Goal: Task Accomplishment & Management: Manage account settings

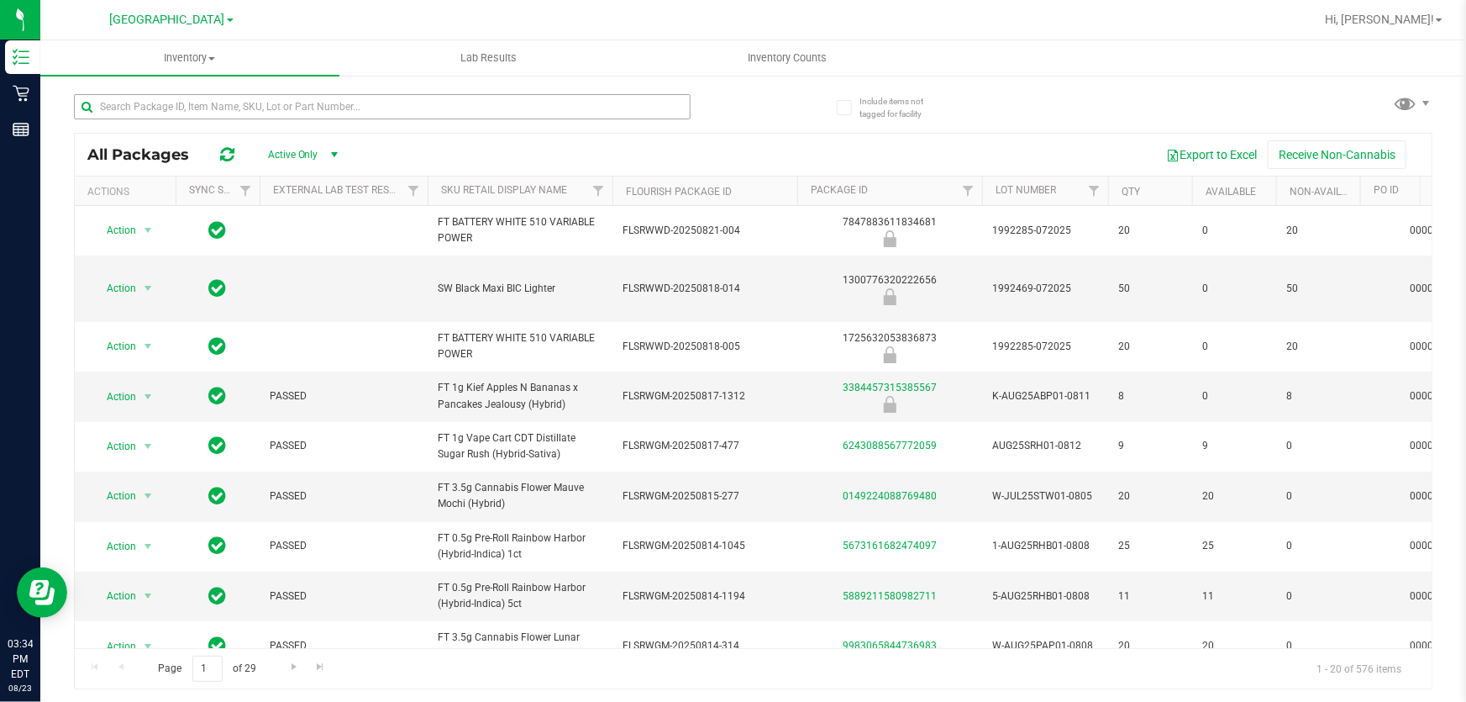
click at [292, 104] on input "text" at bounding box center [382, 106] width 617 height 25
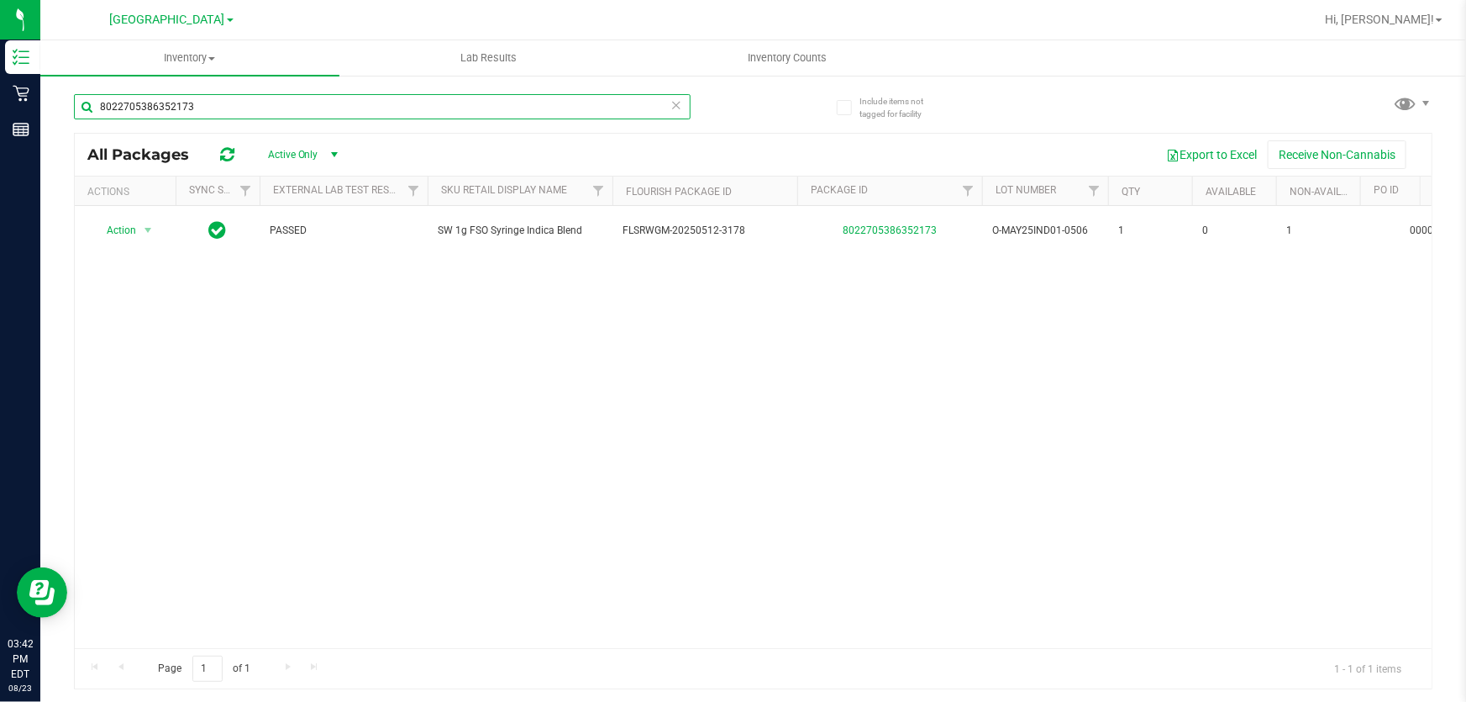
click at [250, 112] on input "8022705386352173" at bounding box center [382, 106] width 617 height 25
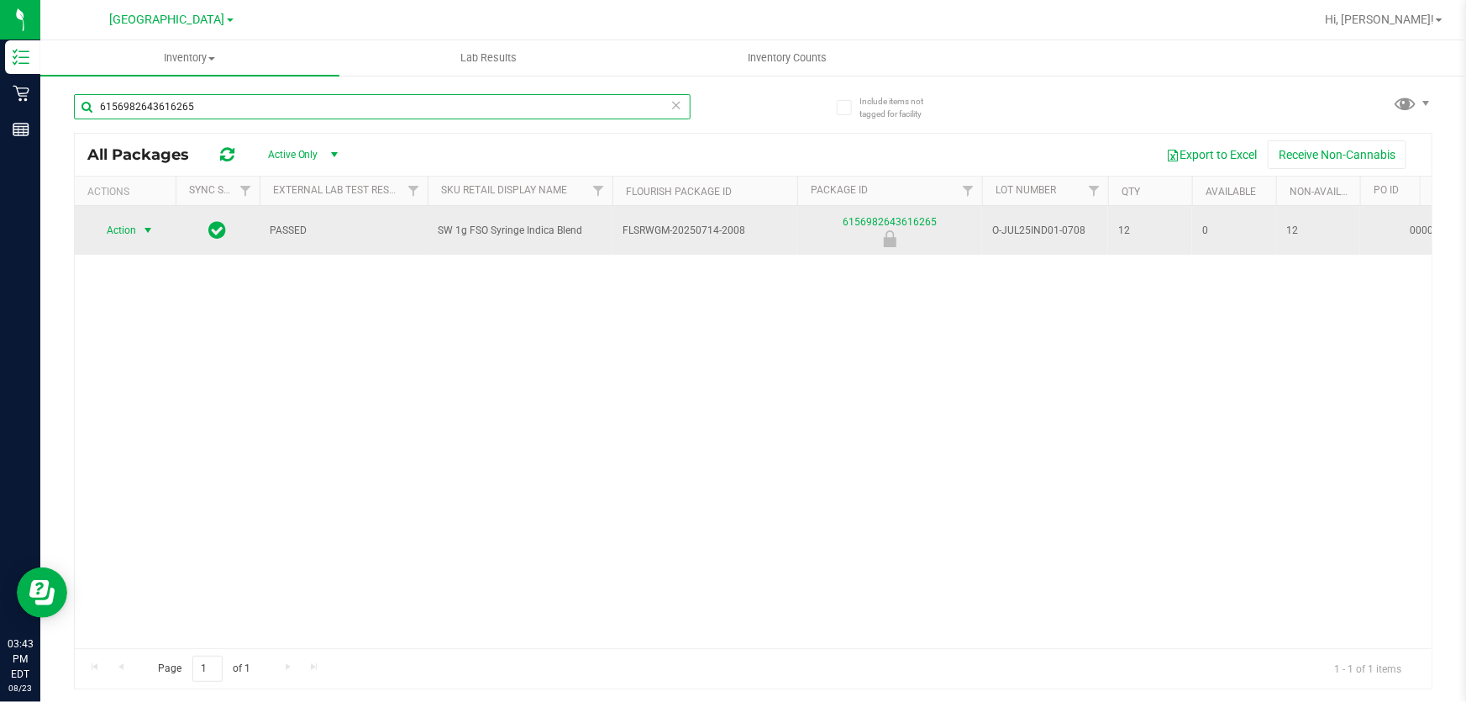
type input "6156982643616265"
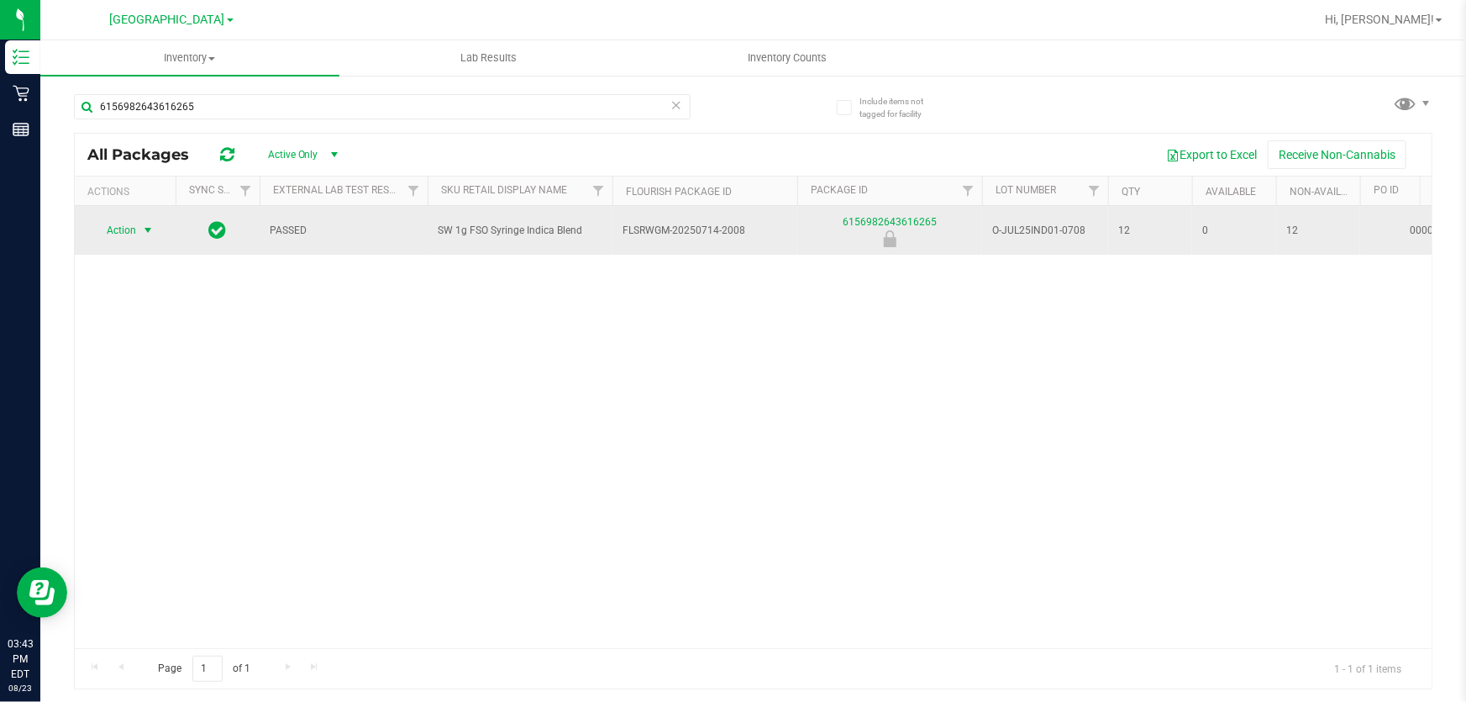
click at [116, 238] on span "Action" at bounding box center [114, 230] width 45 height 24
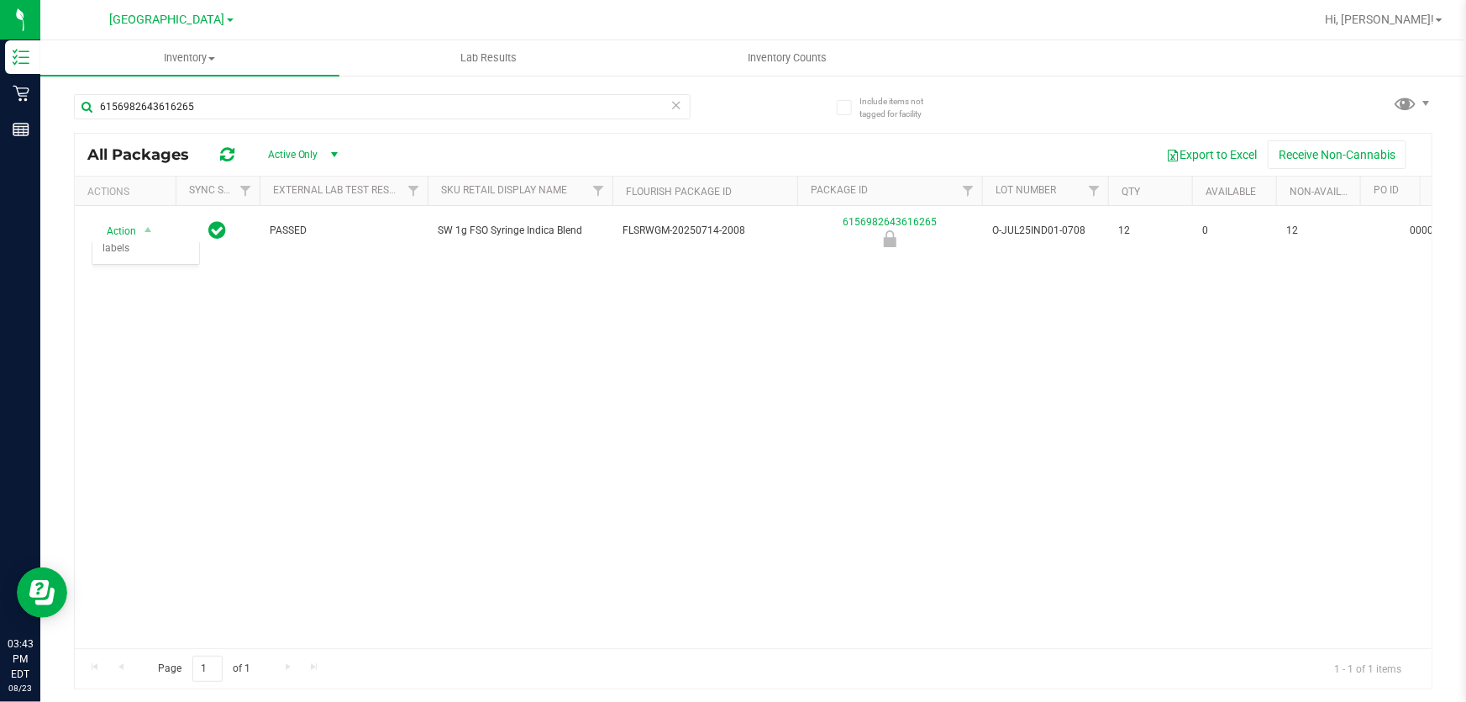
click at [697, 384] on div "Action Action Global inventory Package audit log Print package label Print prod…" at bounding box center [753, 427] width 1357 height 442
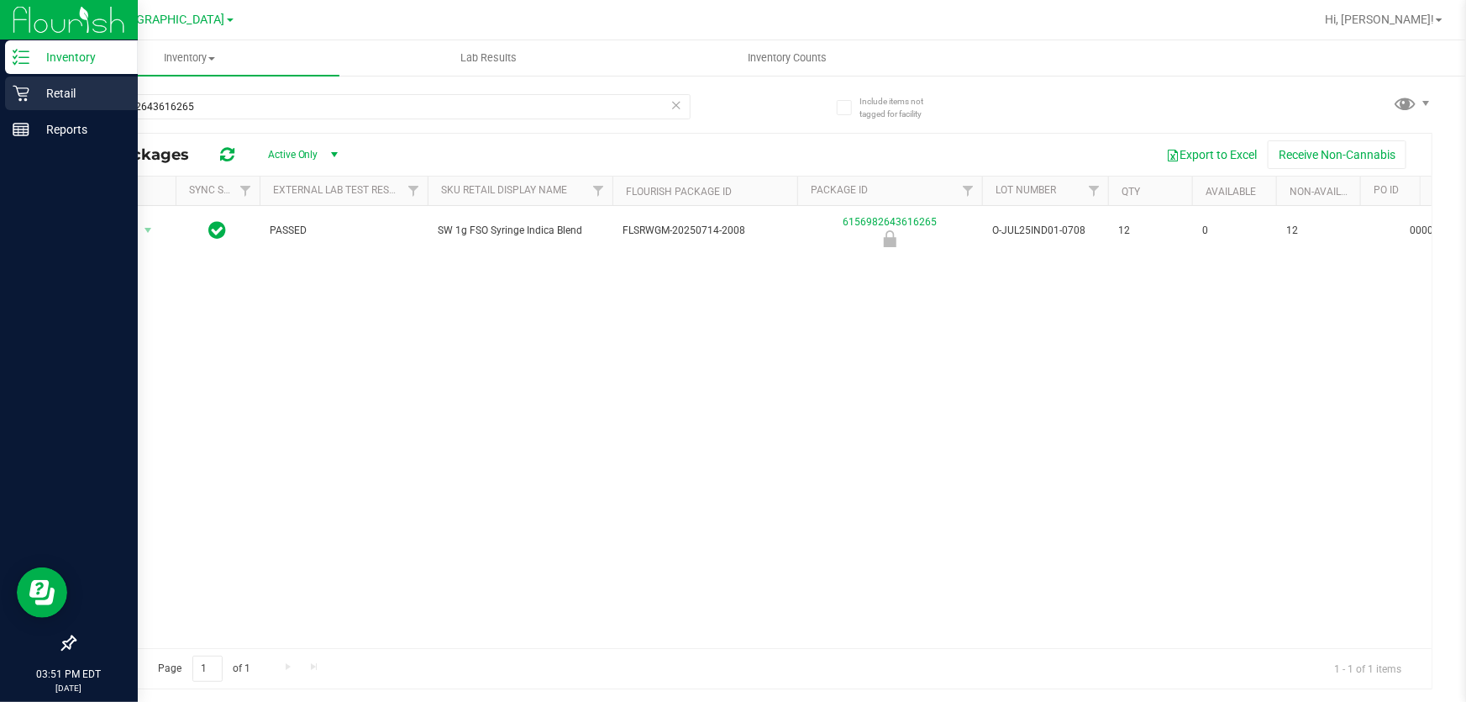
click at [51, 93] on p "Retail" at bounding box center [79, 93] width 101 height 20
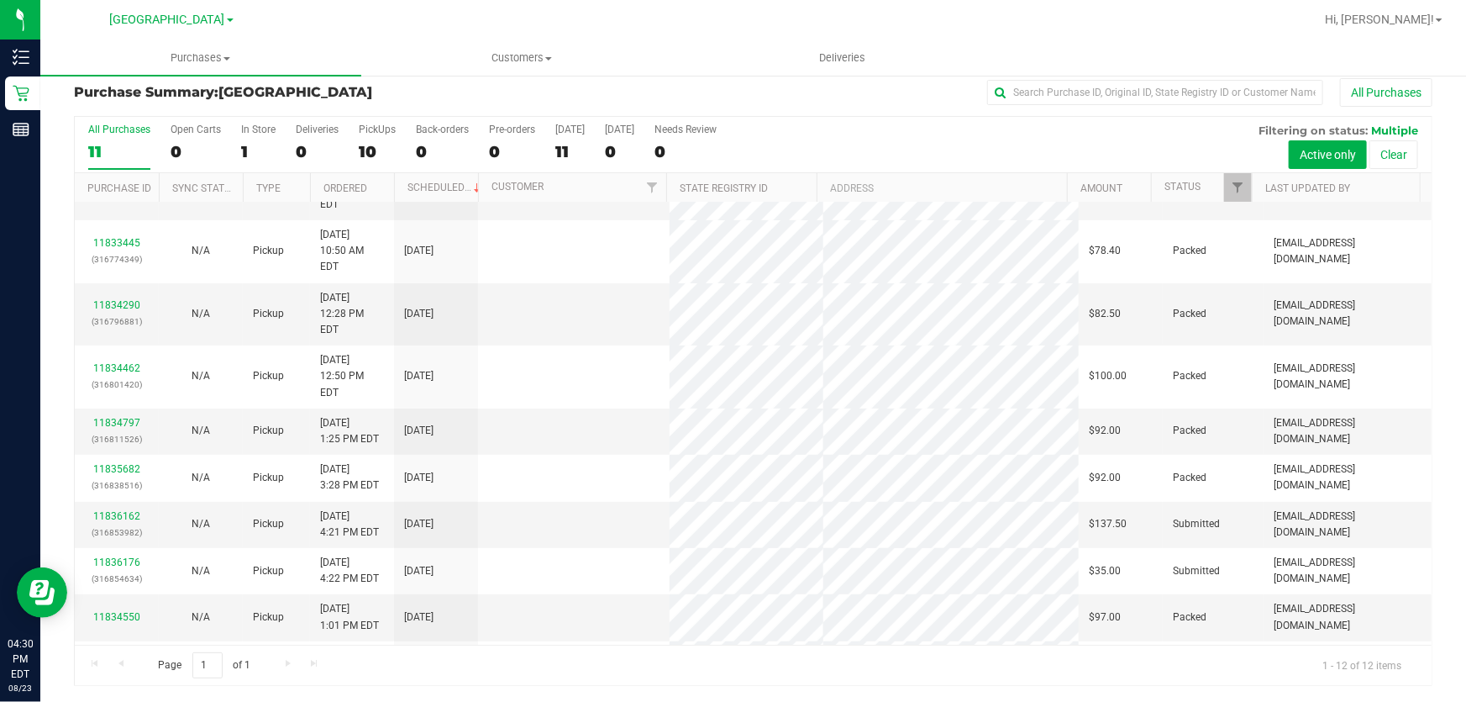
scroll to position [114, 0]
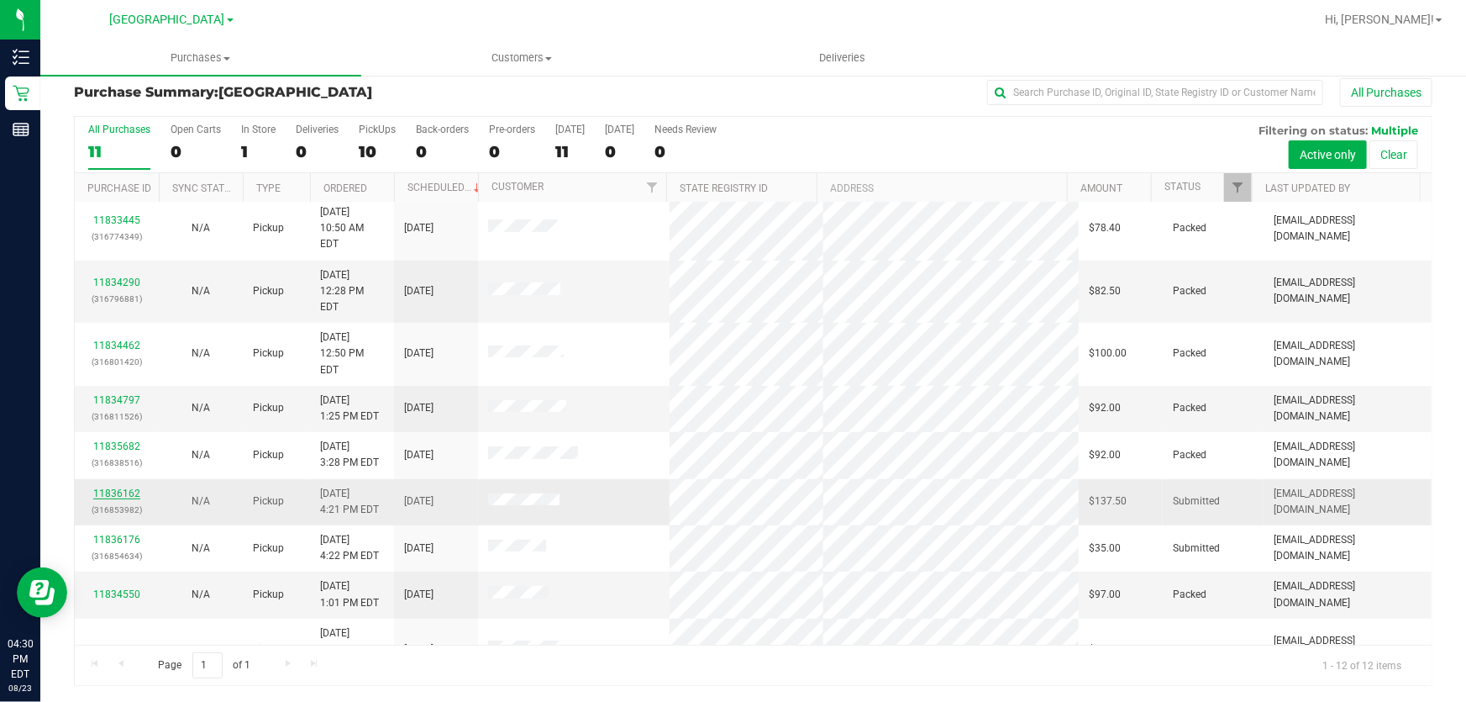
click at [103, 487] on link "11836162" at bounding box center [116, 493] width 47 height 12
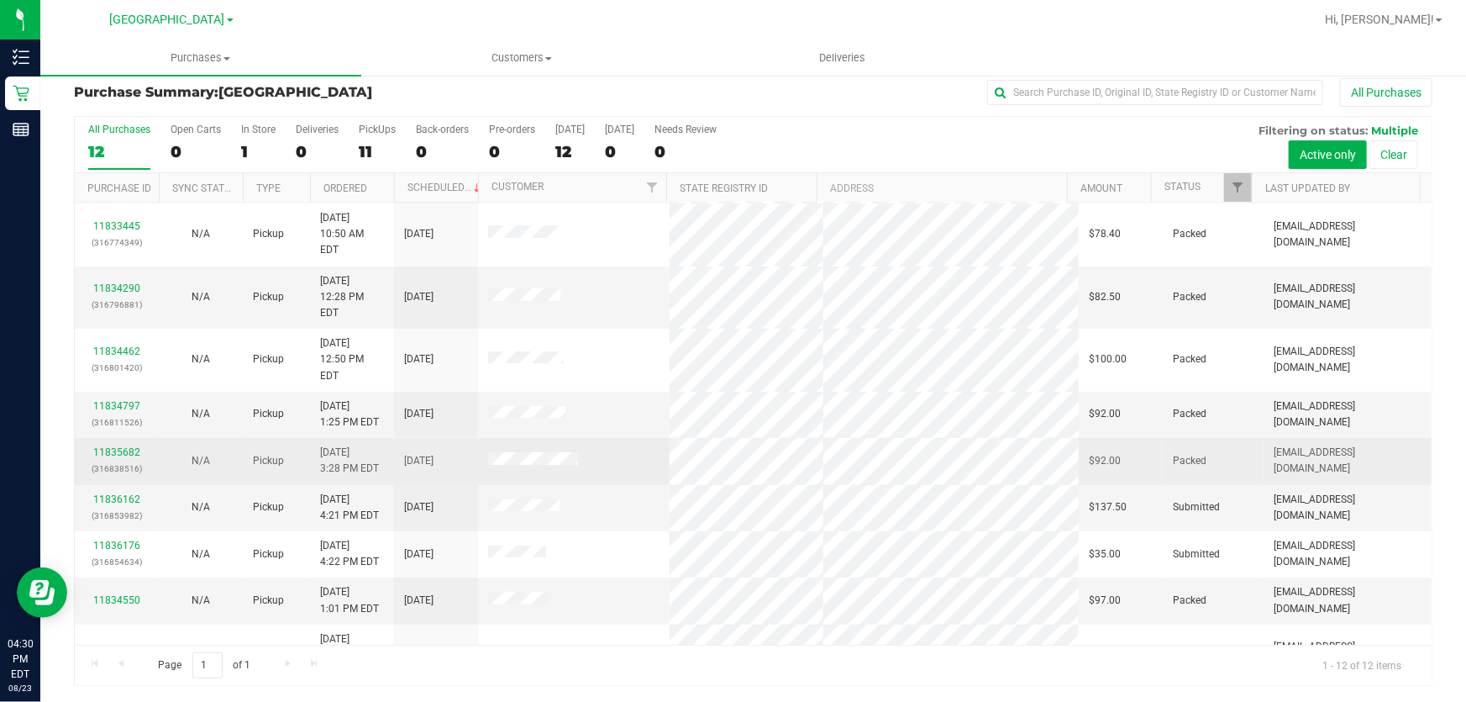
scroll to position [114, 0]
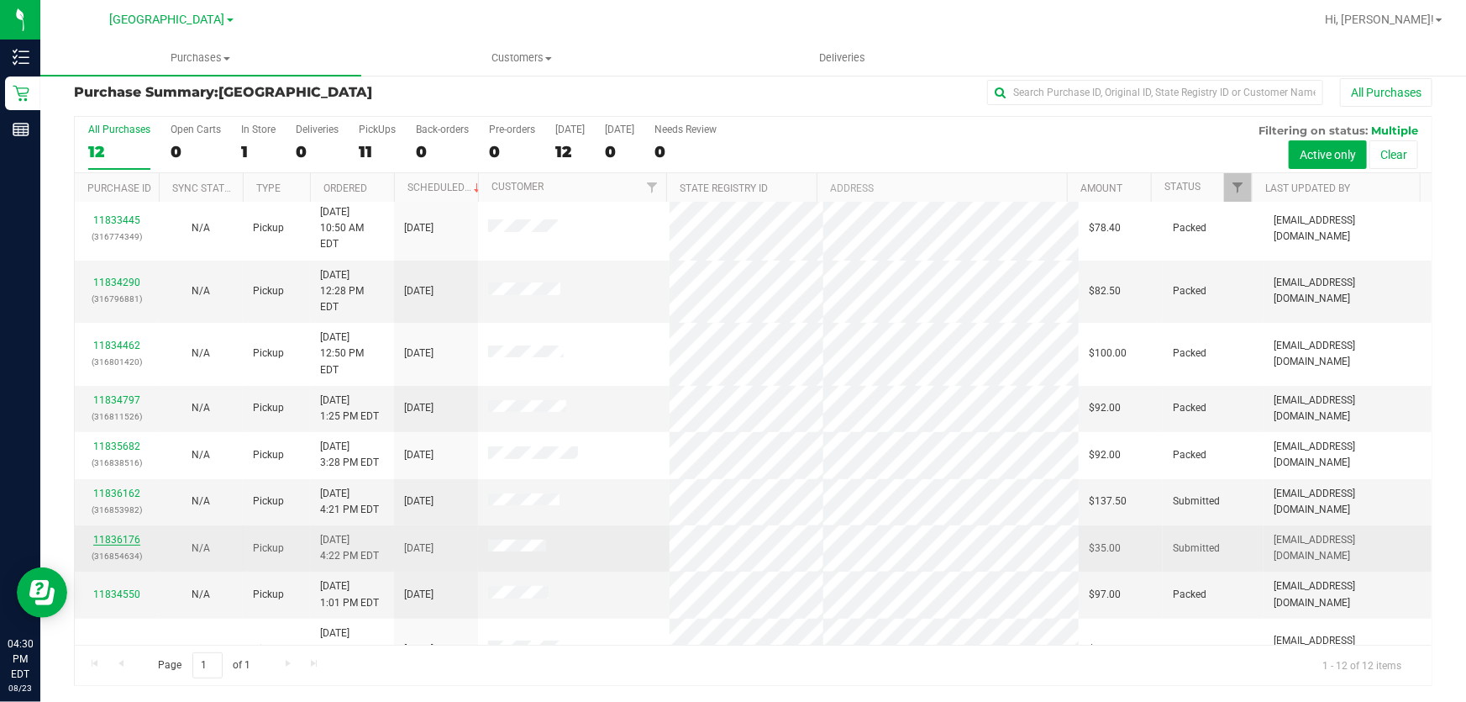
click at [100, 534] on link "11836176" at bounding box center [116, 540] width 47 height 12
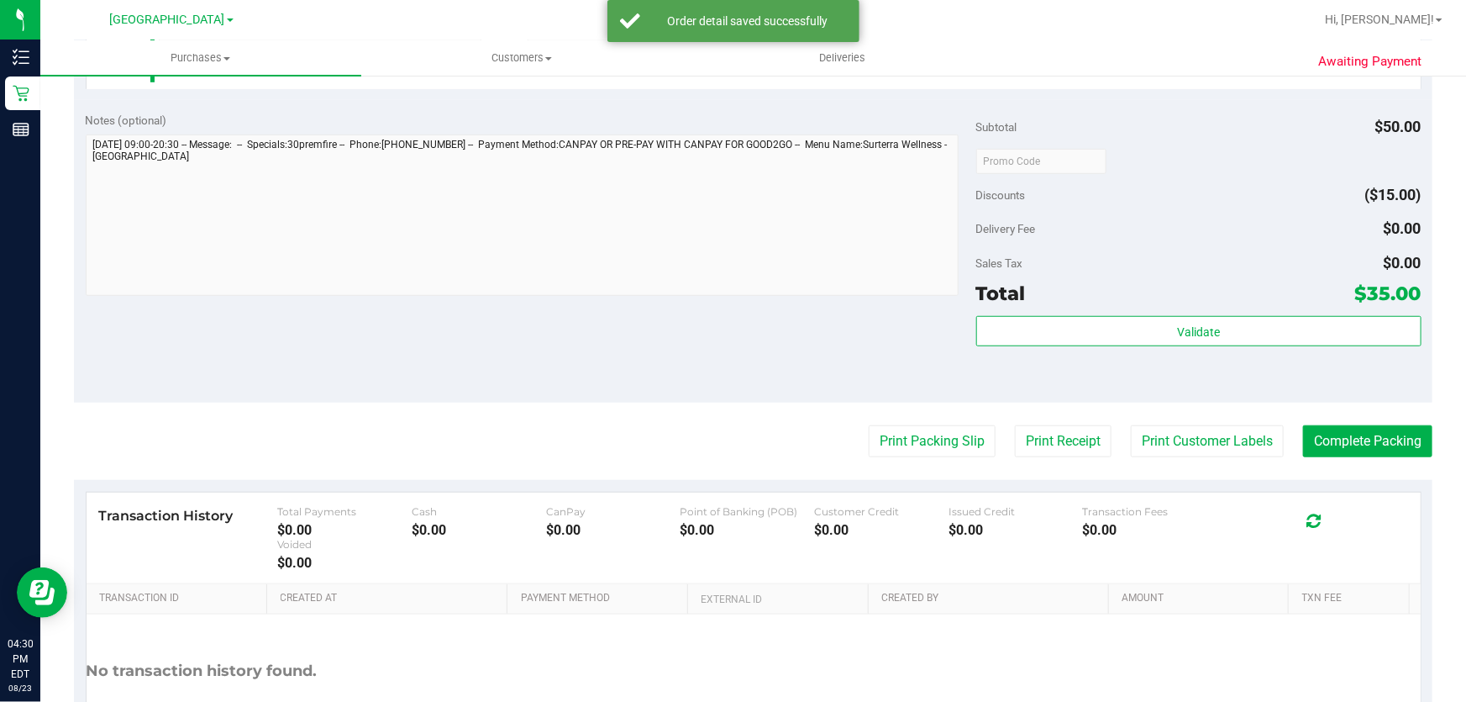
scroll to position [547, 0]
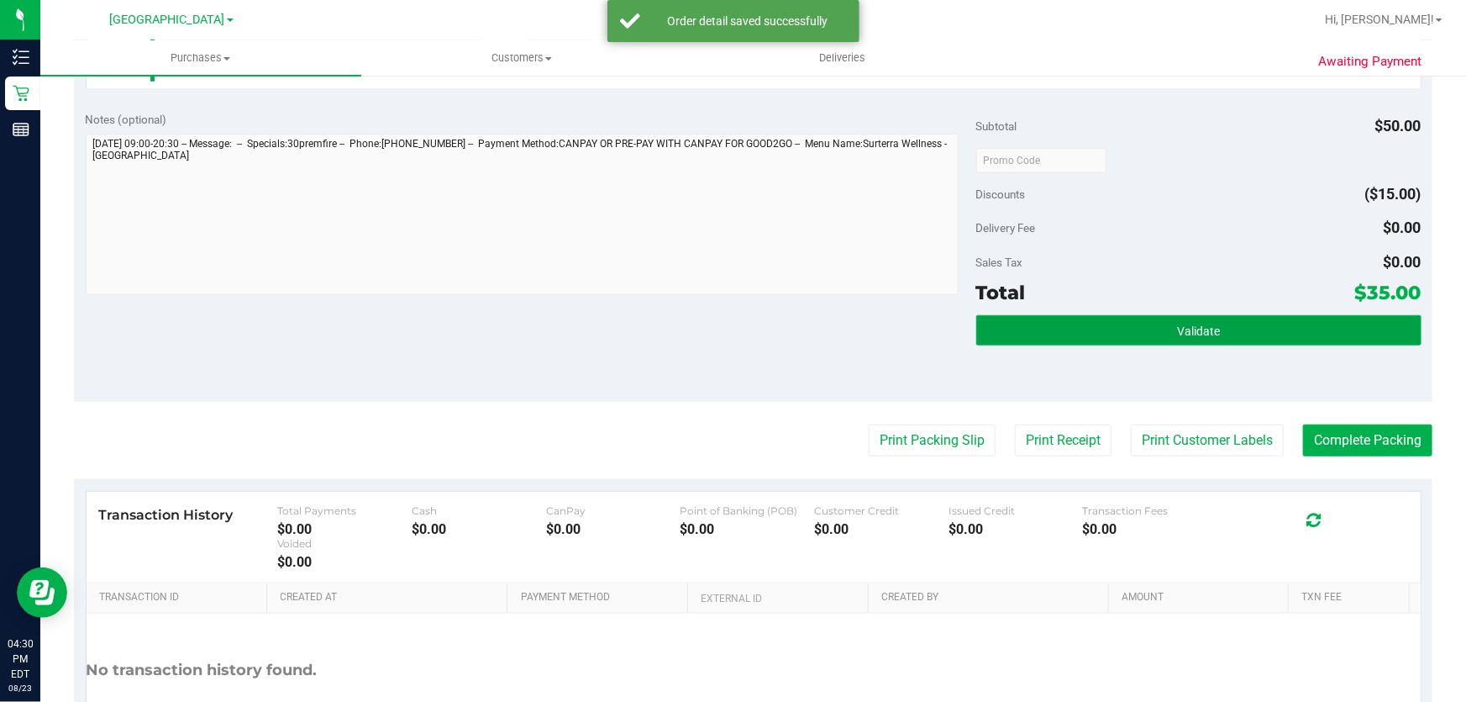
click at [1055, 329] on button "Validate" at bounding box center [1198, 330] width 445 height 30
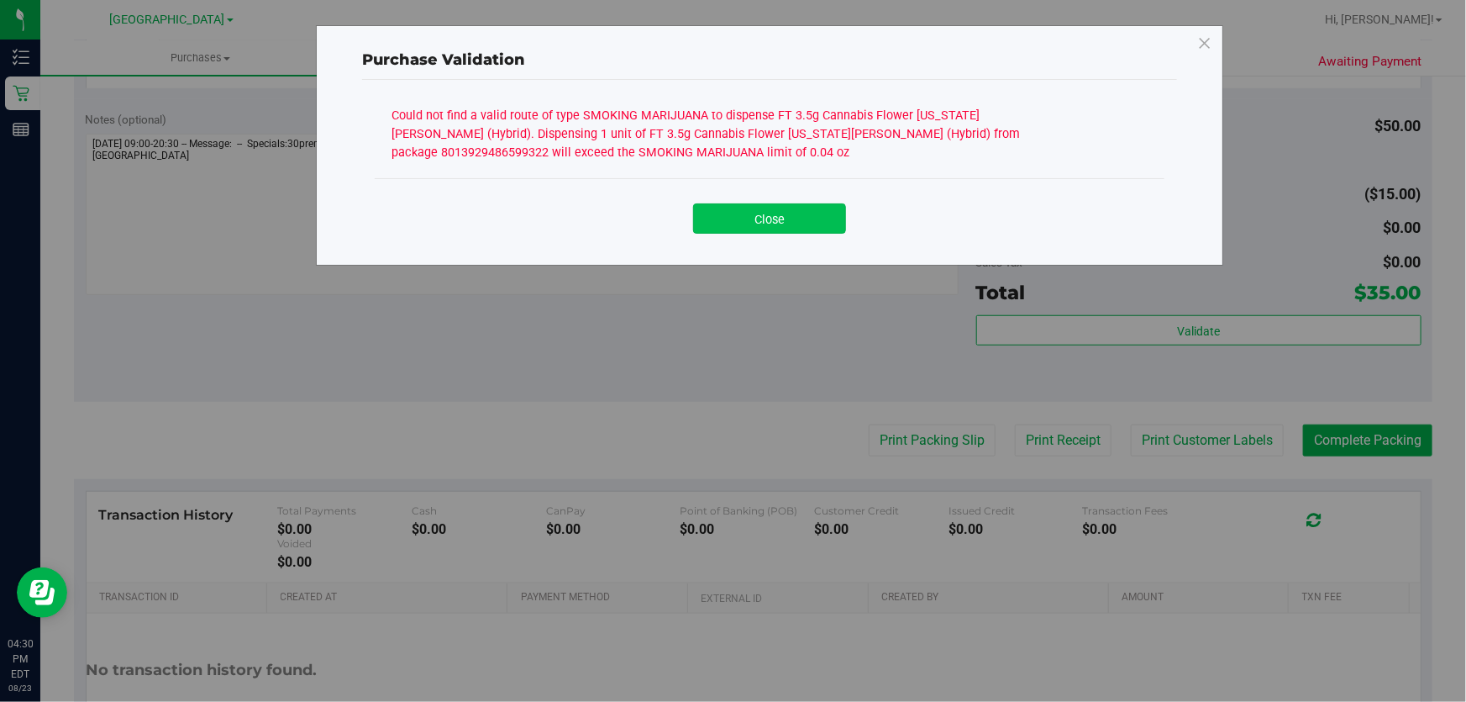
click at [773, 211] on button "Close" at bounding box center [769, 218] width 153 height 30
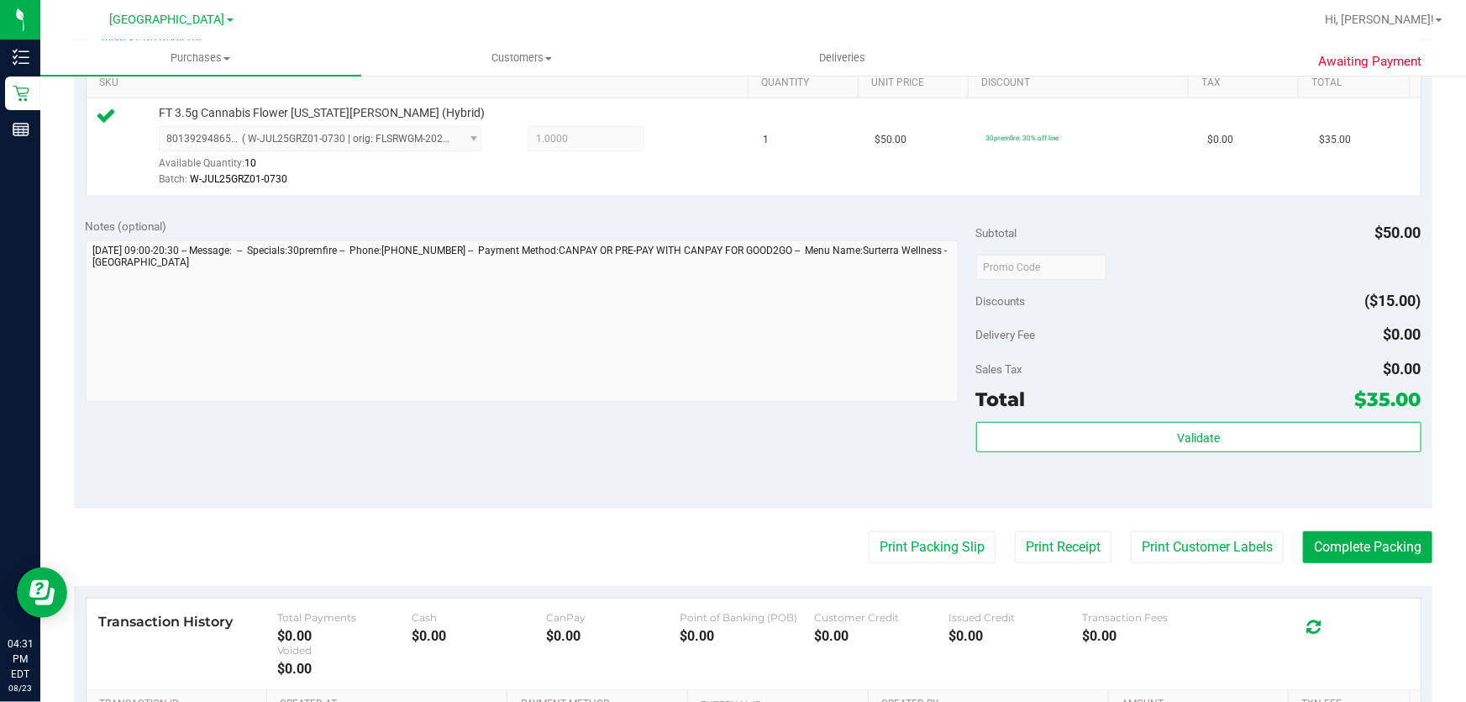
scroll to position [517, 0]
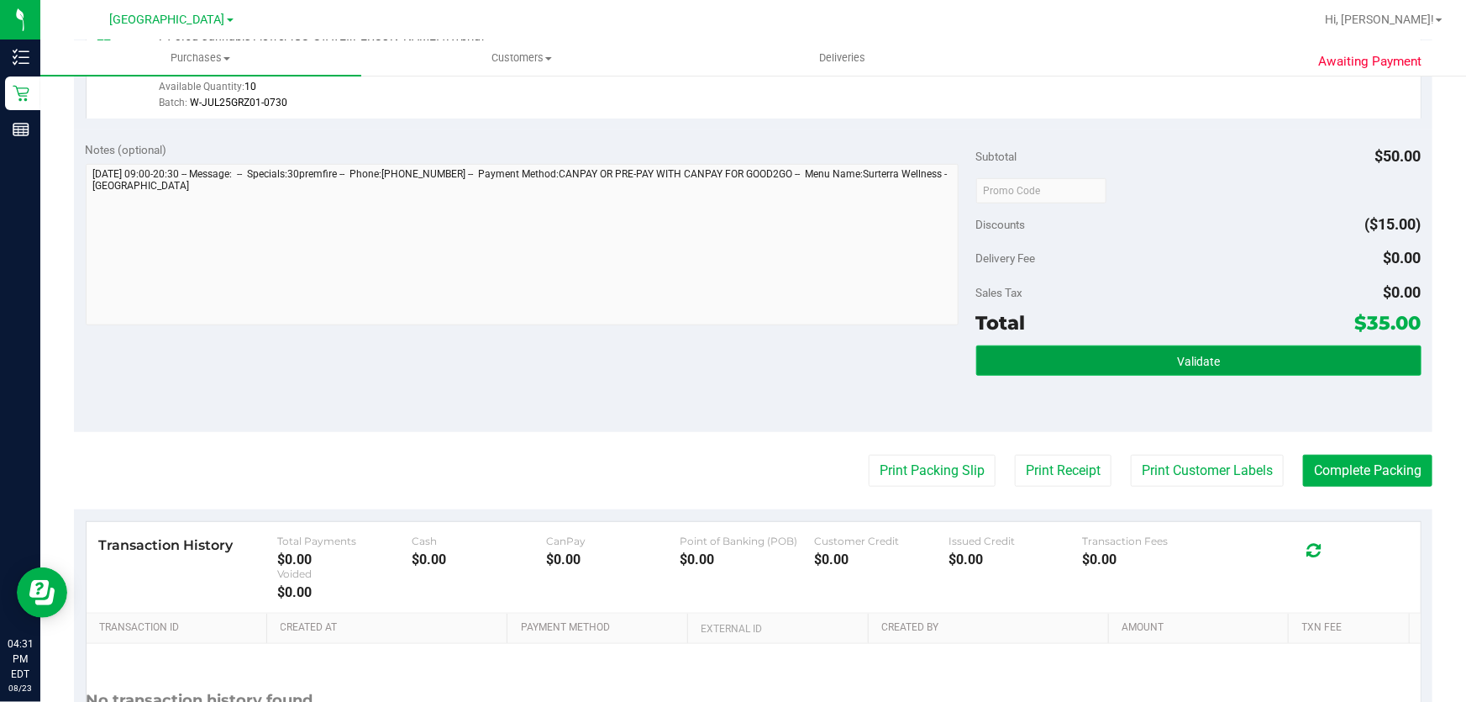
click at [1084, 357] on button "Validate" at bounding box center [1198, 360] width 445 height 30
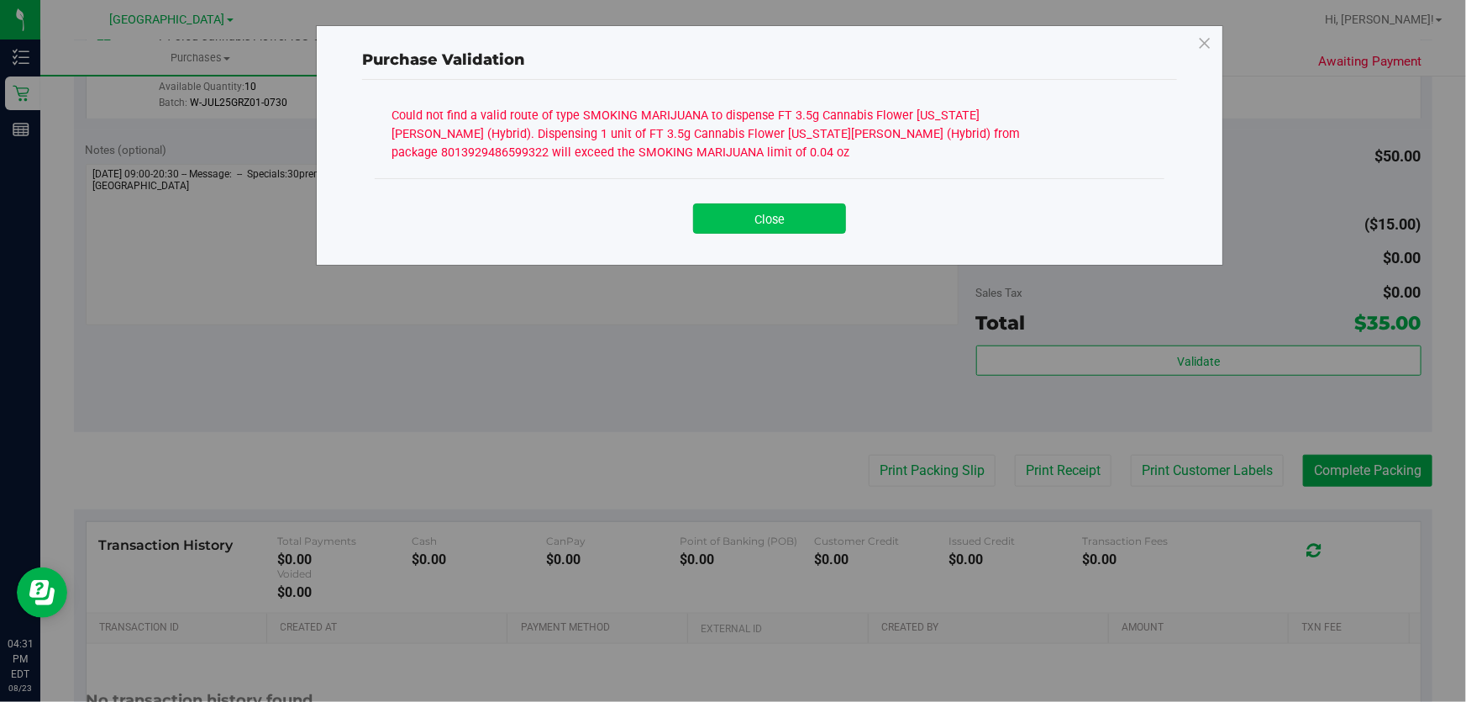
click at [740, 219] on button "Close" at bounding box center [769, 218] width 153 height 30
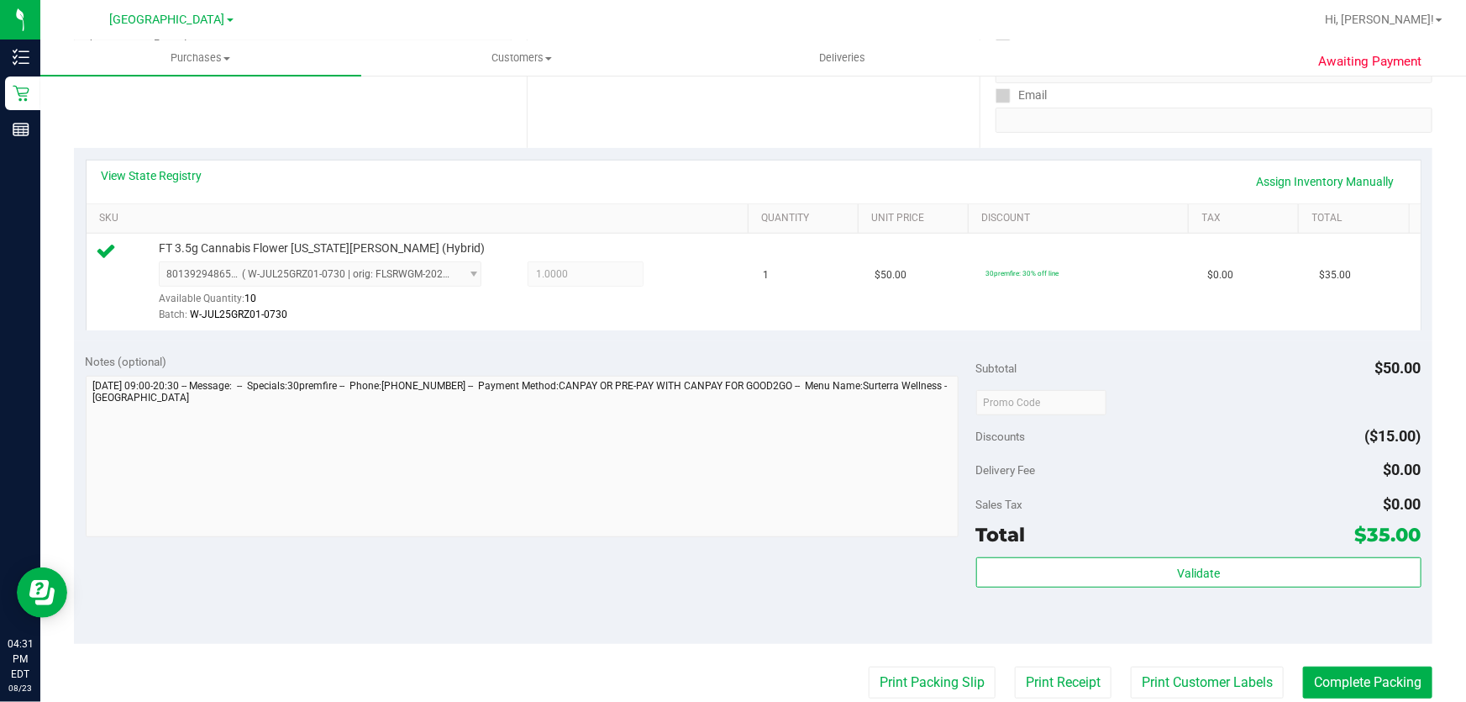
scroll to position [0, 0]
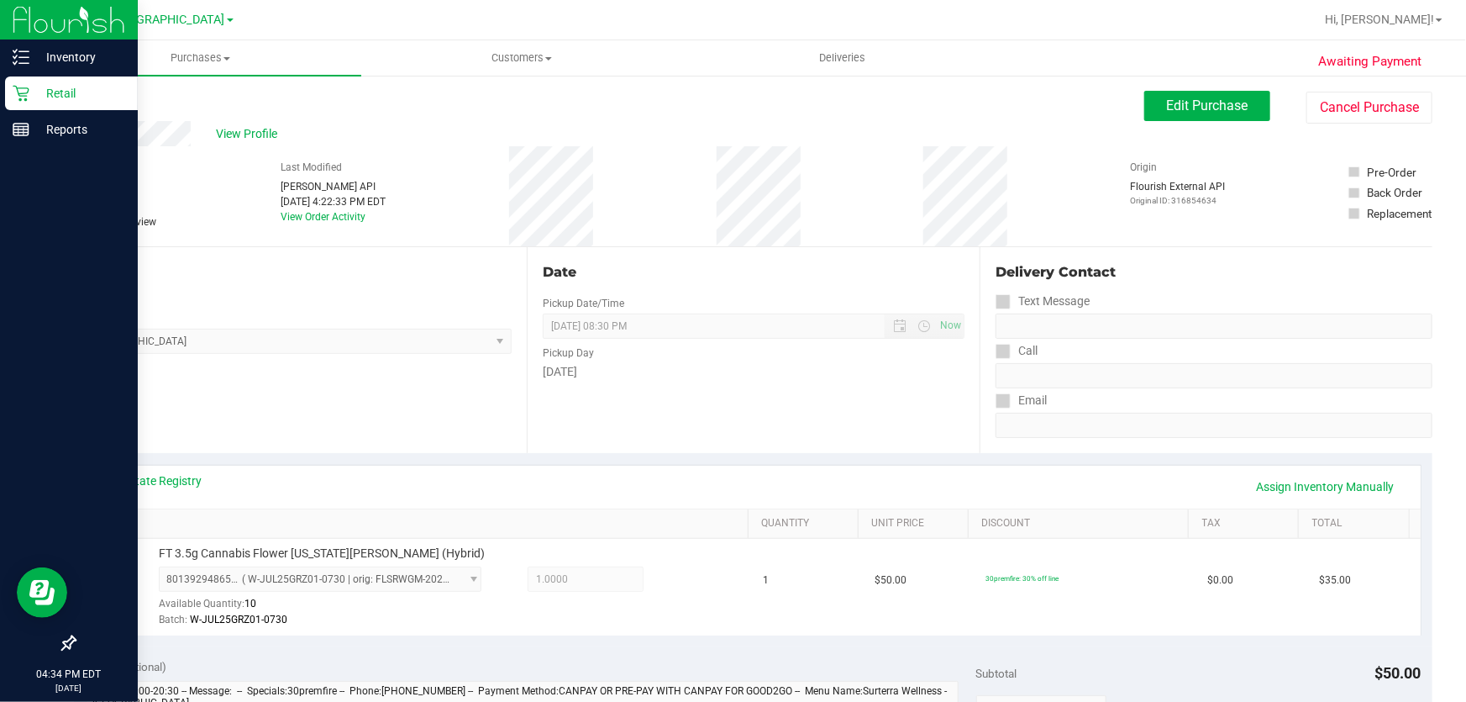
click at [36, 90] on p "Retail" at bounding box center [79, 93] width 101 height 20
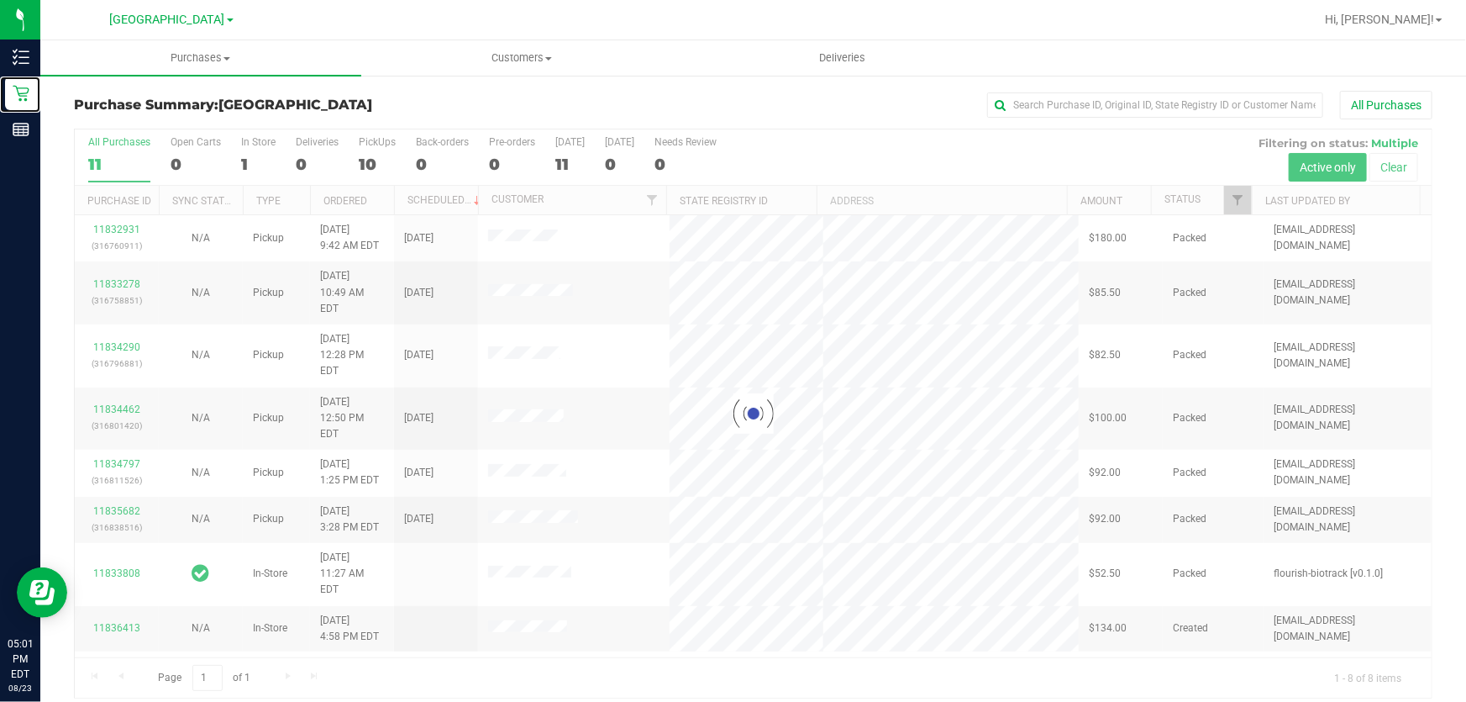
scroll to position [13, 0]
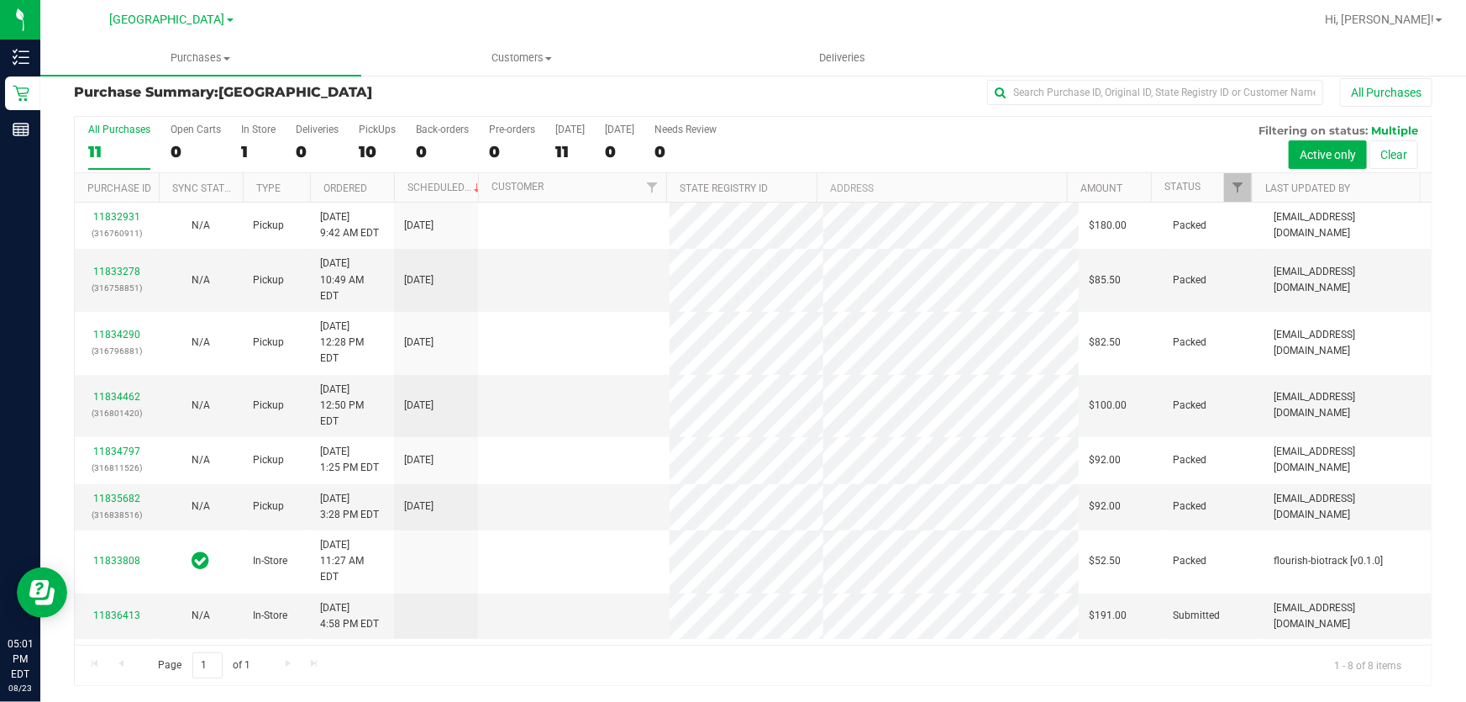
click at [127, 609] on link "11836413" at bounding box center [116, 615] width 47 height 12
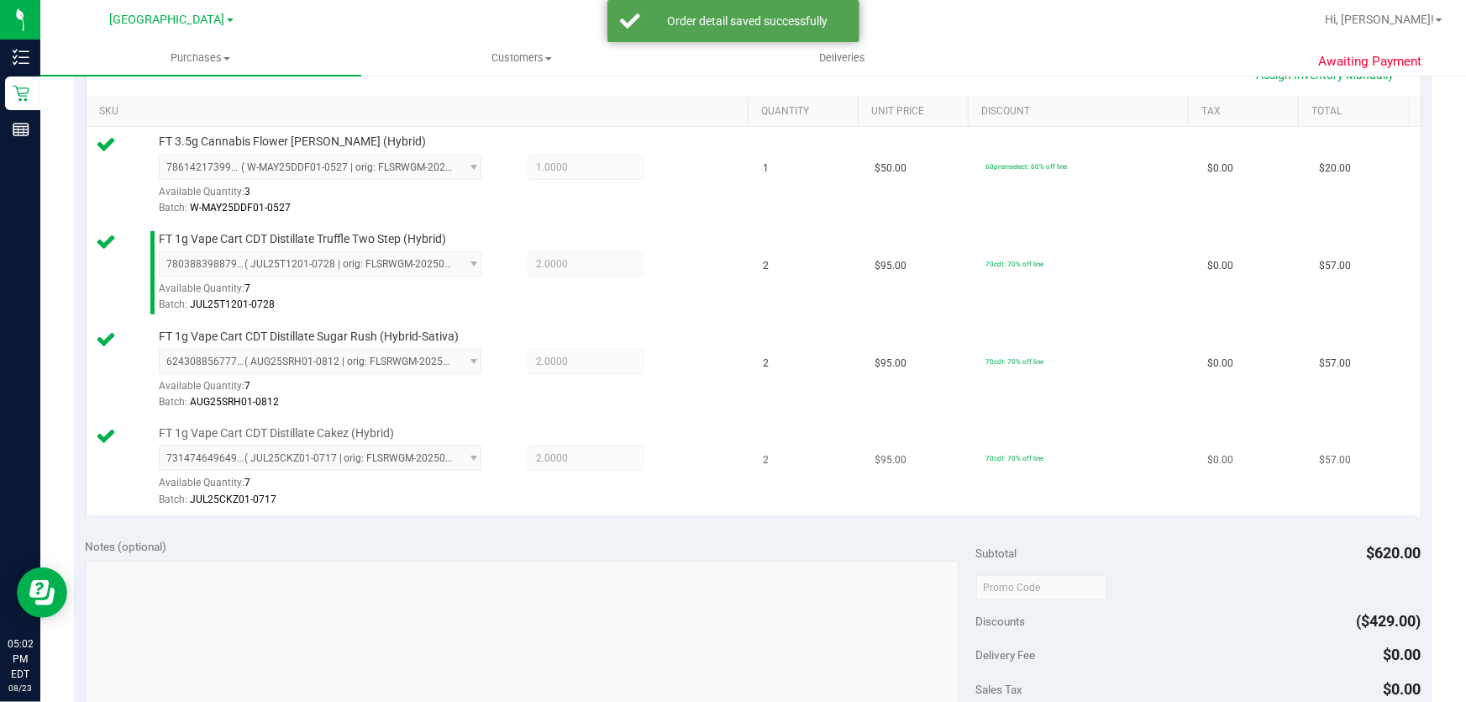
scroll to position [624, 0]
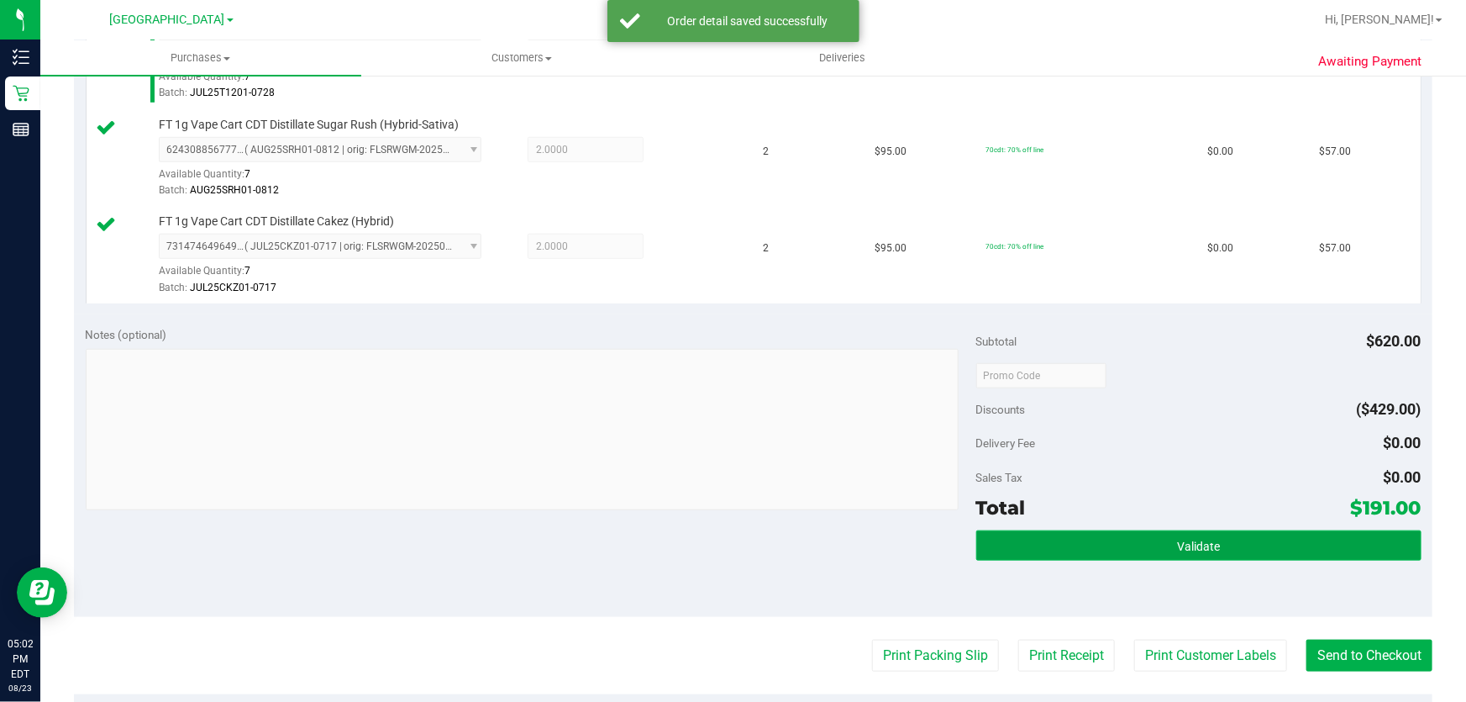
click at [1189, 546] on span "Validate" at bounding box center [1198, 545] width 43 height 13
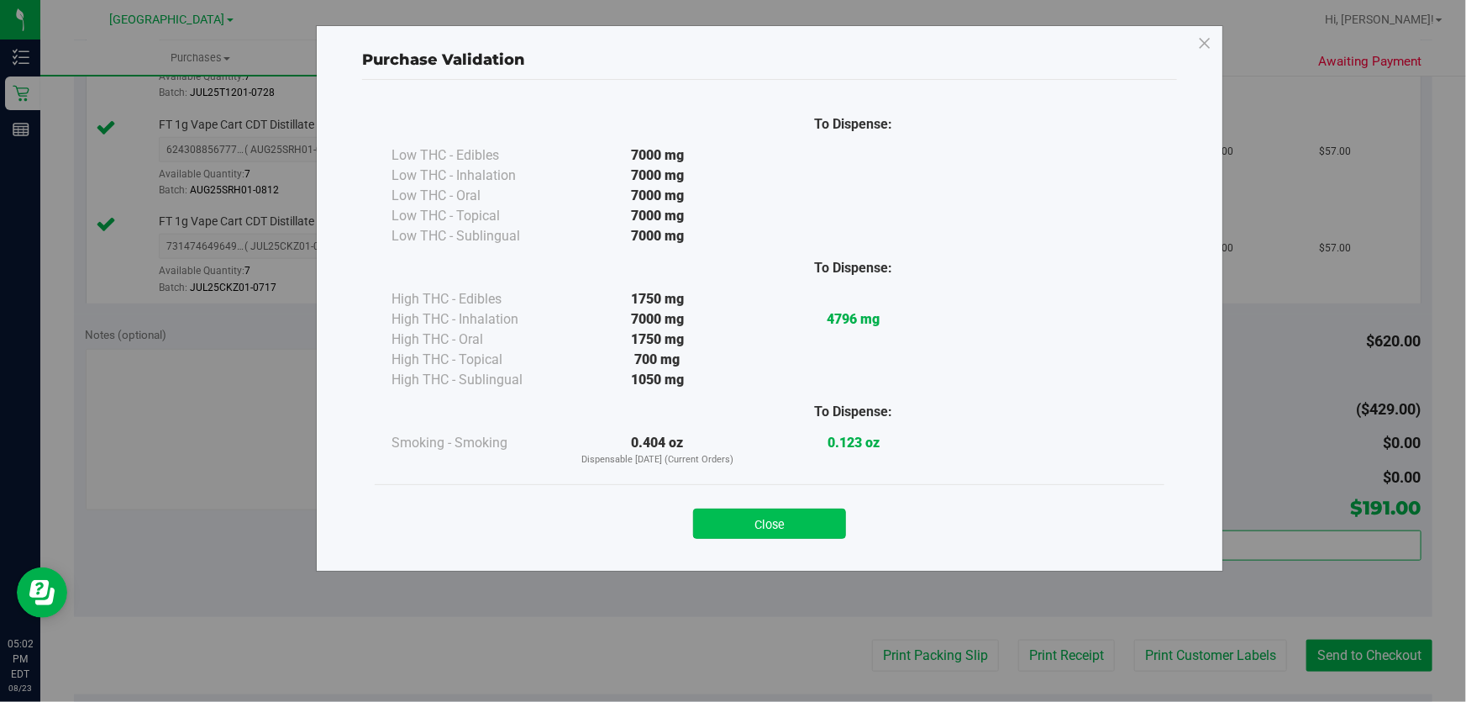
click at [802, 523] on button "Close" at bounding box center [769, 523] width 153 height 30
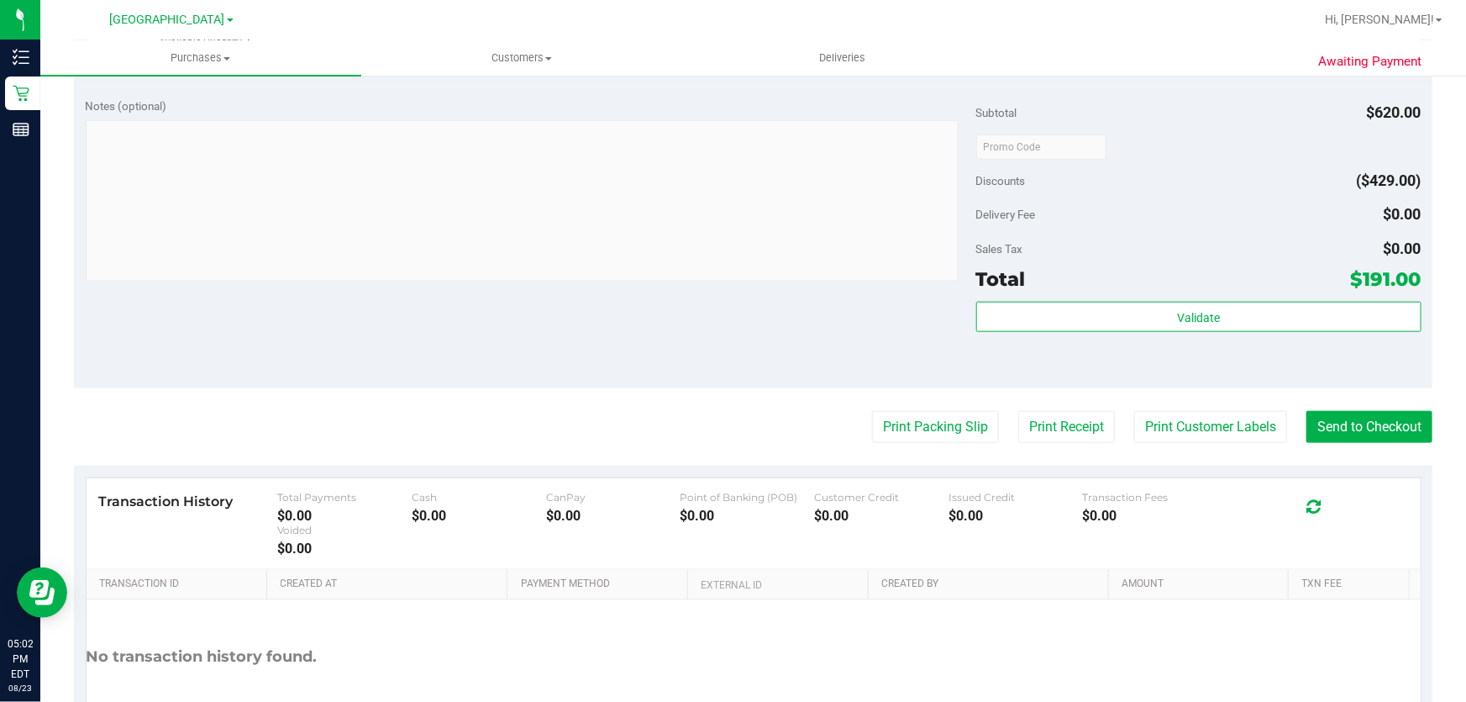
scroll to position [853, 0]
click at [1188, 424] on button "Print Customer Labels" at bounding box center [1210, 426] width 153 height 32
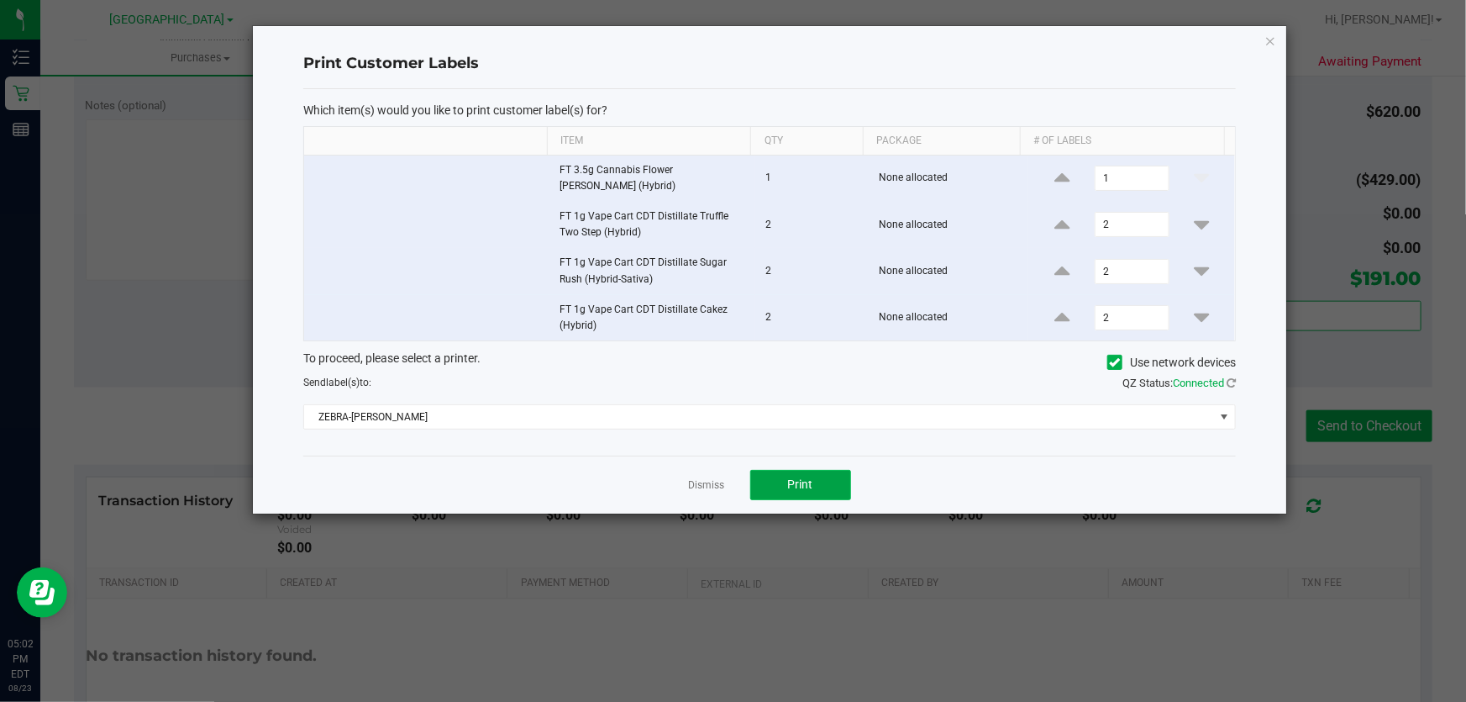
click at [821, 486] on button "Print" at bounding box center [800, 485] width 101 height 30
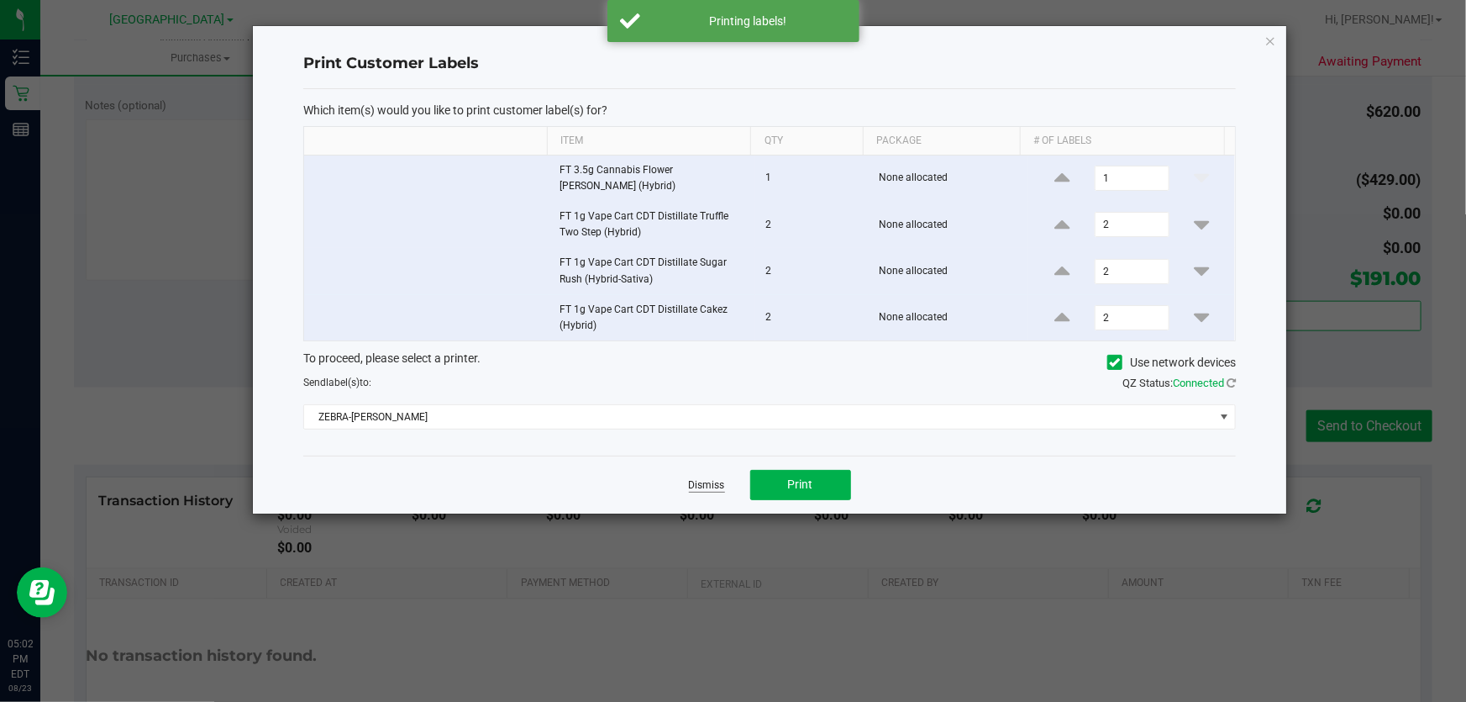
click at [708, 479] on link "Dismiss" at bounding box center [707, 485] width 36 height 14
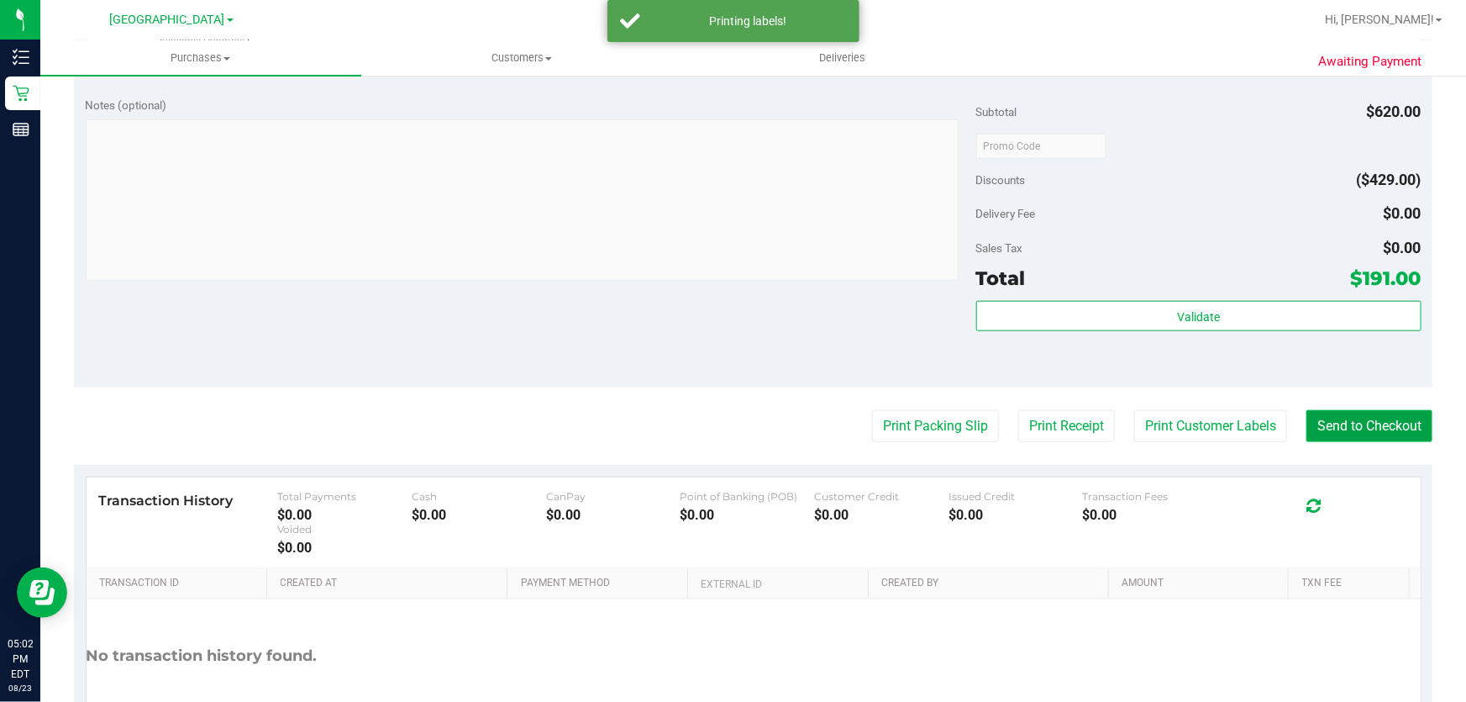
click at [1335, 422] on button "Send to Checkout" at bounding box center [1370, 426] width 126 height 32
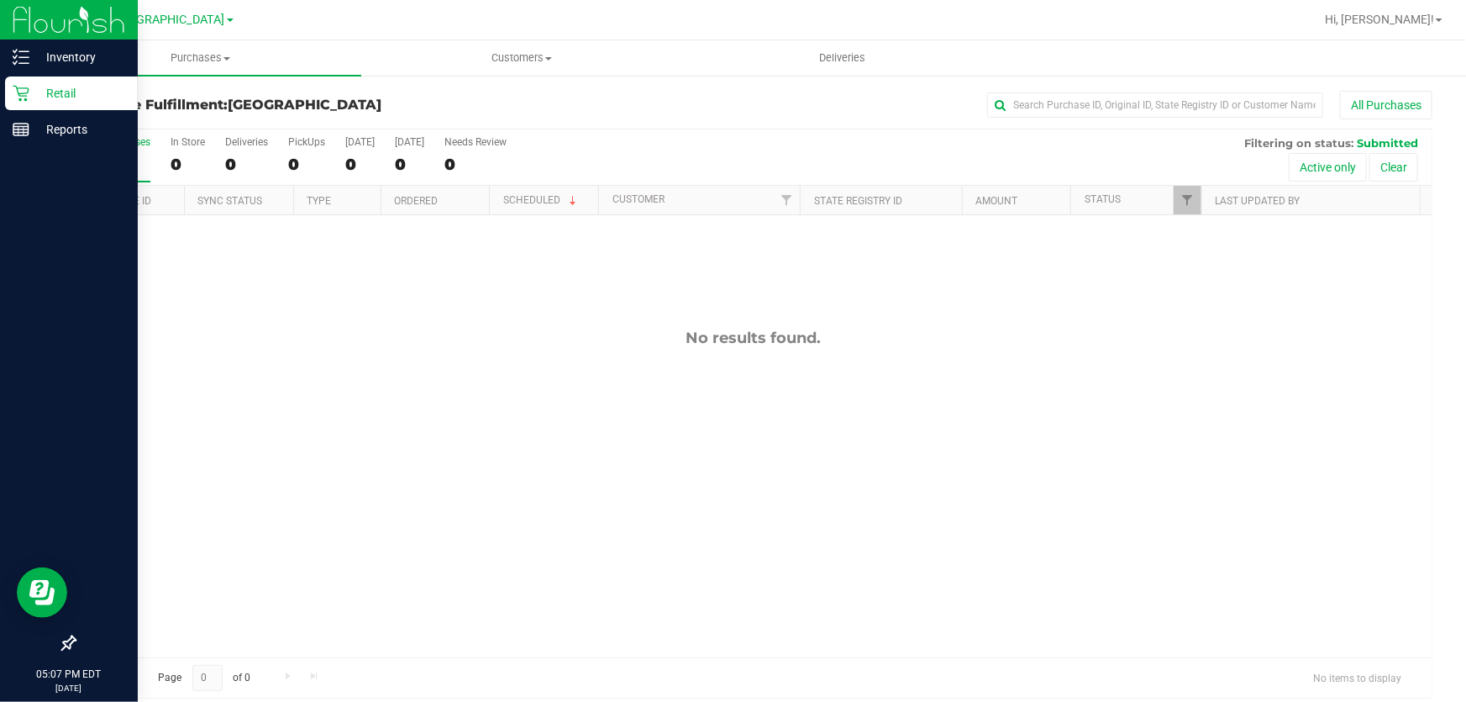
click at [22, 98] on icon at bounding box center [21, 93] width 17 height 17
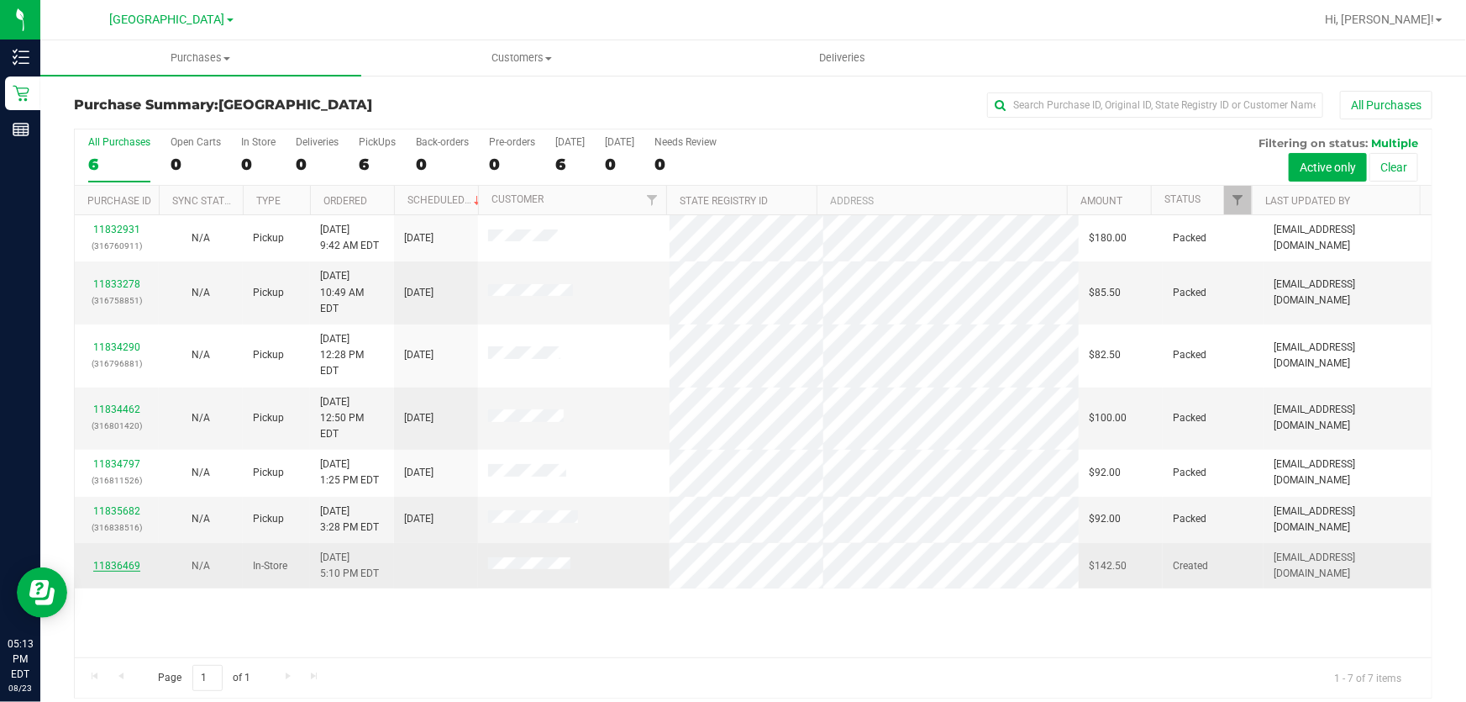
click at [118, 560] on link "11836469" at bounding box center [116, 566] width 47 height 12
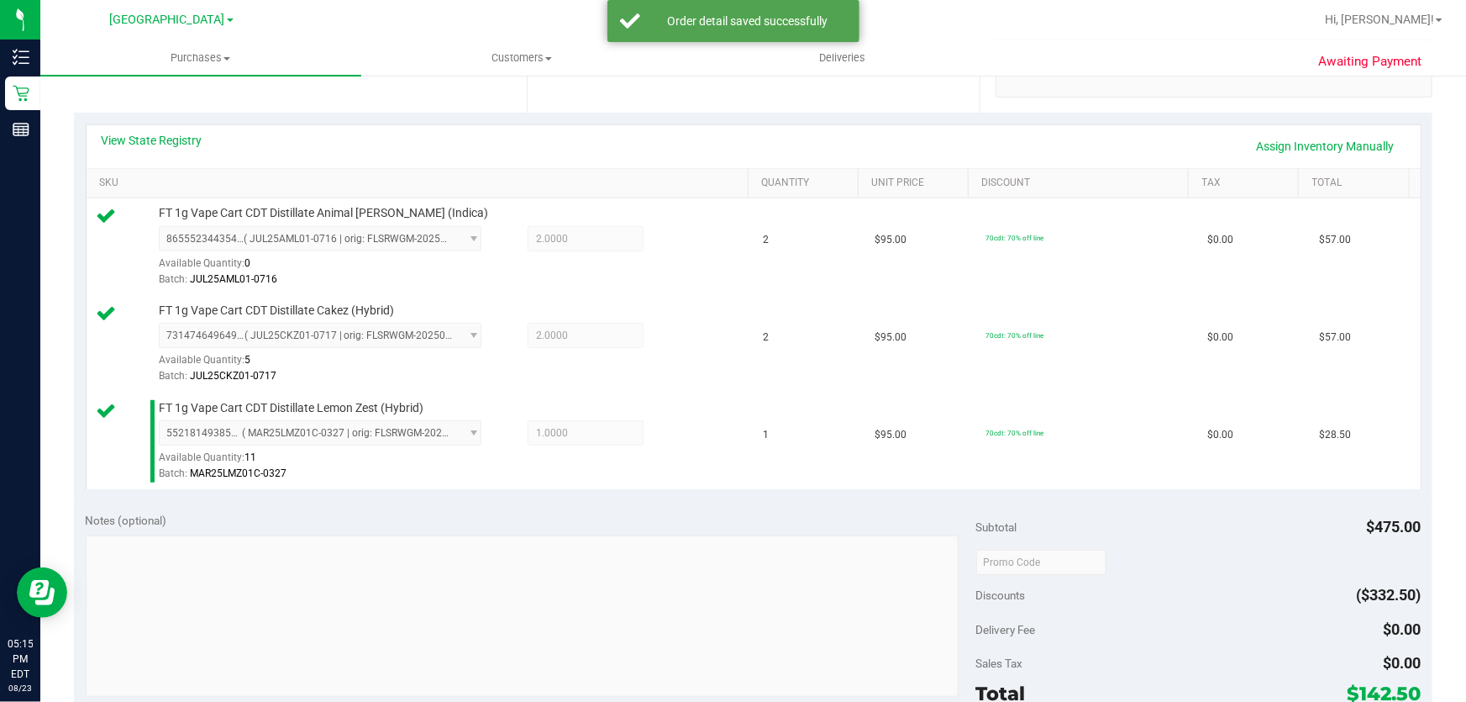
scroll to position [534, 0]
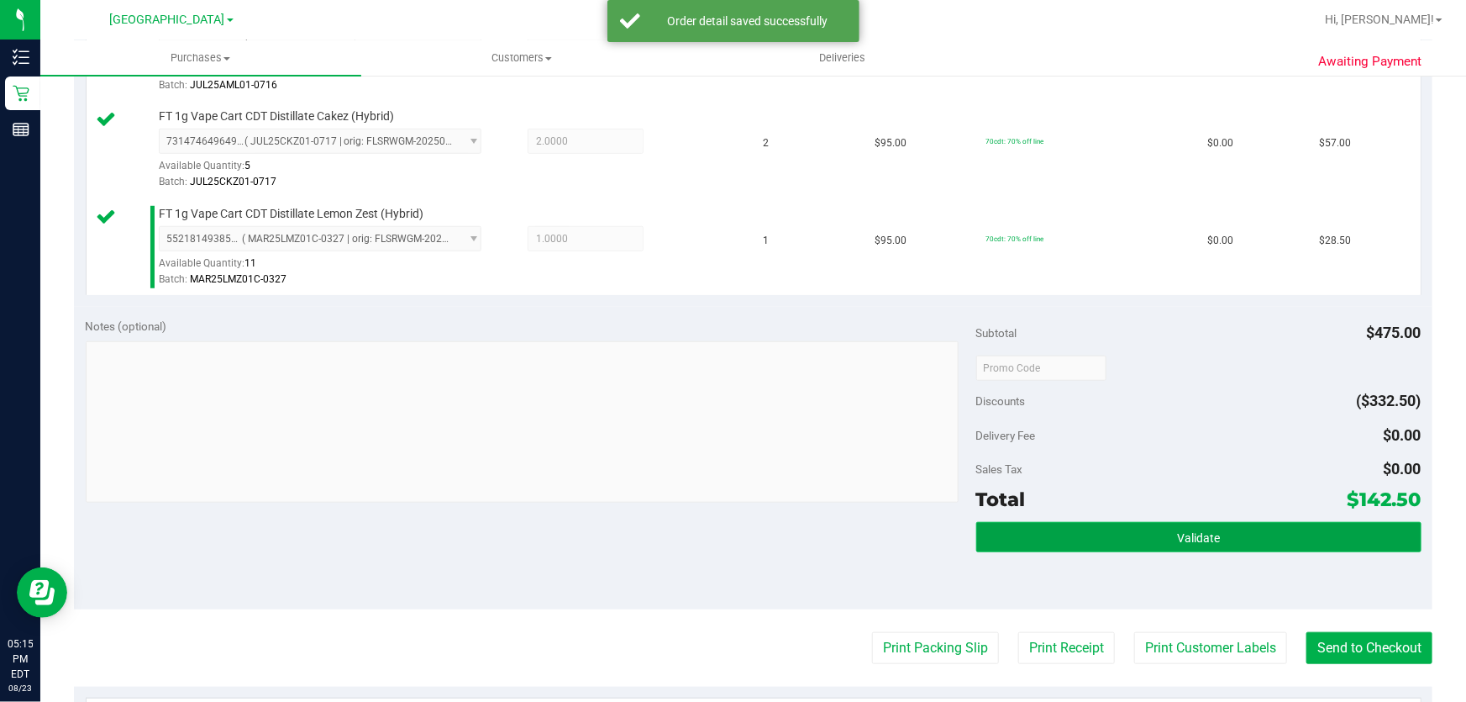
click at [1152, 540] on button "Validate" at bounding box center [1198, 537] width 445 height 30
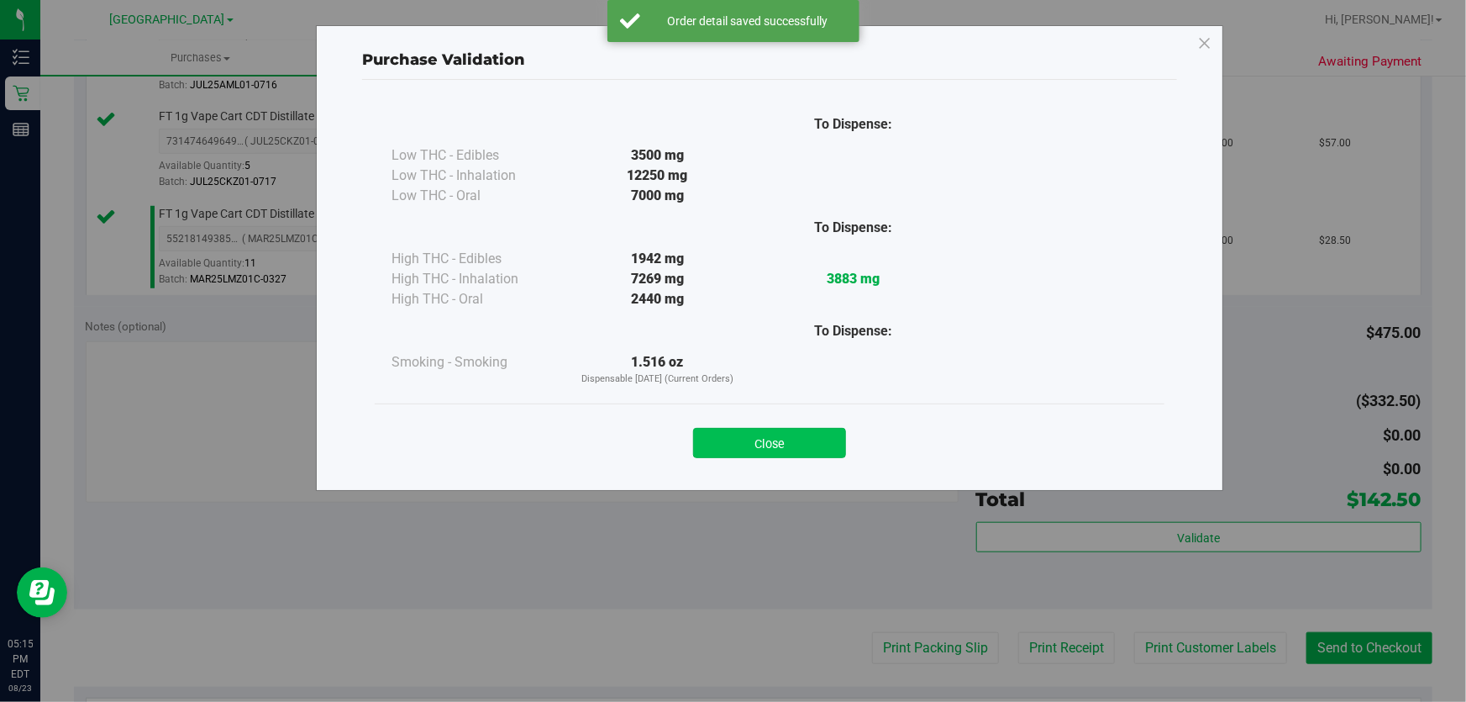
click at [714, 445] on button "Close" at bounding box center [769, 443] width 153 height 30
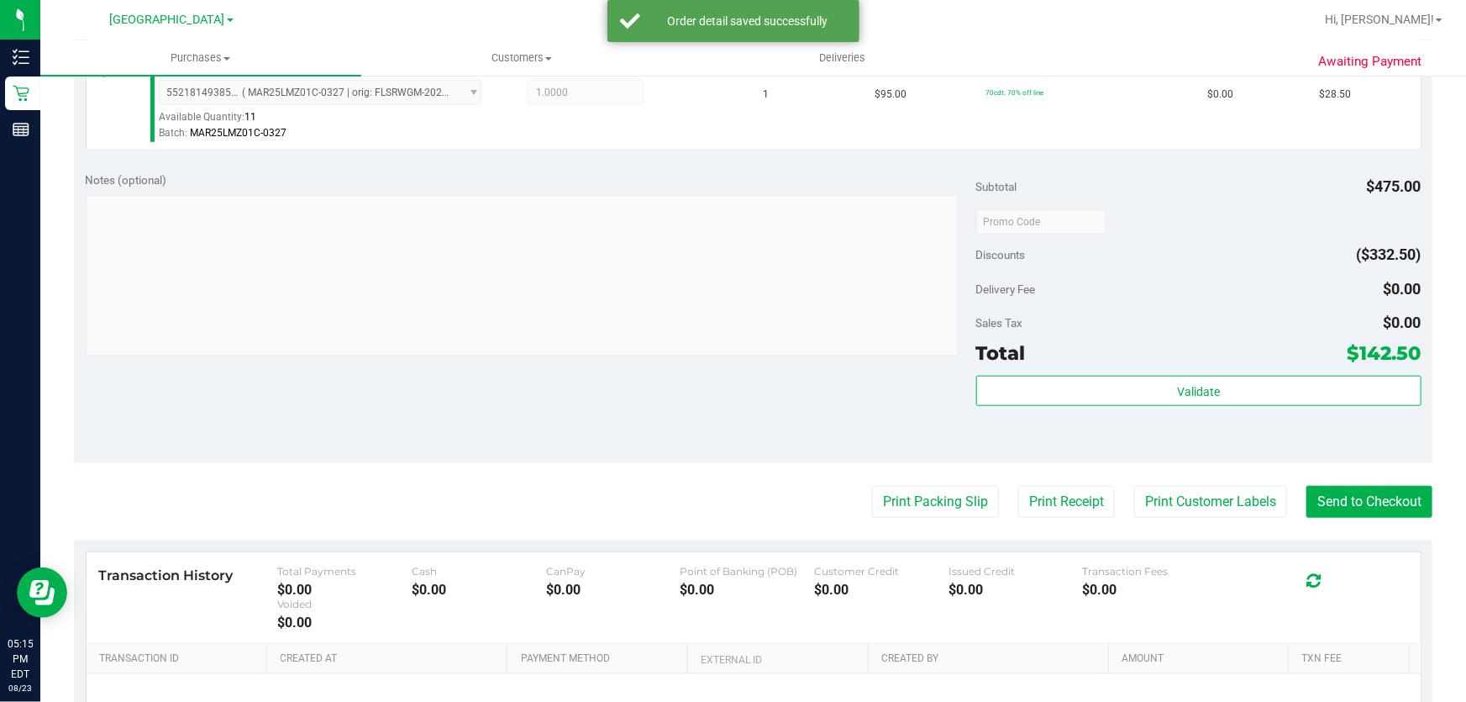
scroll to position [687, 0]
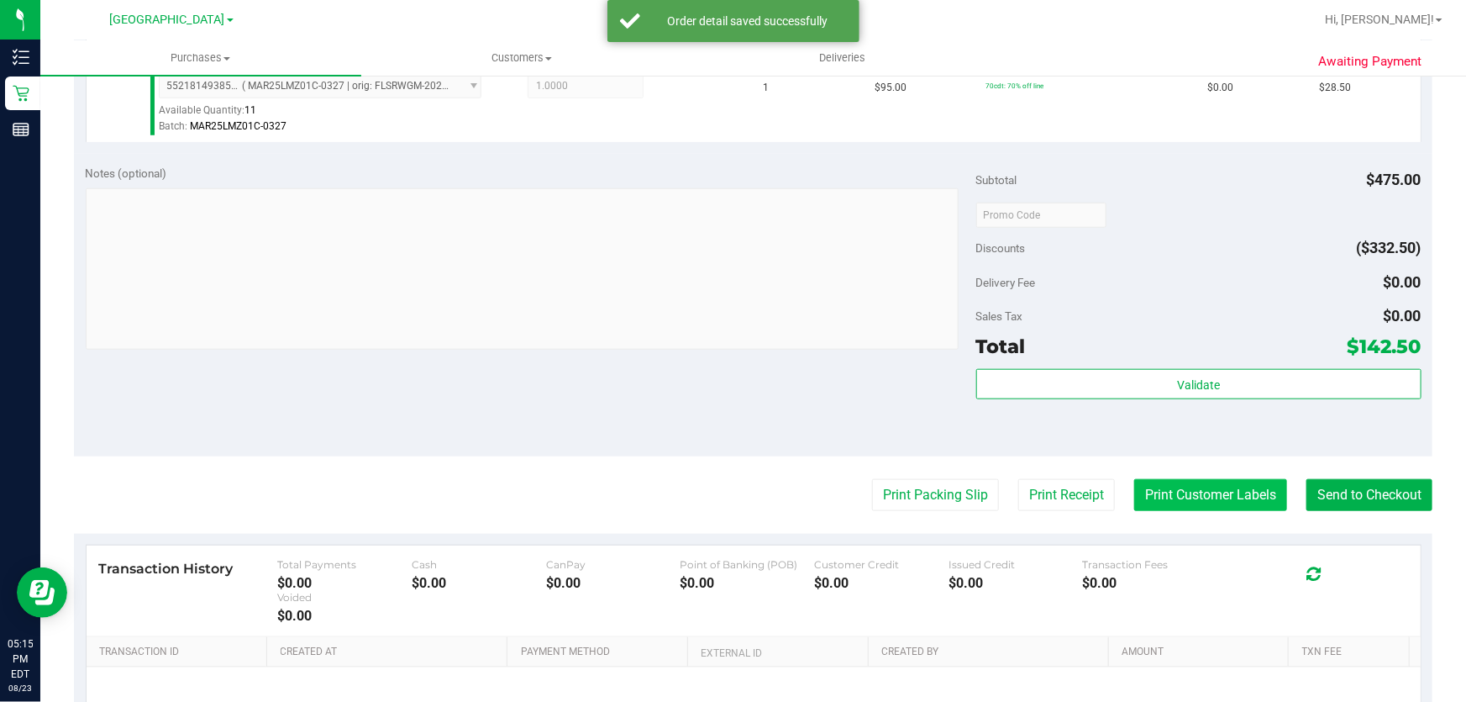
click at [1223, 496] on button "Print Customer Labels" at bounding box center [1210, 495] width 153 height 32
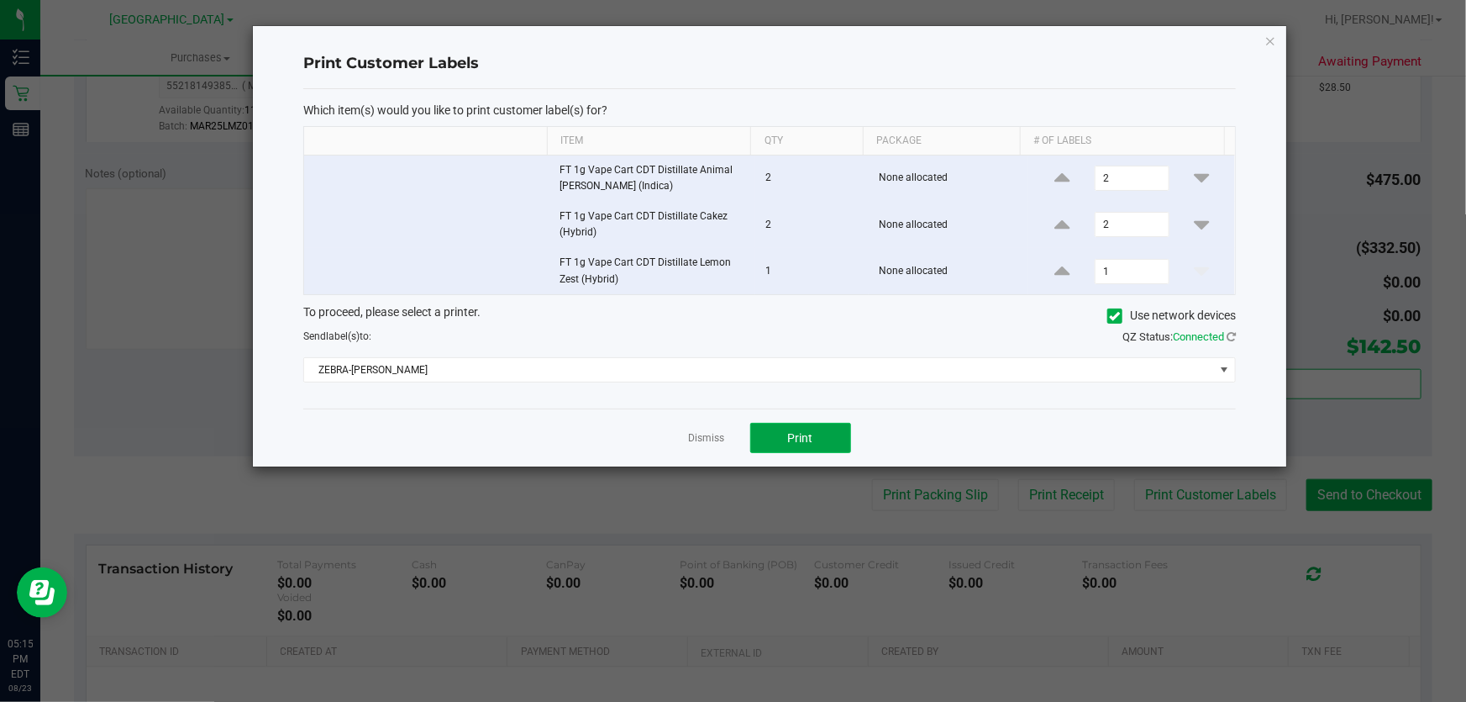
click at [816, 438] on button "Print" at bounding box center [800, 438] width 101 height 30
click at [716, 445] on link "Dismiss" at bounding box center [707, 438] width 36 height 14
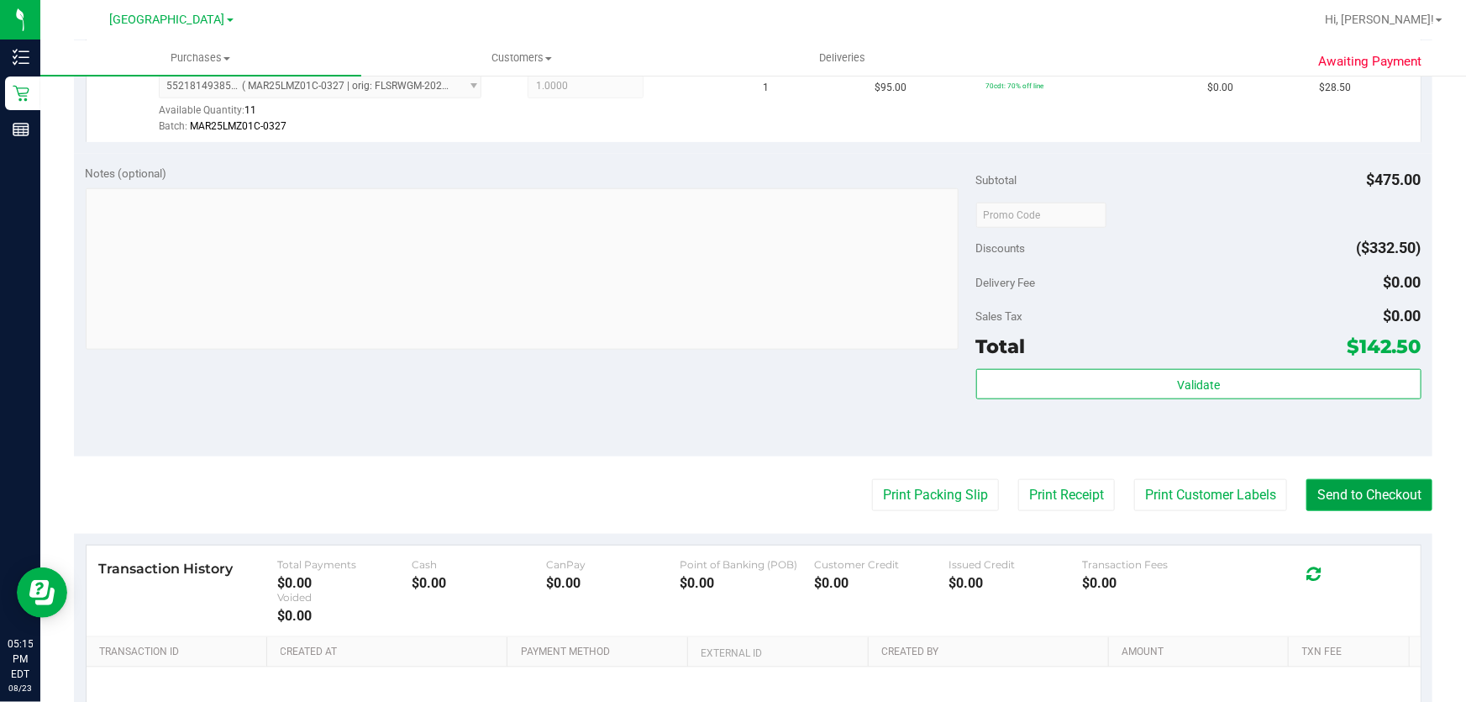
click at [1341, 492] on button "Send to Checkout" at bounding box center [1370, 495] width 126 height 32
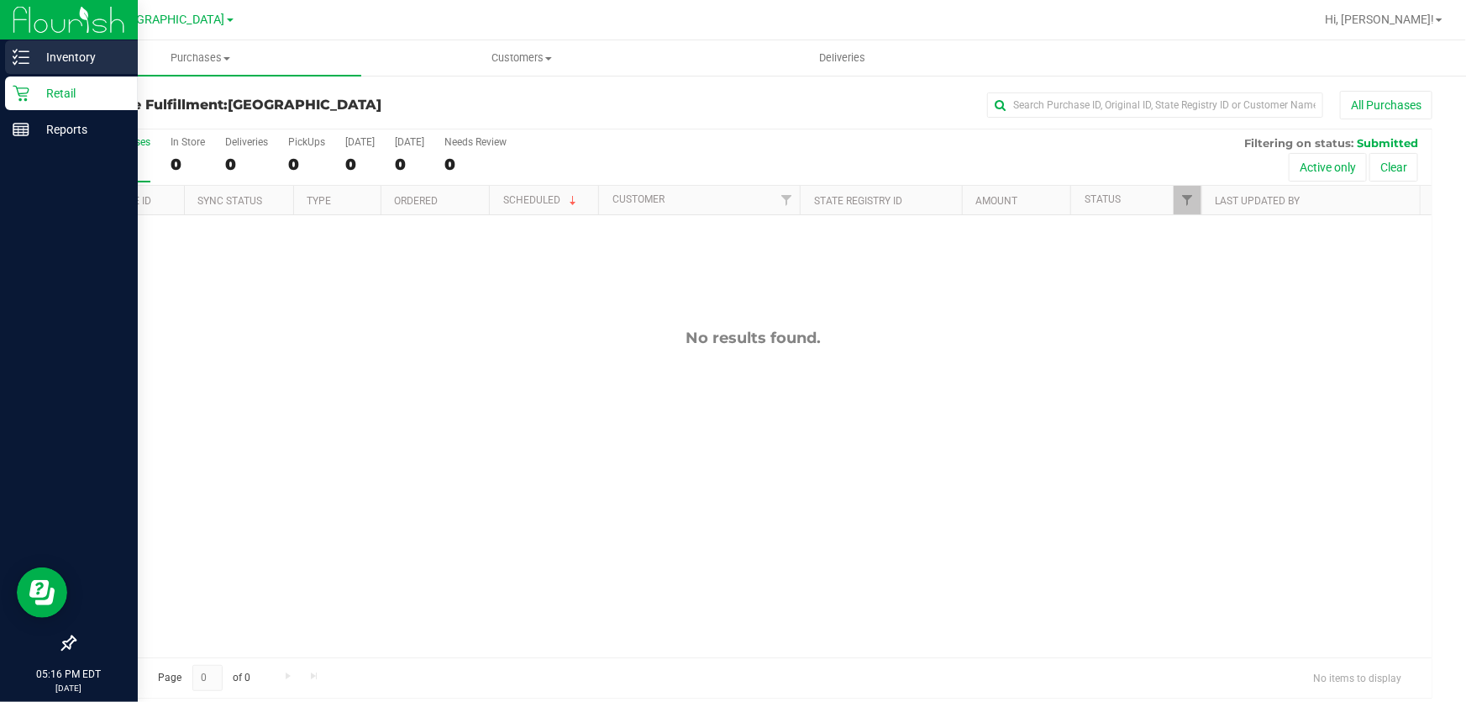
click at [68, 67] on div "Inventory" at bounding box center [71, 57] width 133 height 34
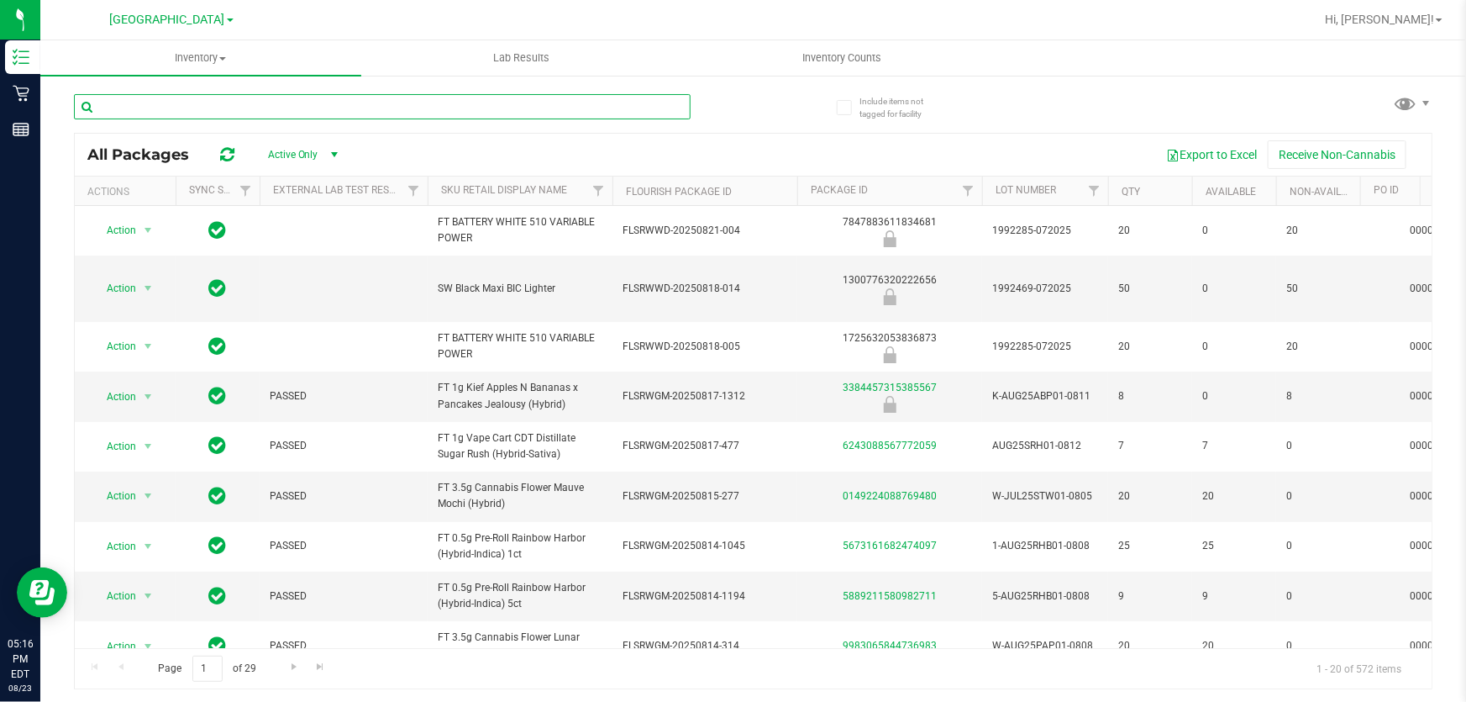
click at [308, 107] on input "text" at bounding box center [382, 106] width 617 height 25
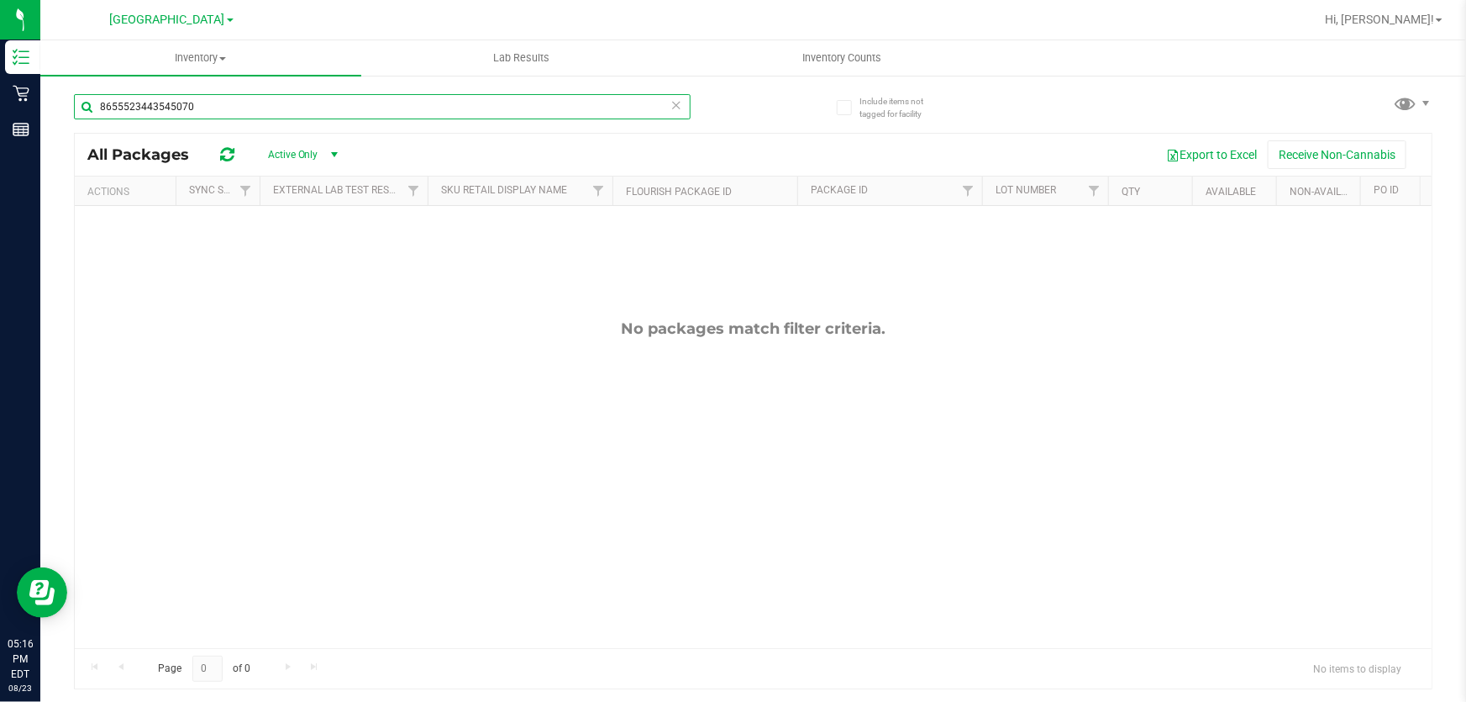
type input "8655523443545070"
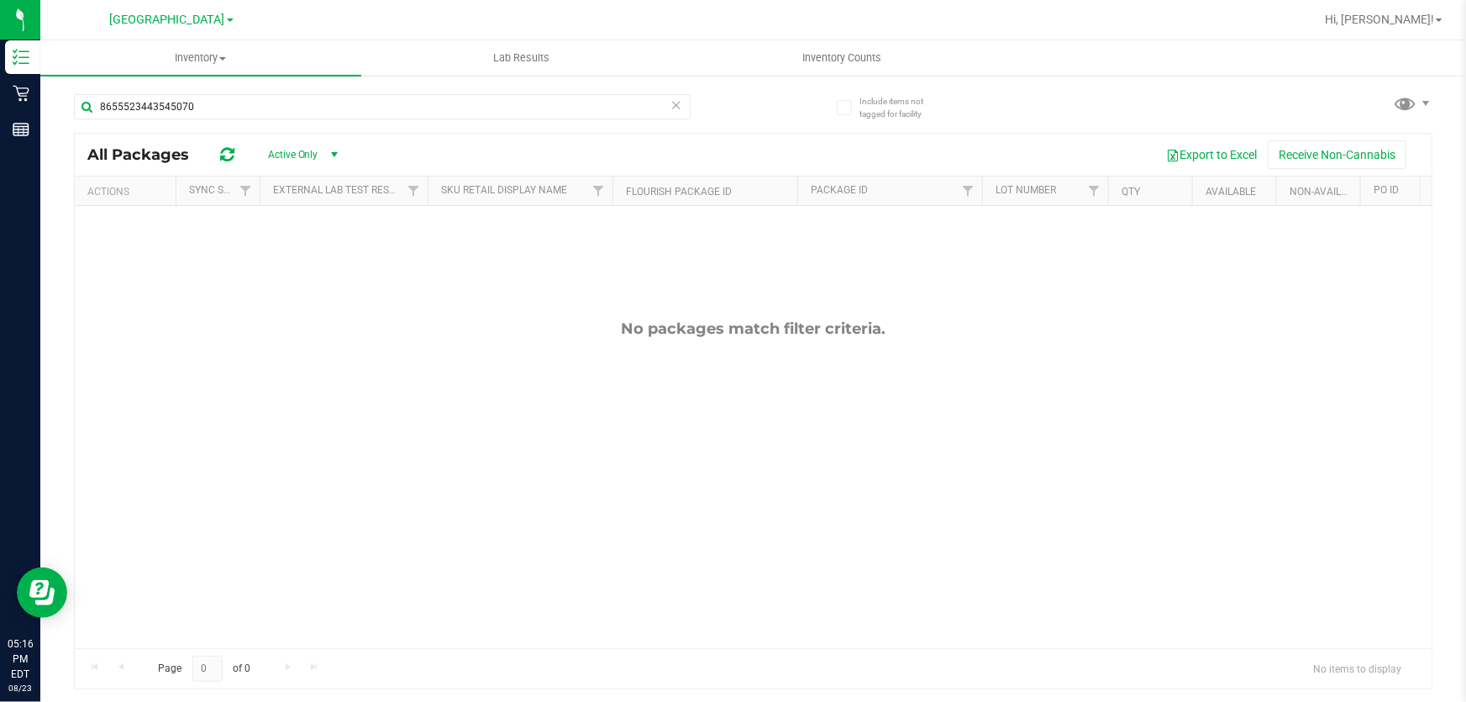
click at [679, 103] on icon at bounding box center [677, 104] width 12 height 20
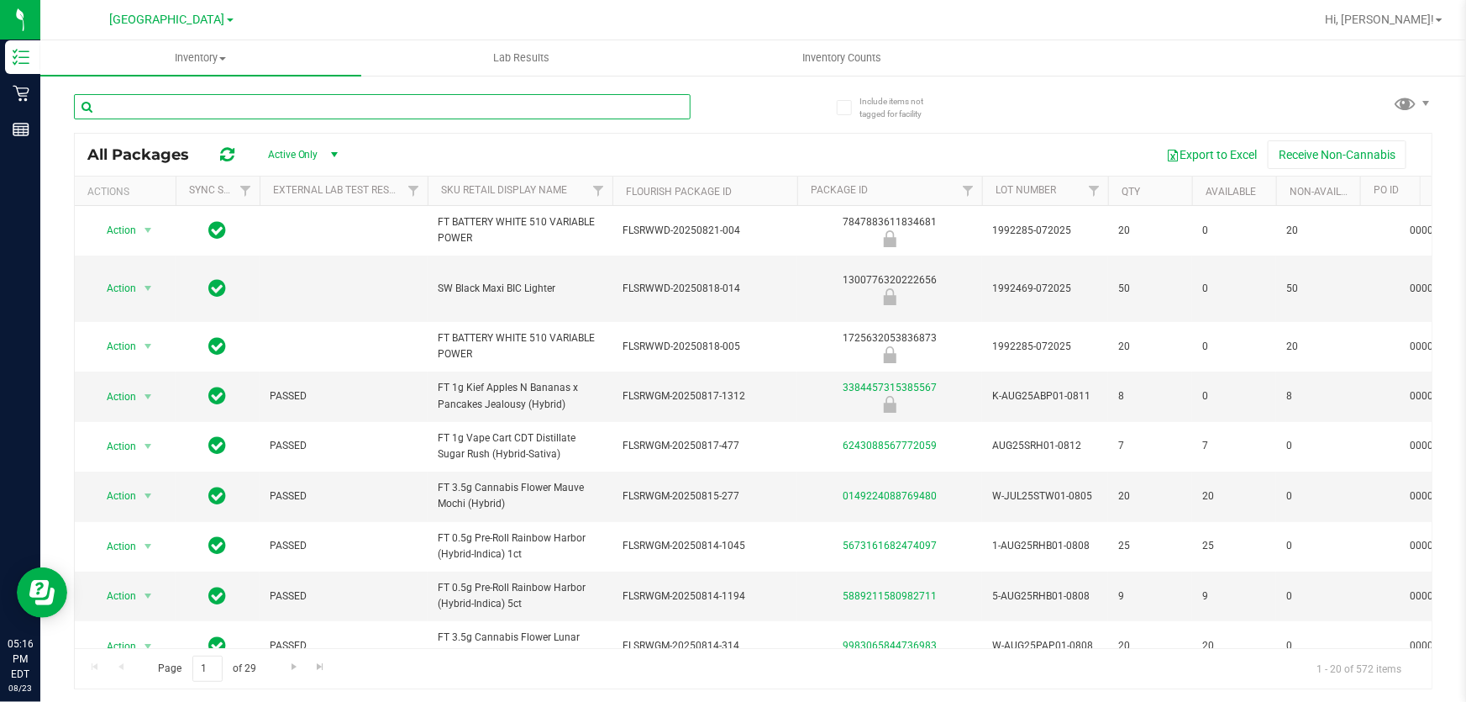
click at [499, 113] on input "text" at bounding box center [382, 106] width 617 height 25
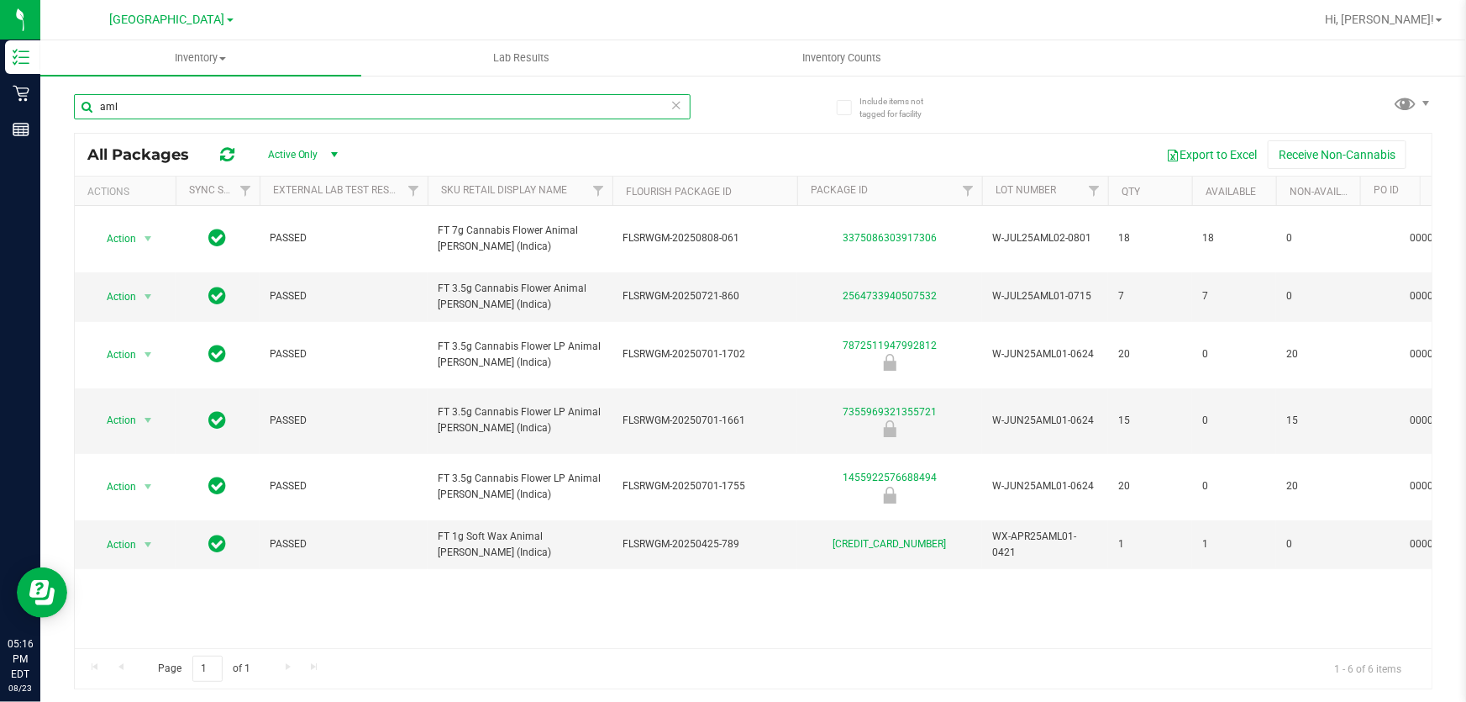
type input "aml"
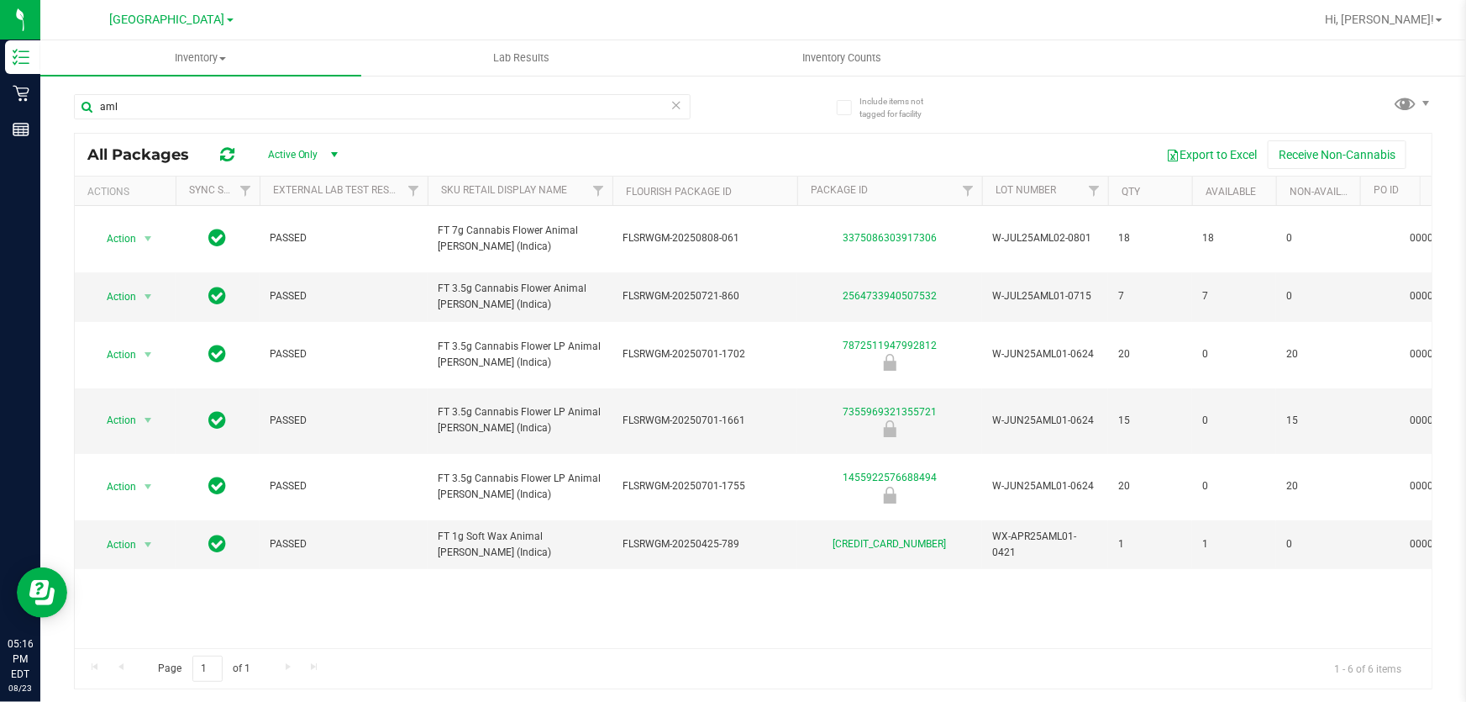
click at [678, 105] on icon at bounding box center [677, 104] width 12 height 20
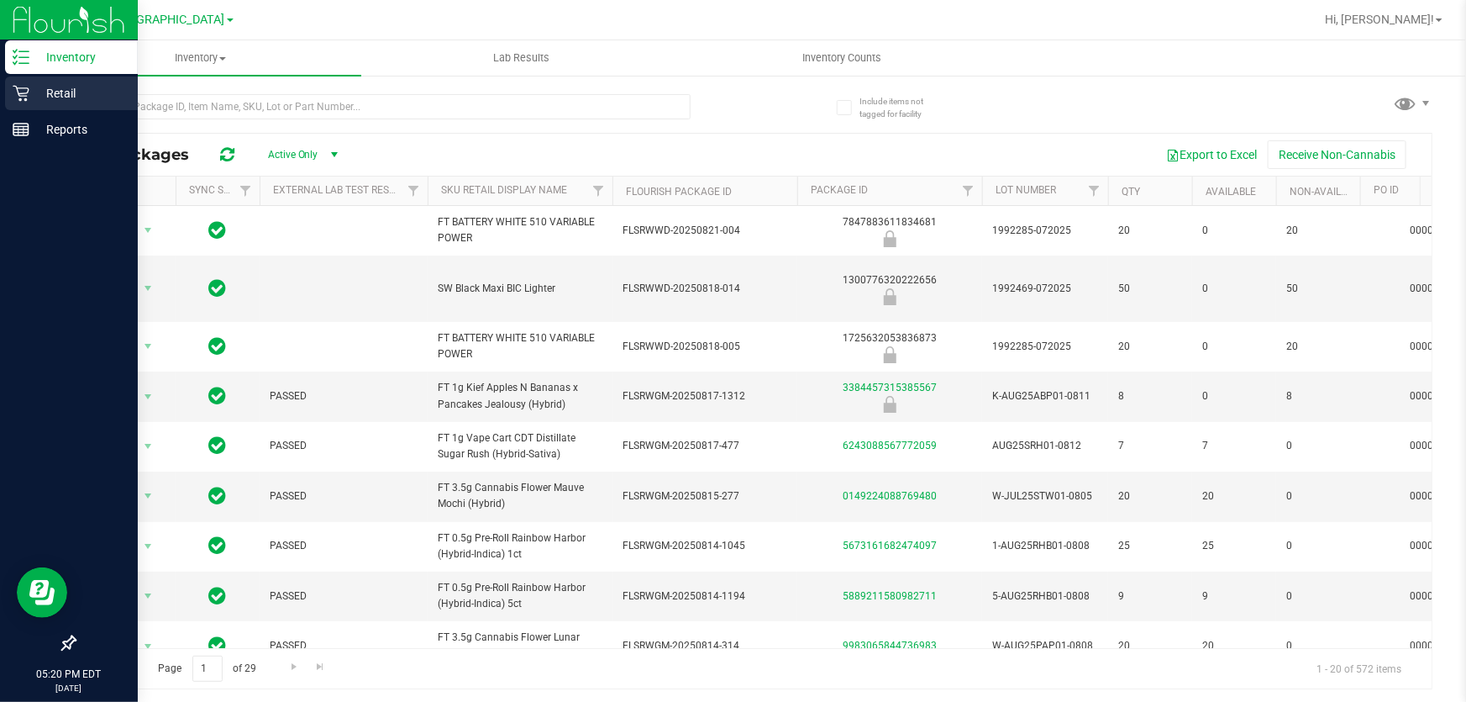
click at [47, 94] on p "Retail" at bounding box center [79, 93] width 101 height 20
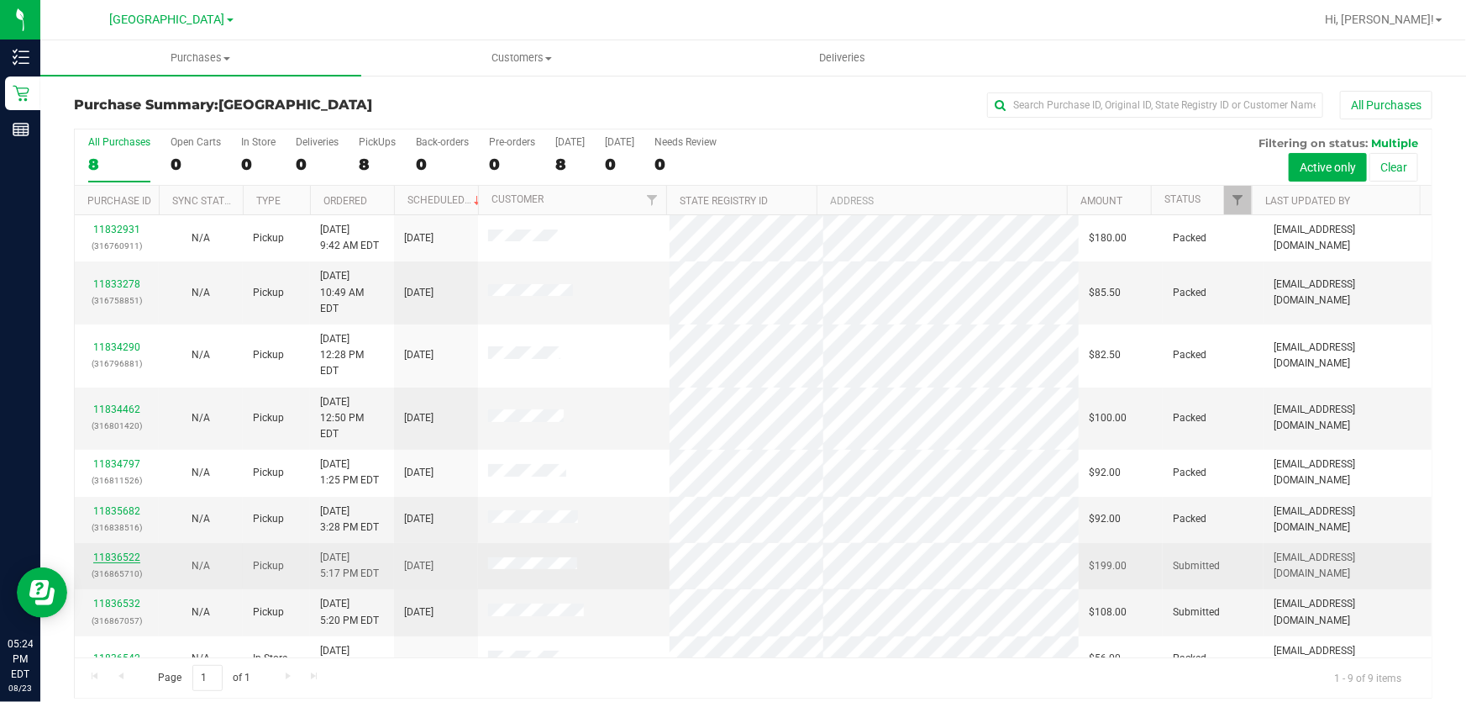
click at [109, 551] on link "11836522" at bounding box center [116, 557] width 47 height 12
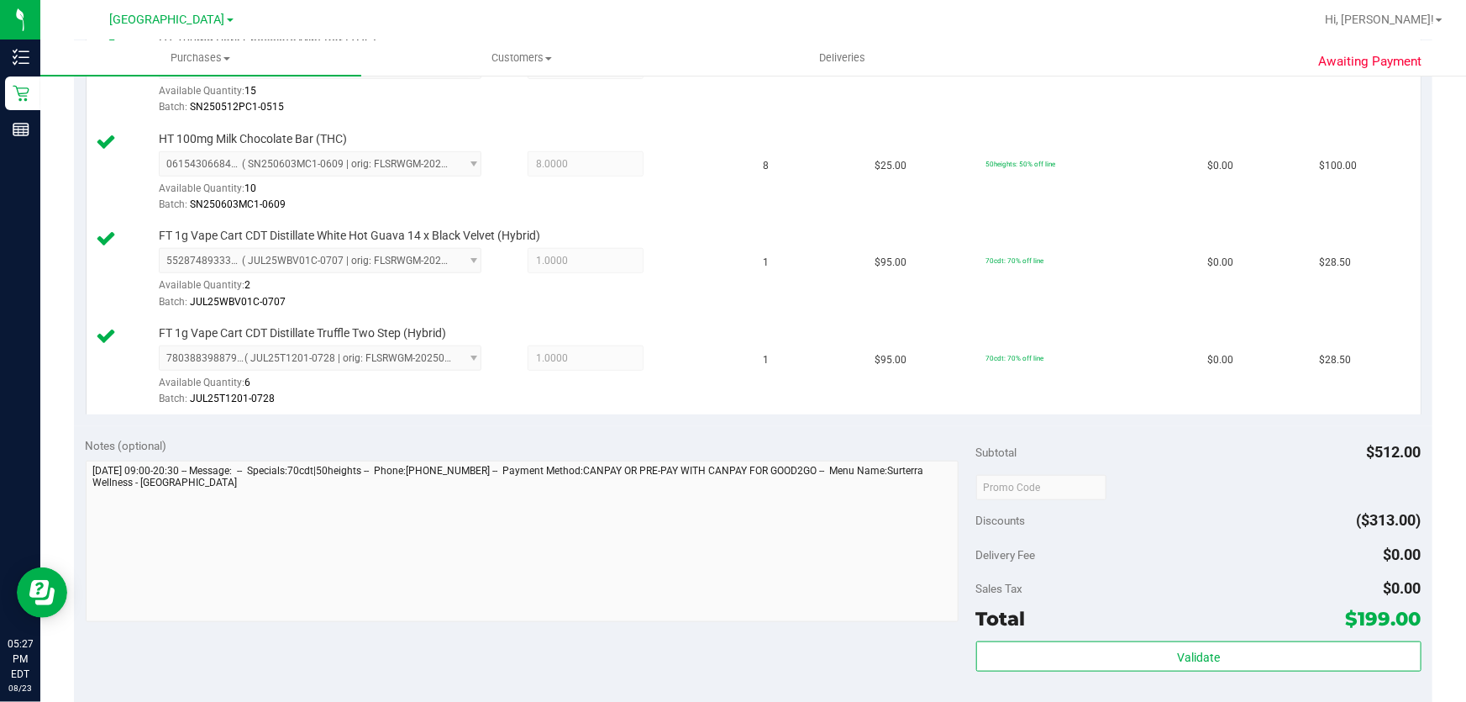
scroll to position [611, 0]
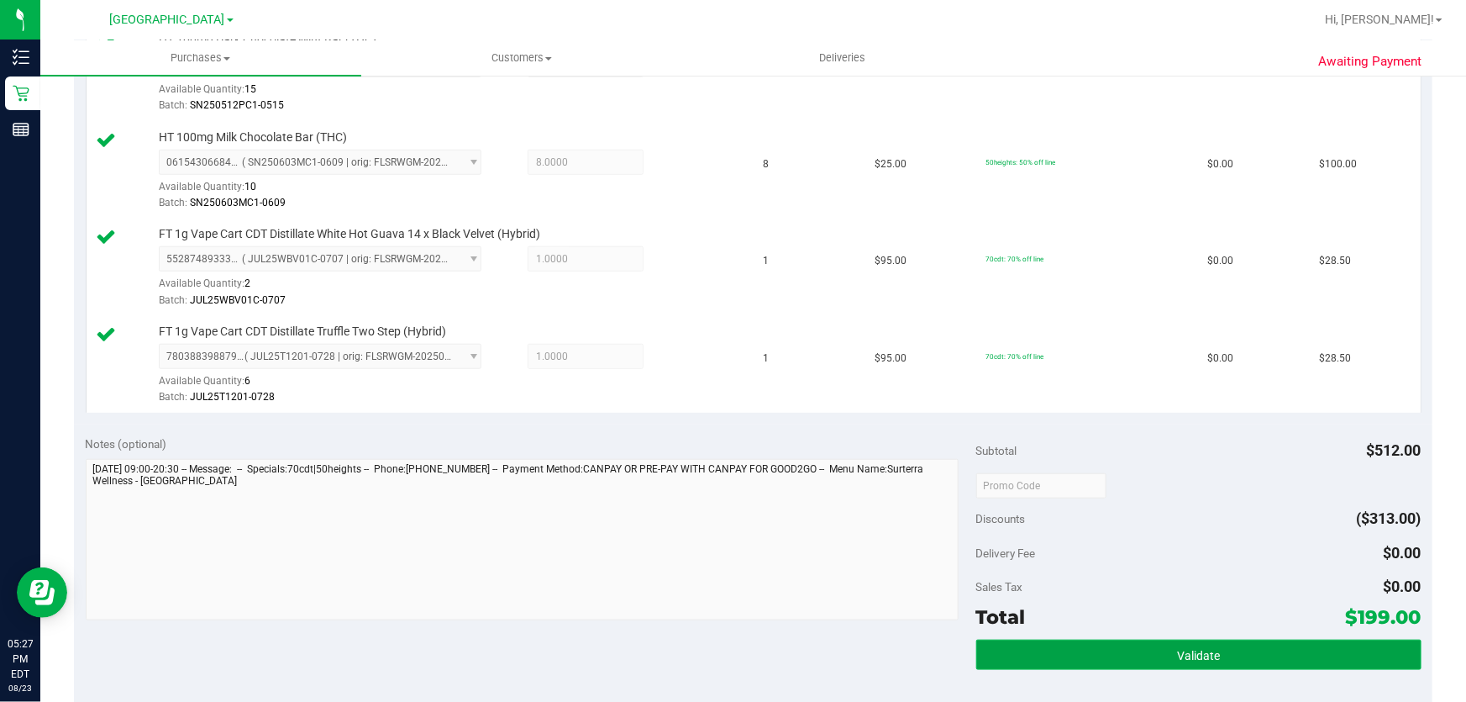
click at [1187, 649] on span "Validate" at bounding box center [1198, 655] width 43 height 13
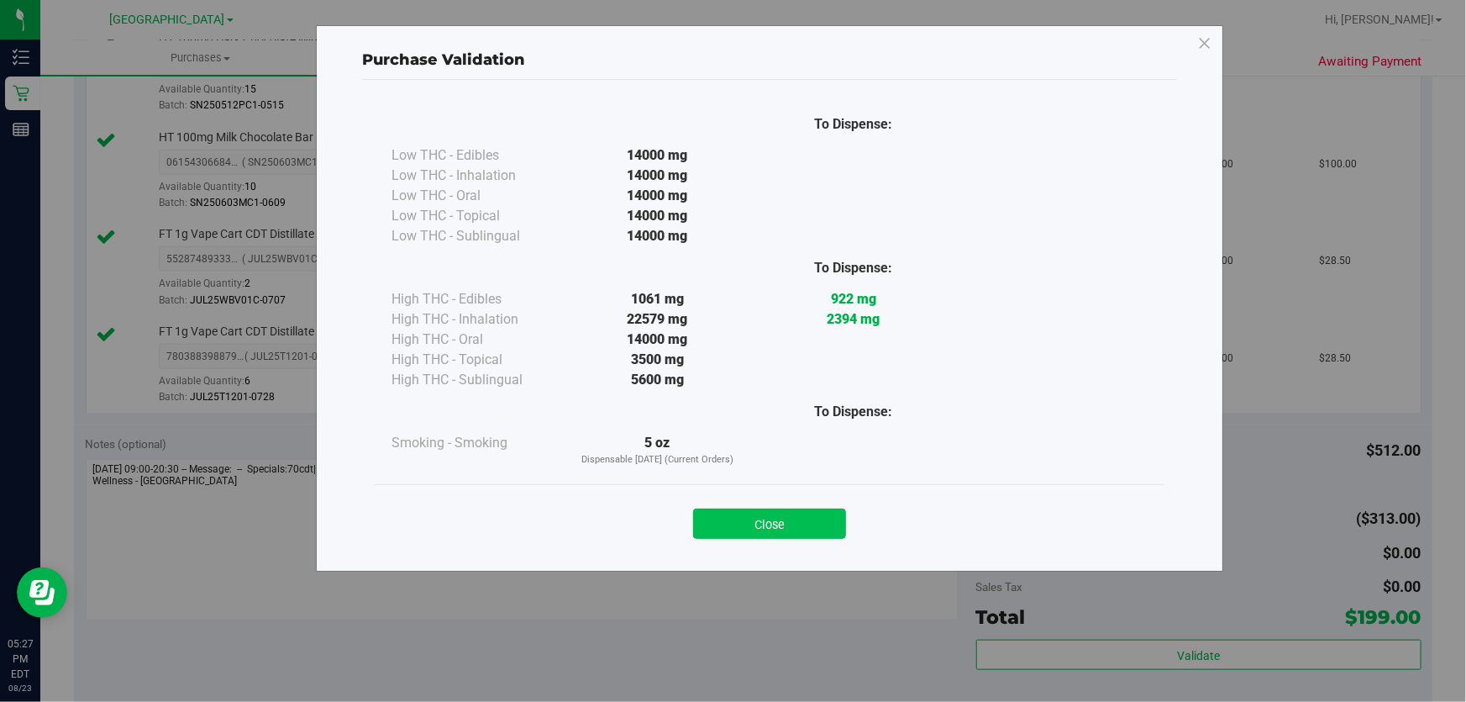
click at [818, 527] on button "Close" at bounding box center [769, 523] width 153 height 30
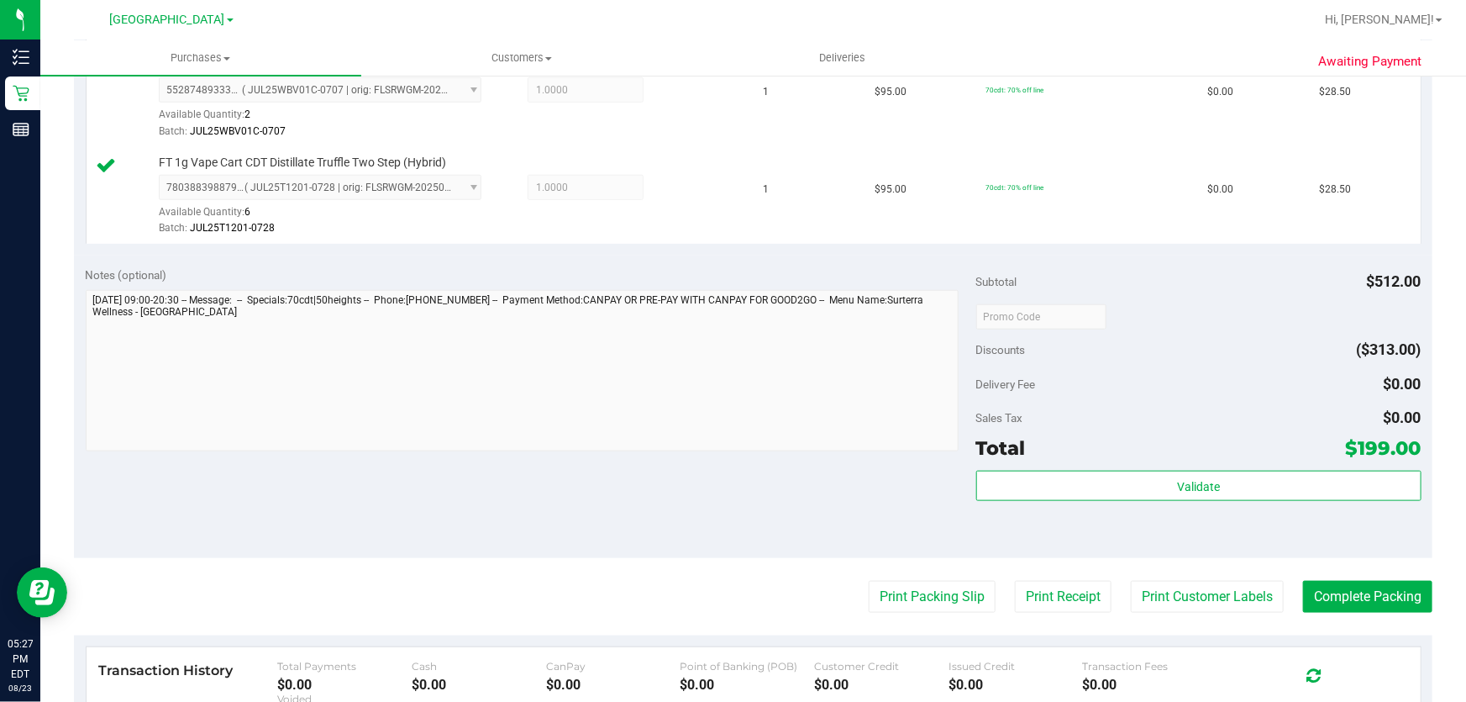
scroll to position [840, 0]
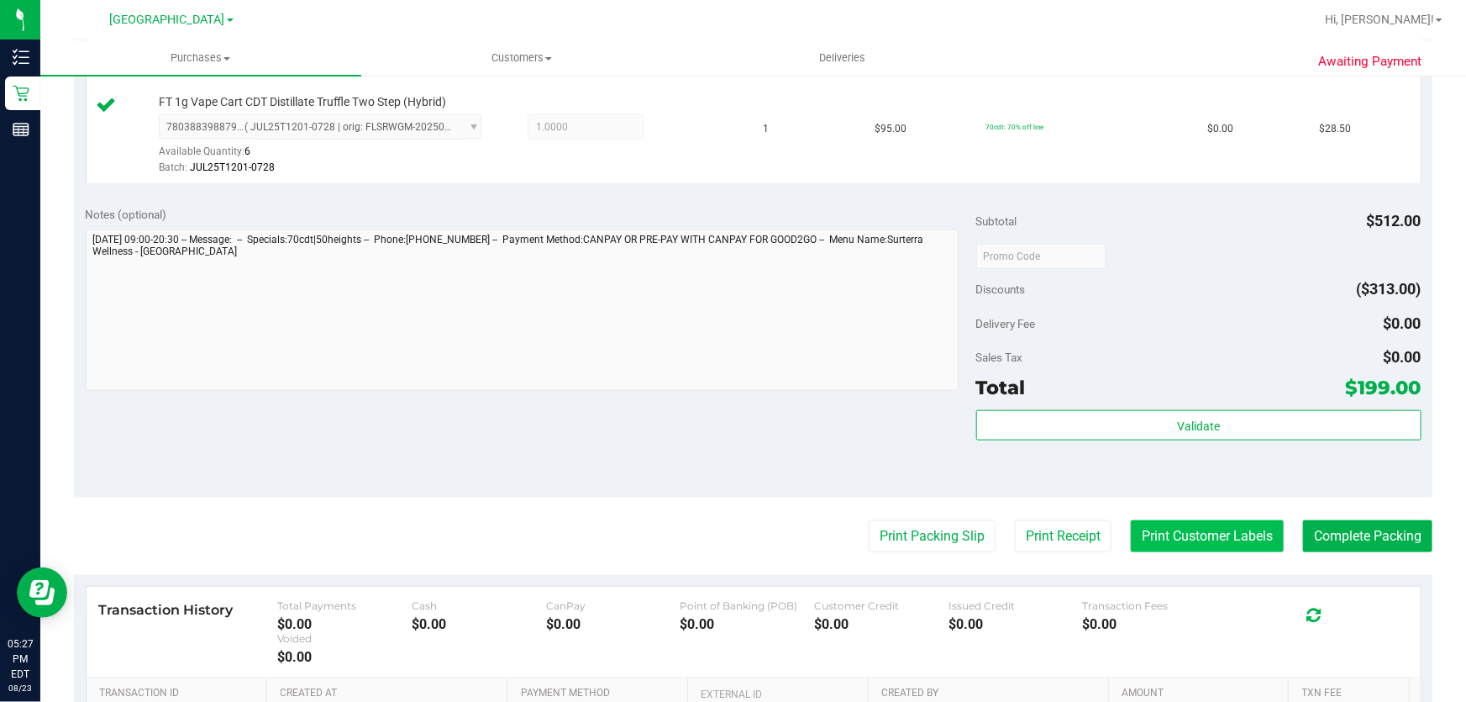
click at [1185, 520] on button "Print Customer Labels" at bounding box center [1207, 536] width 153 height 32
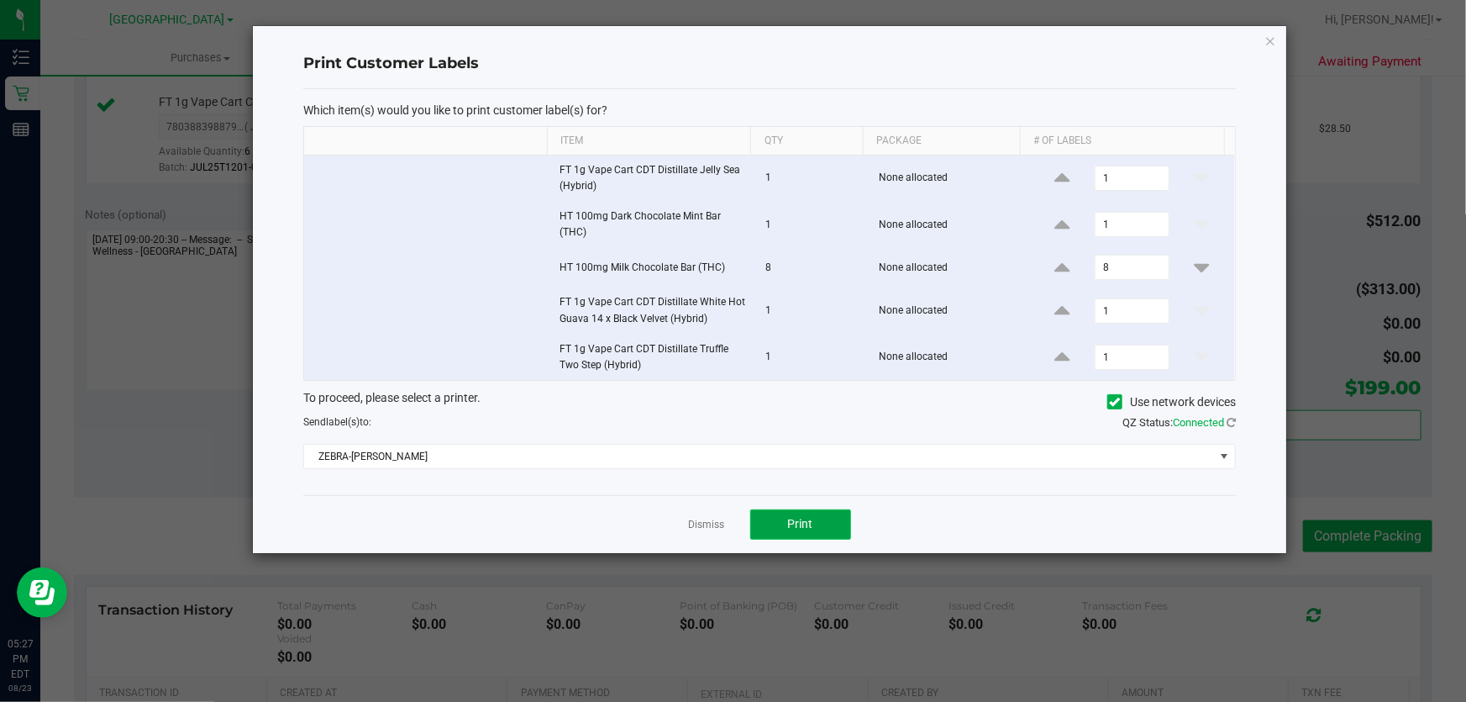
click at [809, 524] on span "Print" at bounding box center [800, 523] width 25 height 13
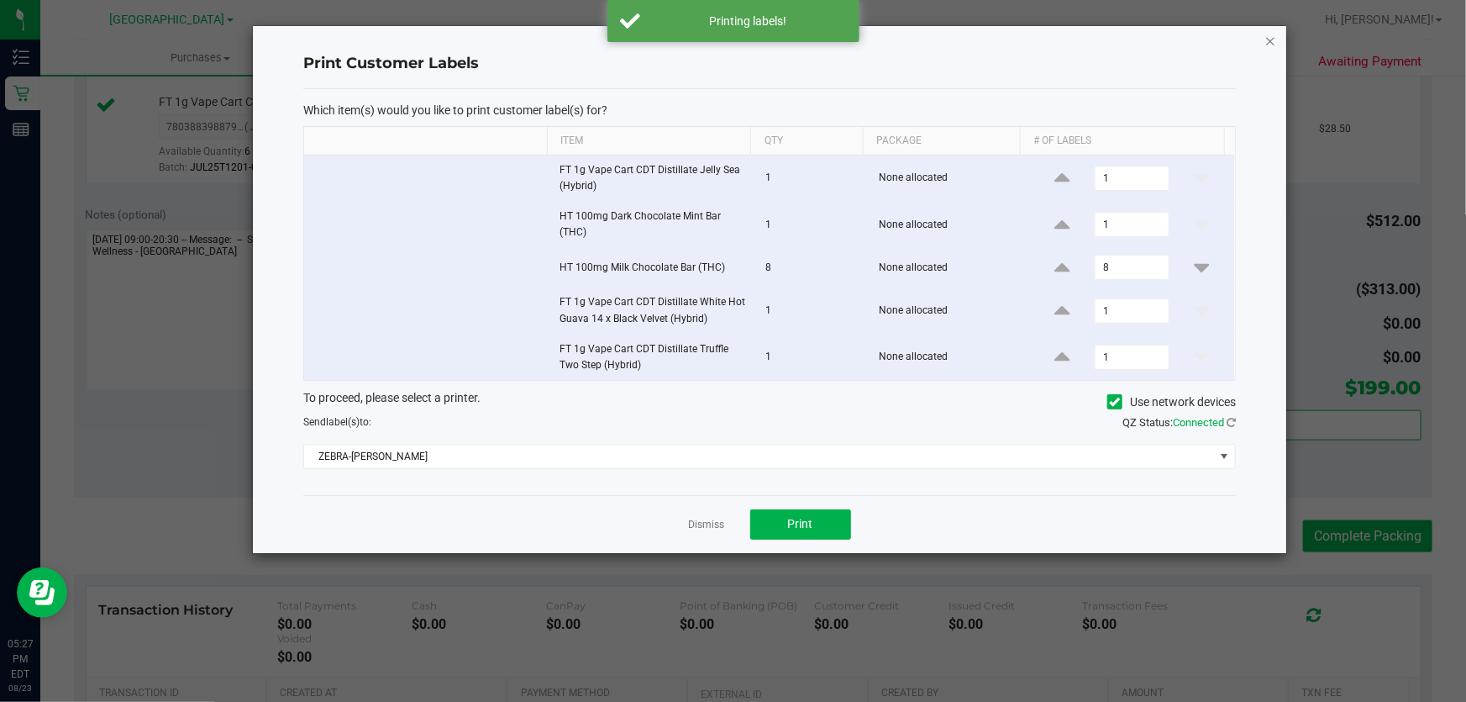
click at [1266, 40] on icon "button" at bounding box center [1271, 40] width 12 height 20
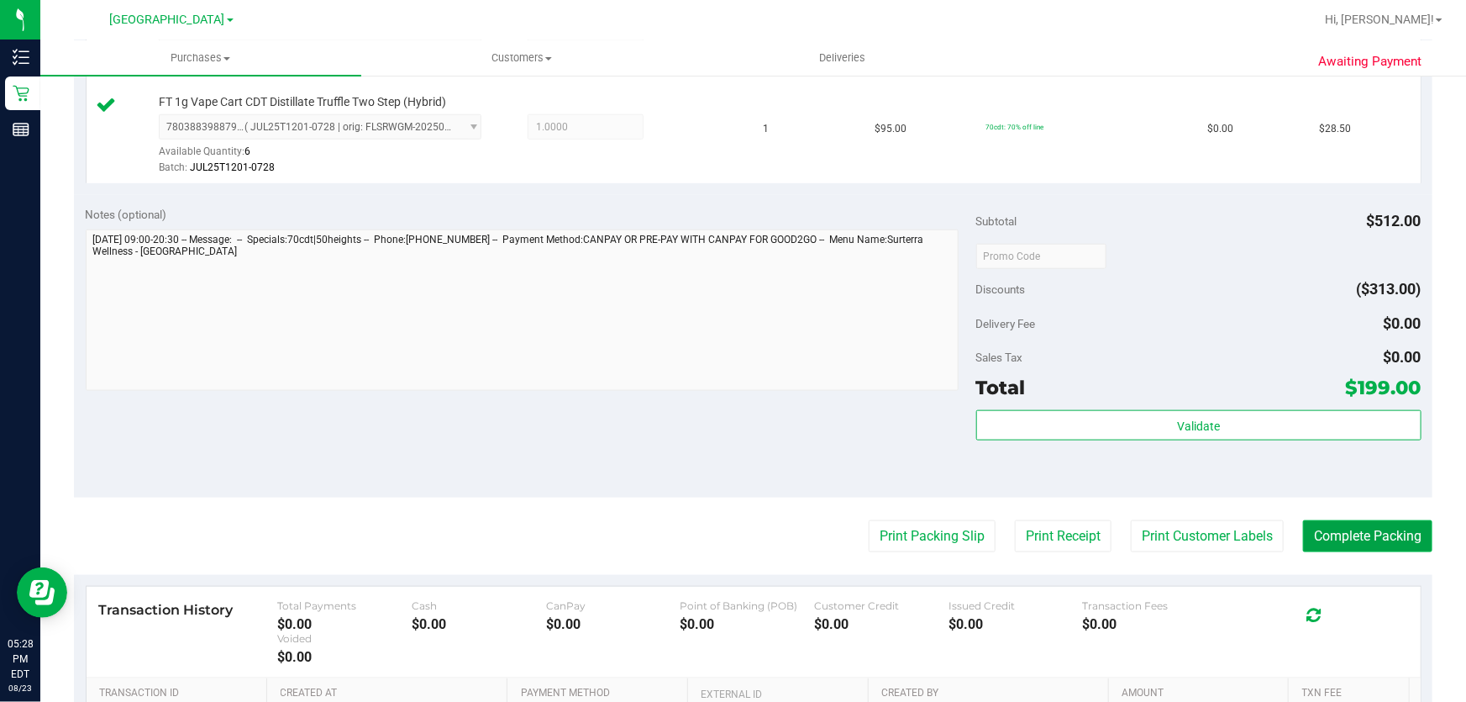
click at [1378, 529] on button "Complete Packing" at bounding box center [1367, 536] width 129 height 32
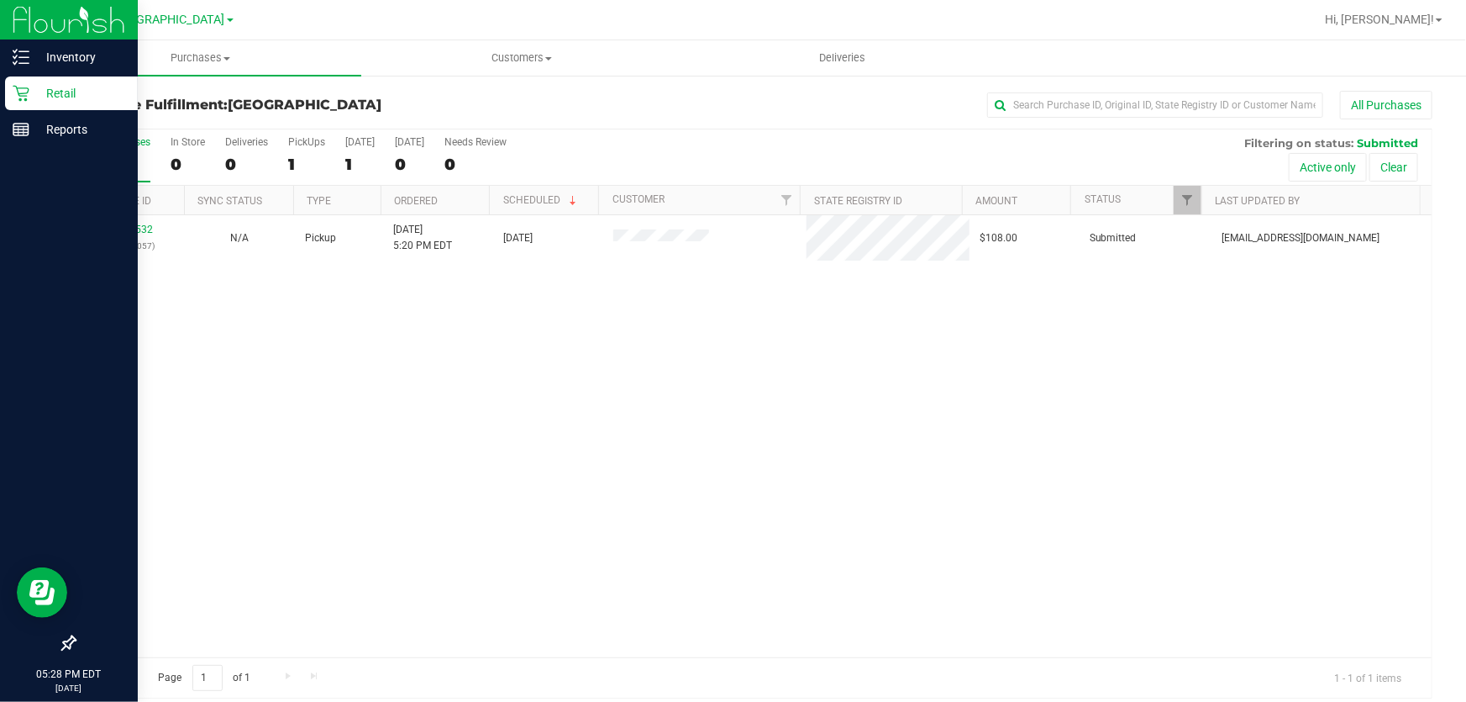
click at [42, 92] on p "Retail" at bounding box center [79, 93] width 101 height 20
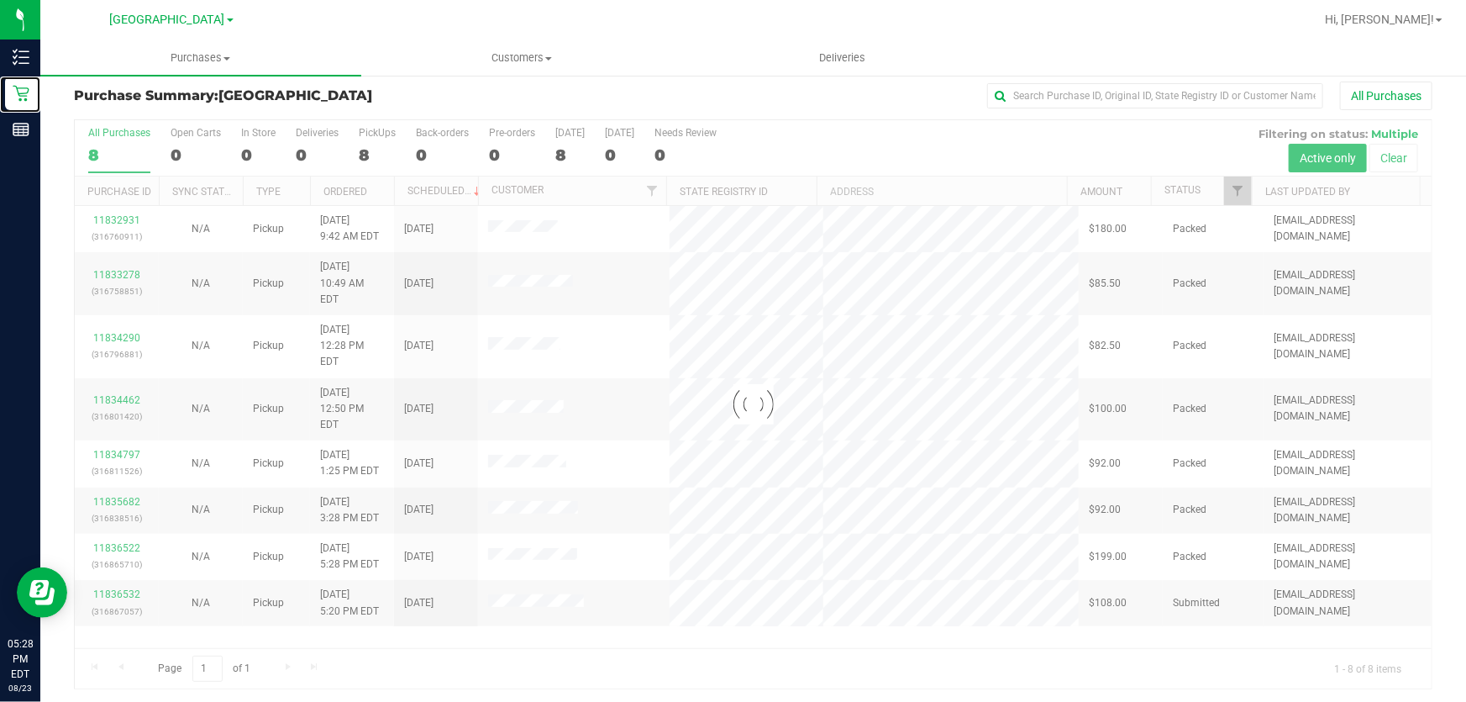
scroll to position [13, 0]
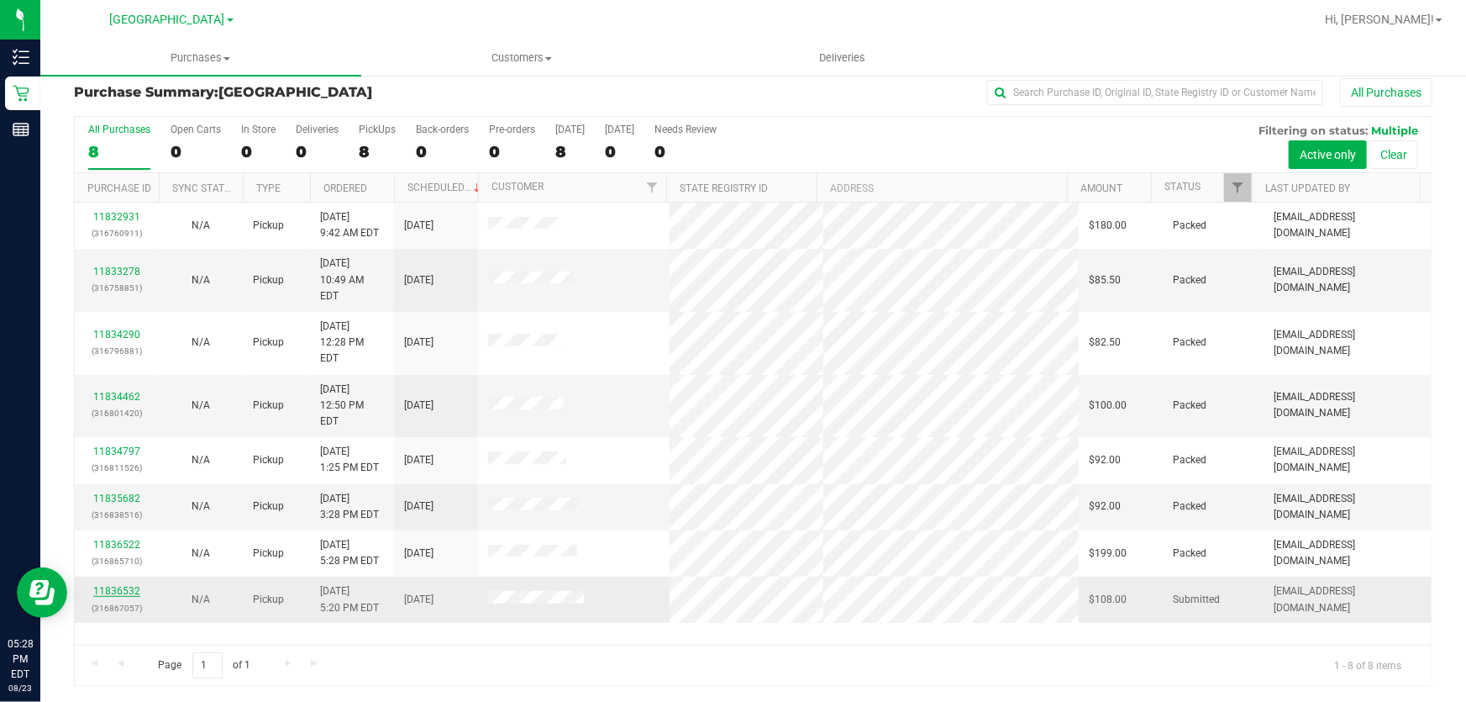
click at [109, 585] on link "11836532" at bounding box center [116, 591] width 47 height 12
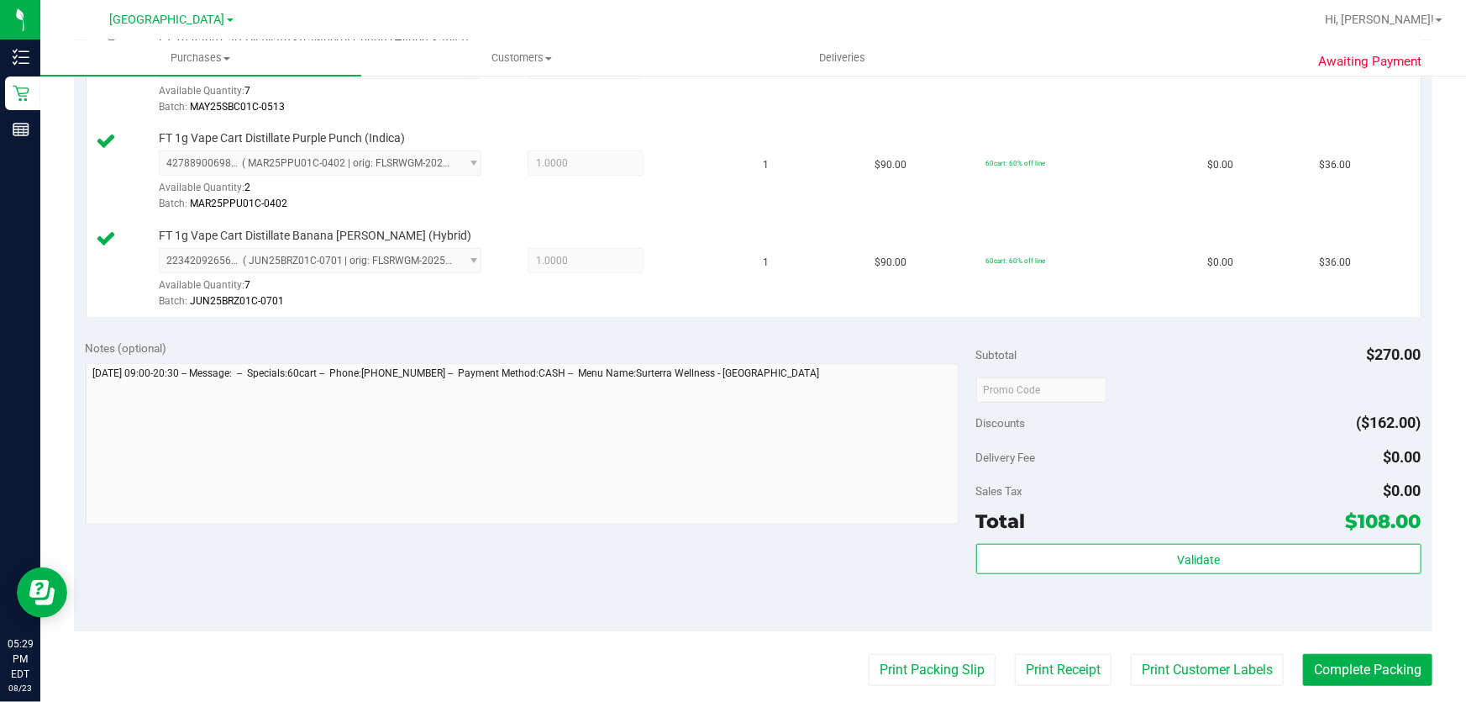
scroll to position [547, 0]
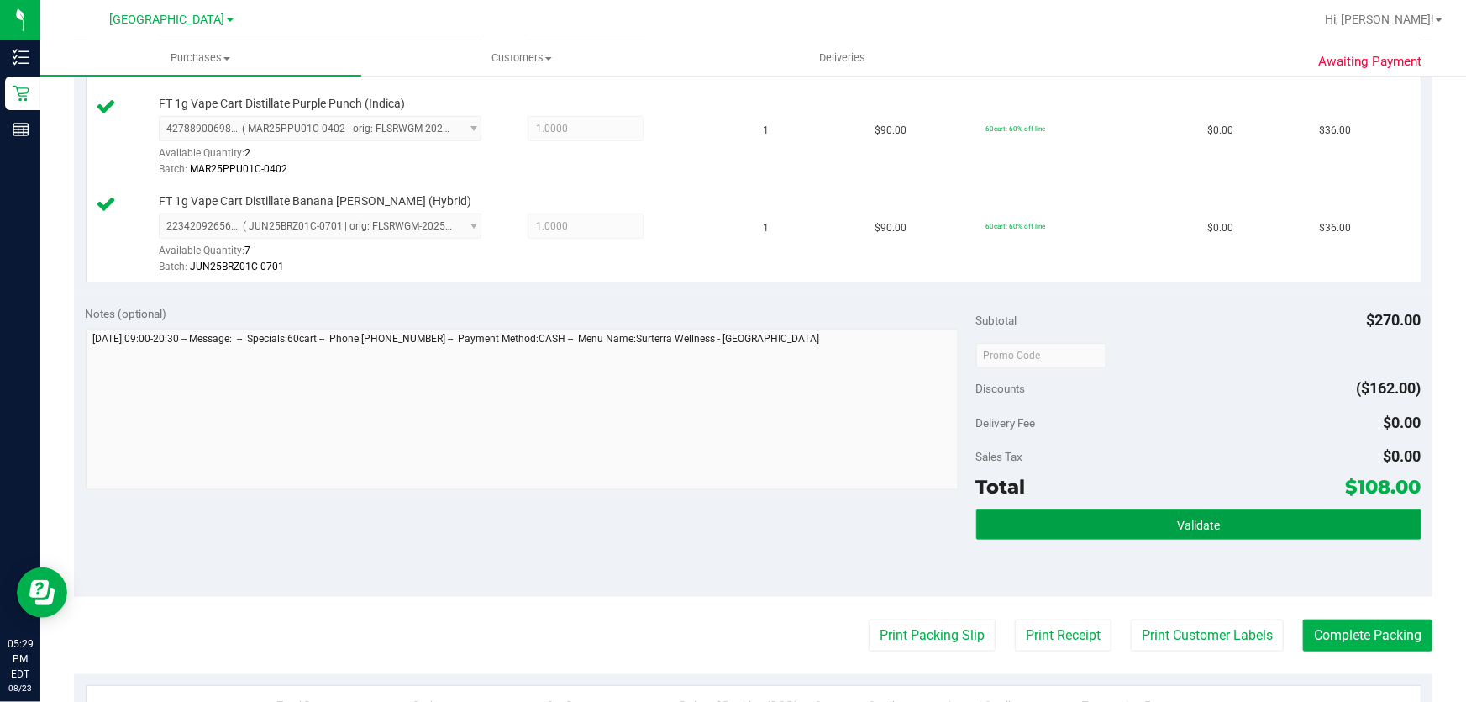
click at [1211, 509] on button "Validate" at bounding box center [1198, 524] width 445 height 30
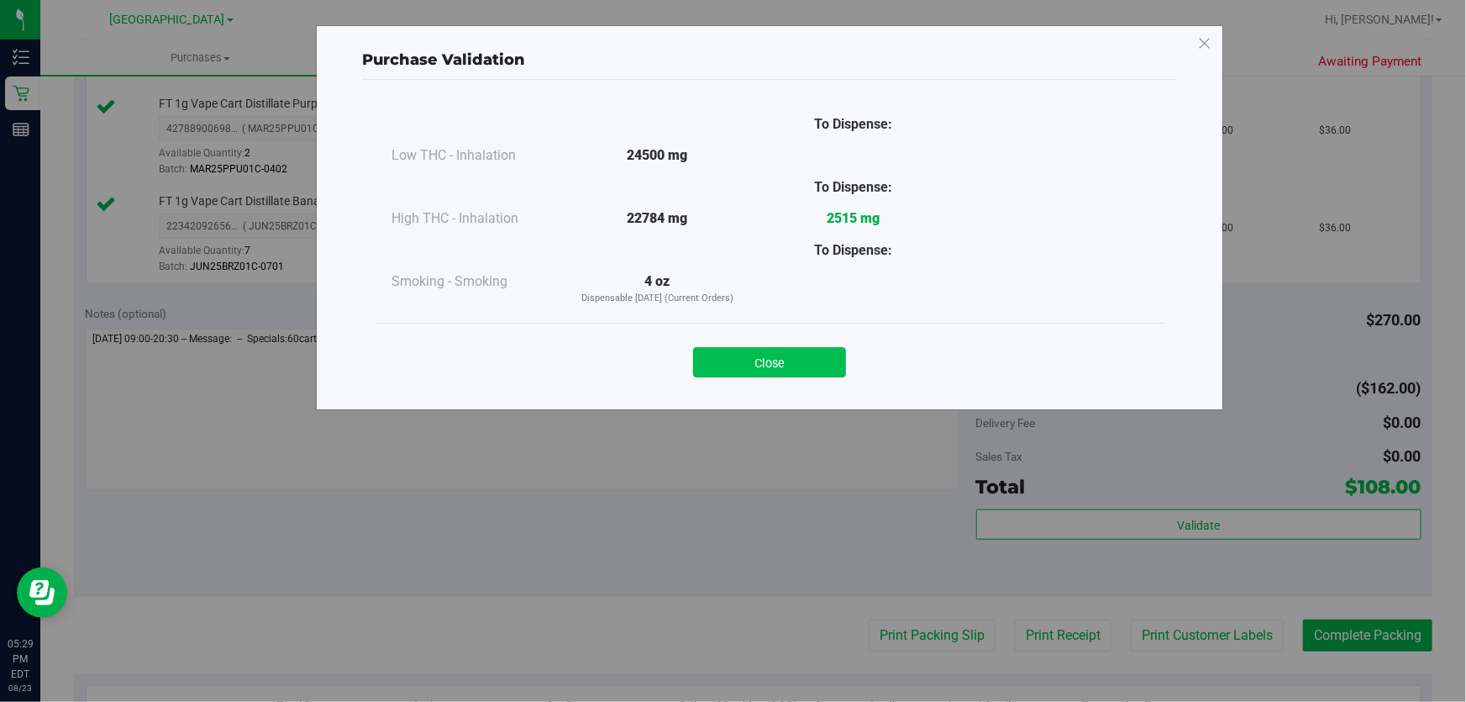
click at [754, 355] on button "Close" at bounding box center [769, 362] width 153 height 30
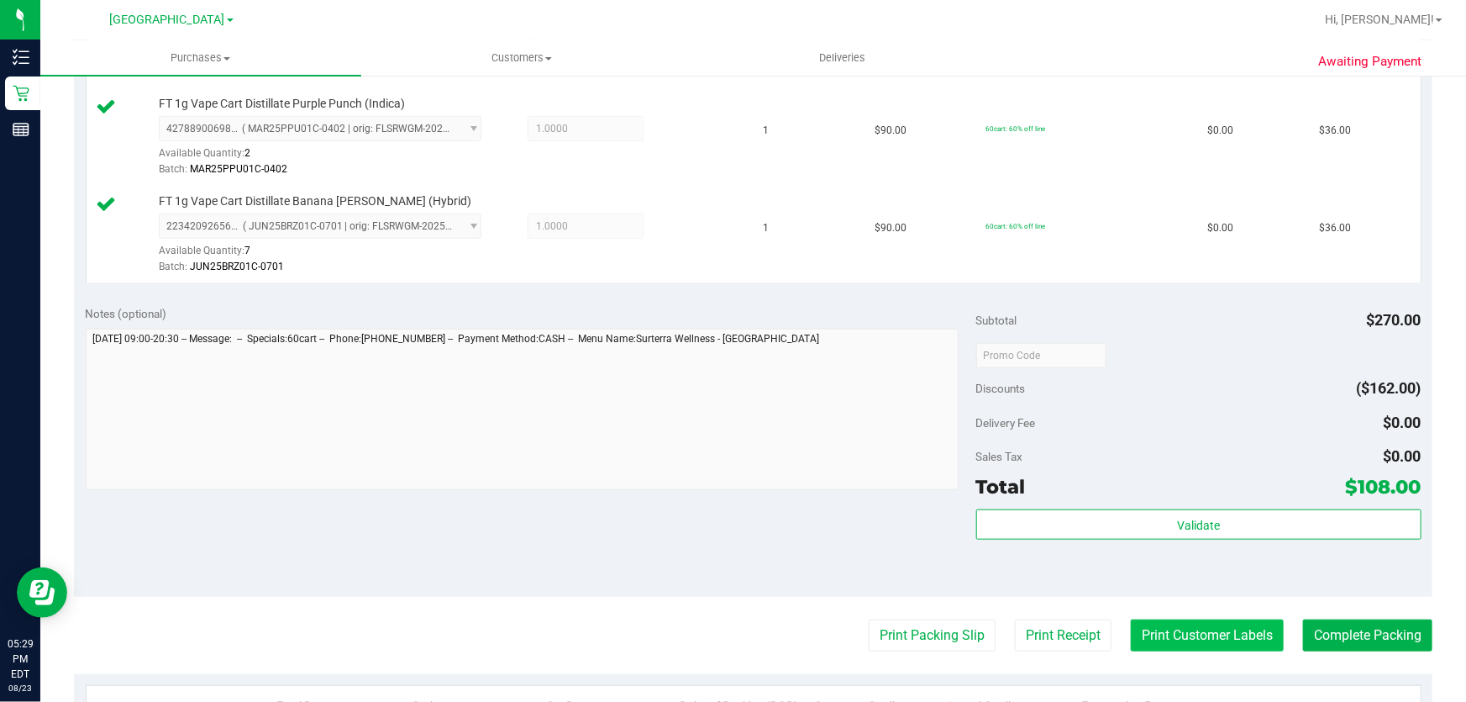
click at [1157, 639] on button "Print Customer Labels" at bounding box center [1207, 635] width 153 height 32
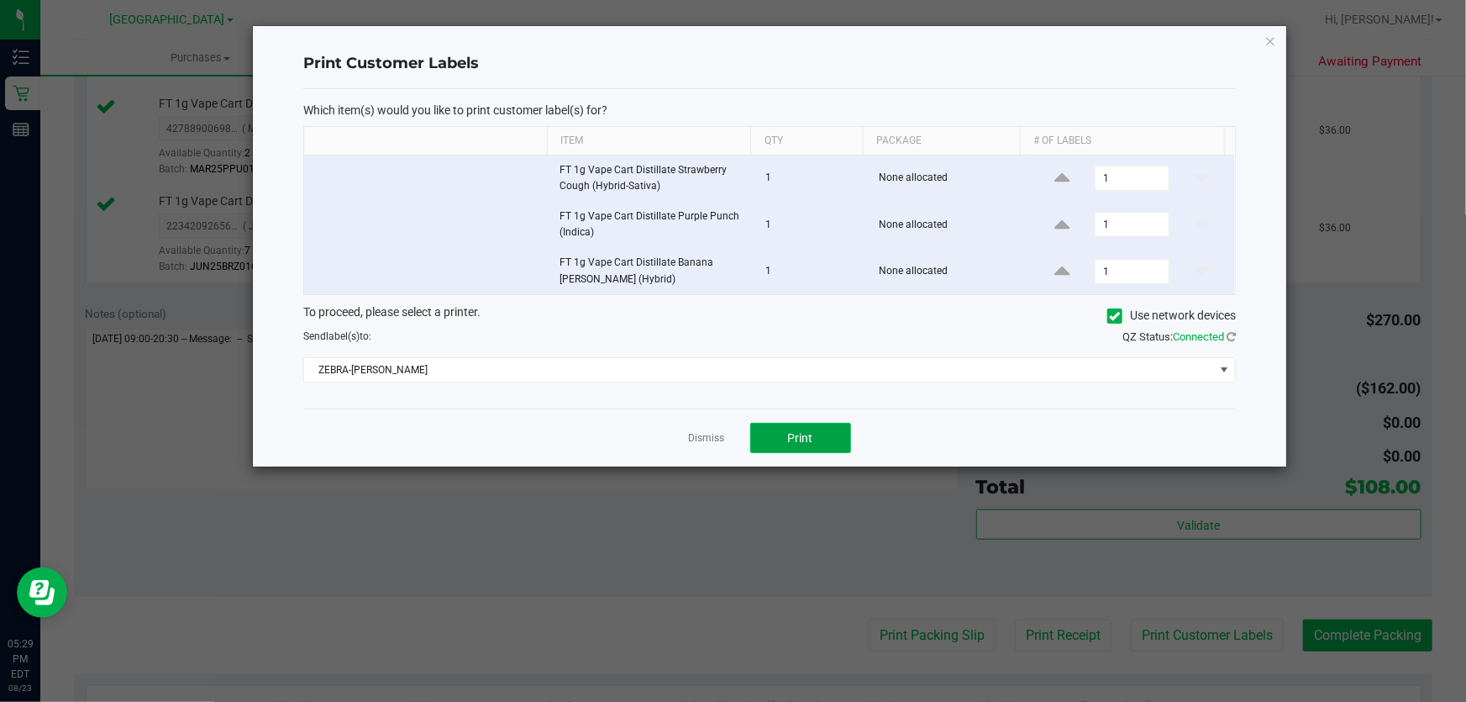
click at [831, 433] on button "Print" at bounding box center [800, 438] width 101 height 30
click at [687, 428] on div "Dismiss Print" at bounding box center [769, 437] width 933 height 58
click at [701, 444] on link "Dismiss" at bounding box center [707, 438] width 36 height 14
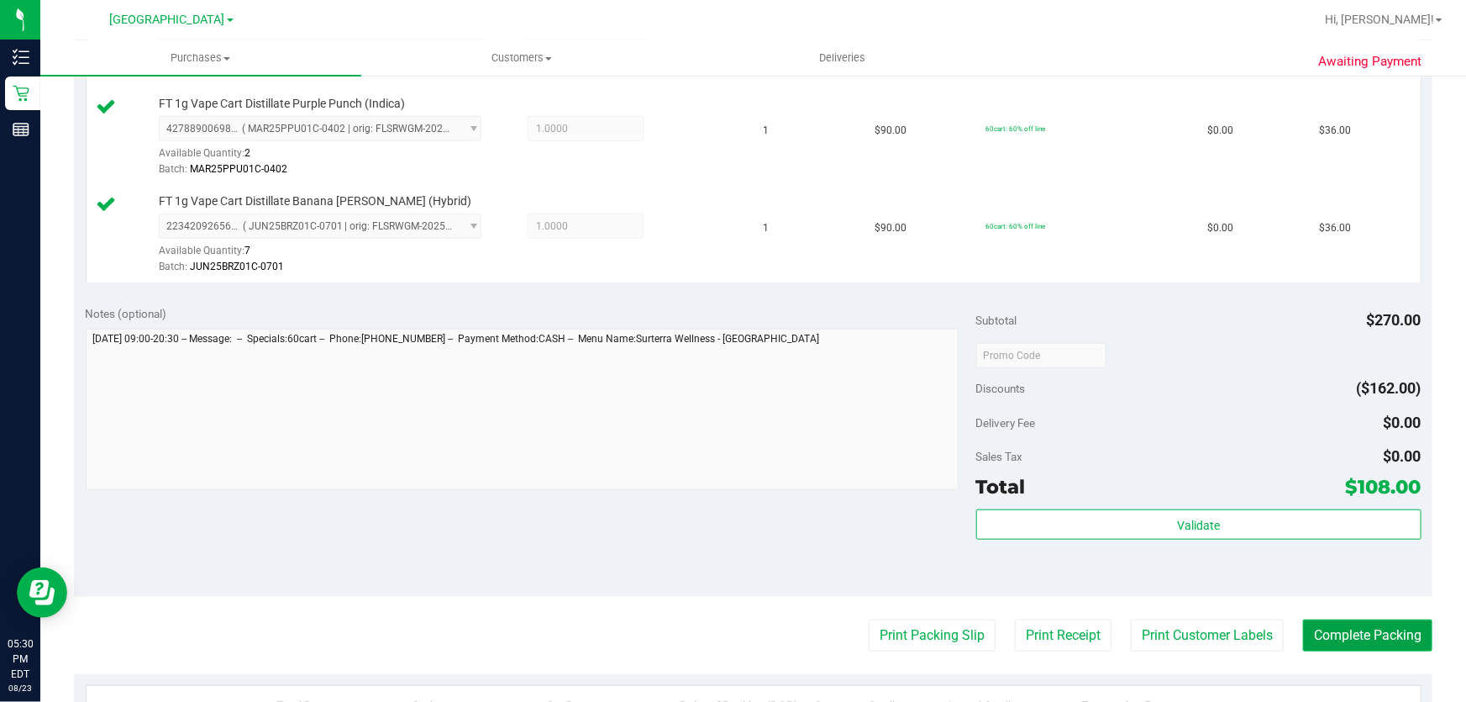
click at [1373, 629] on button "Complete Packing" at bounding box center [1367, 635] width 129 height 32
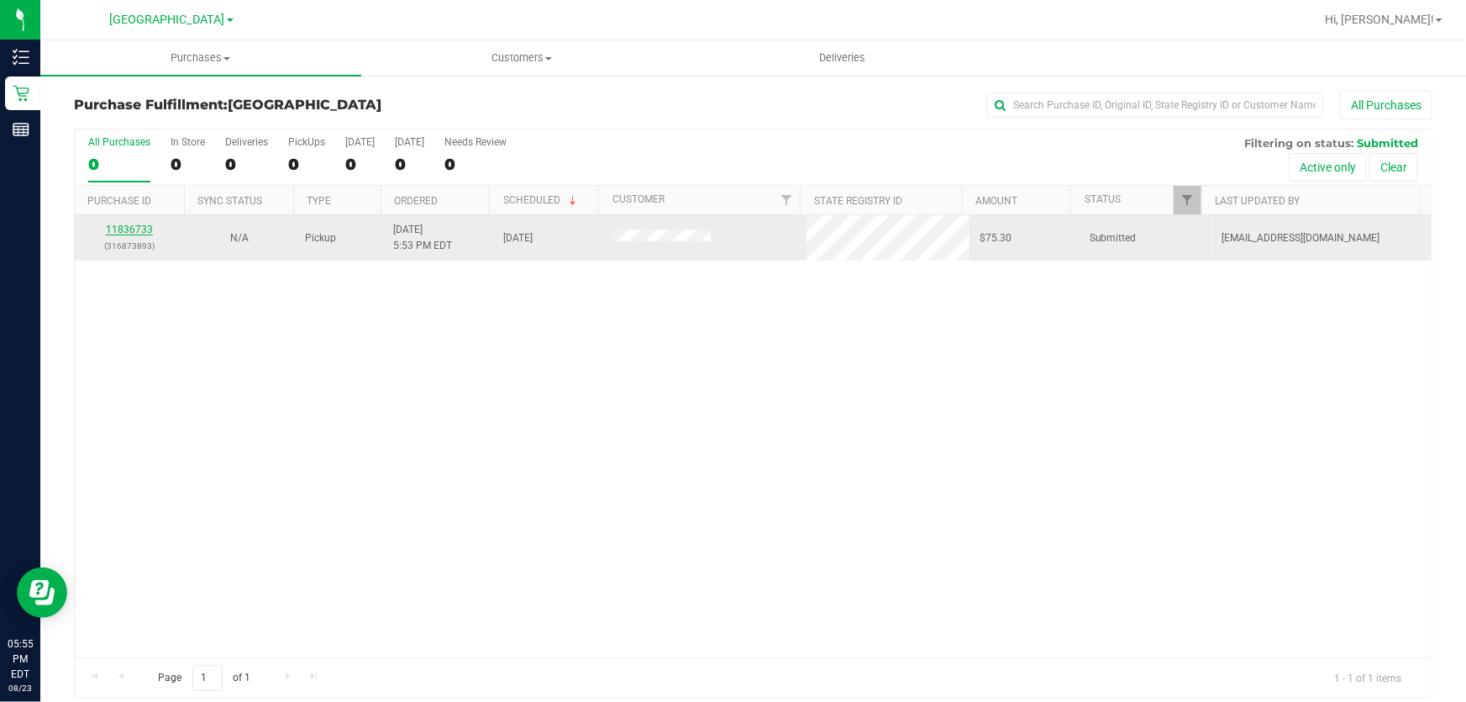
click at [146, 231] on link "11836733" at bounding box center [129, 230] width 47 height 12
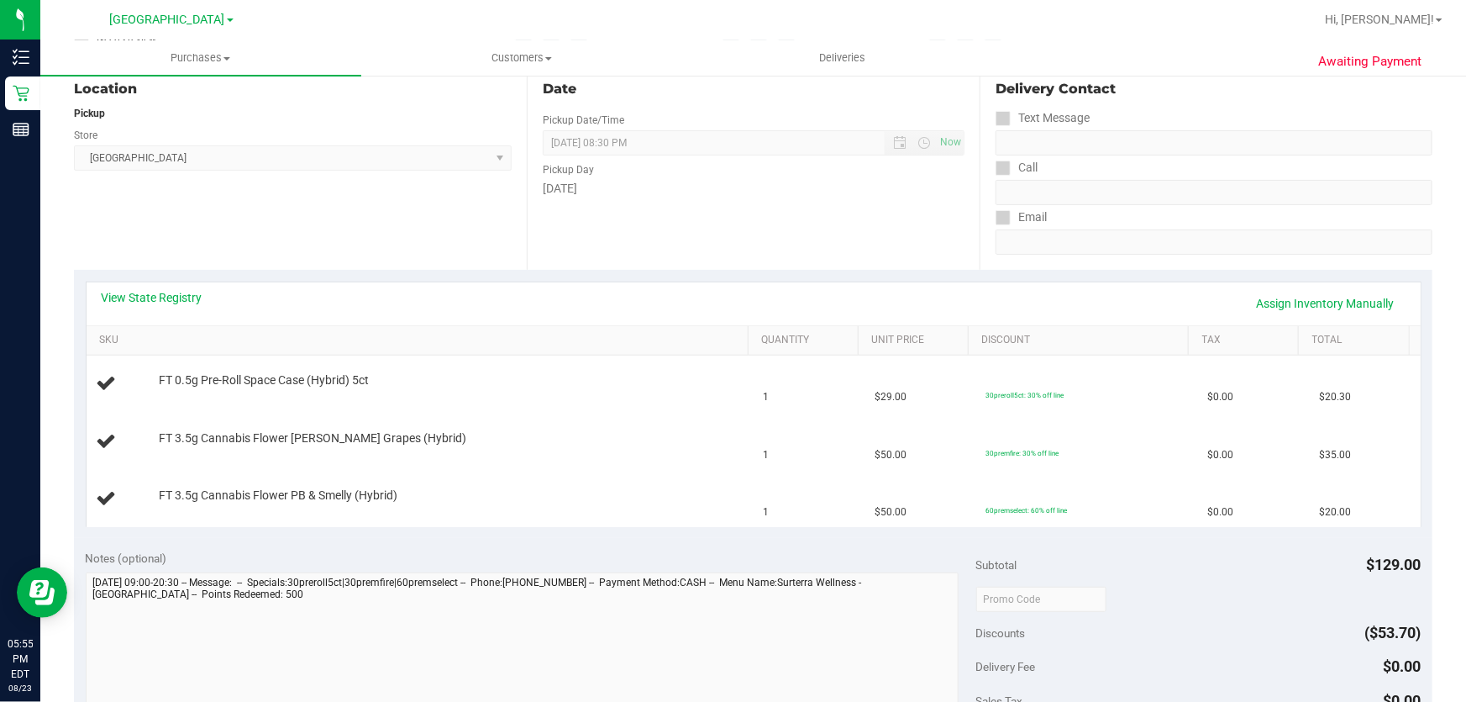
scroll to position [229, 0]
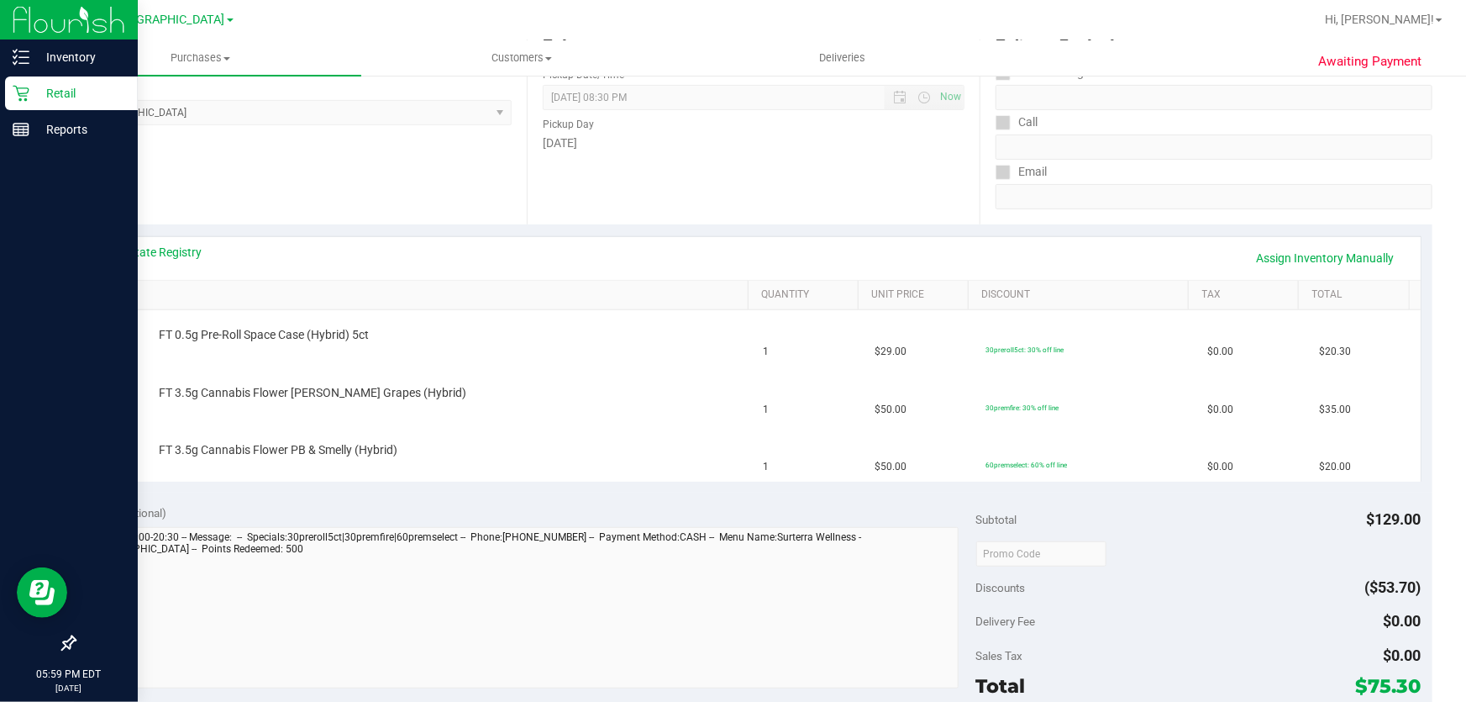
click at [24, 86] on icon at bounding box center [21, 93] width 17 height 17
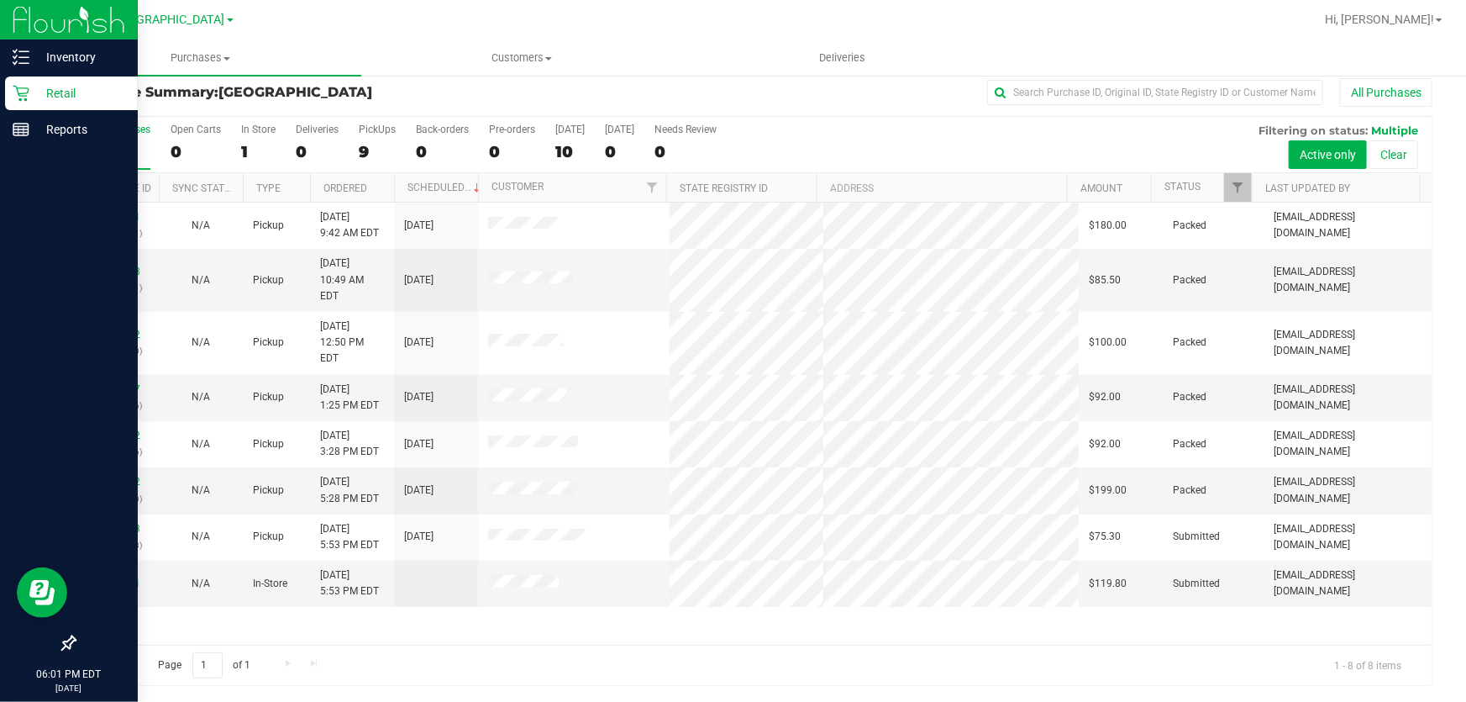
click at [15, 89] on icon at bounding box center [21, 93] width 17 height 17
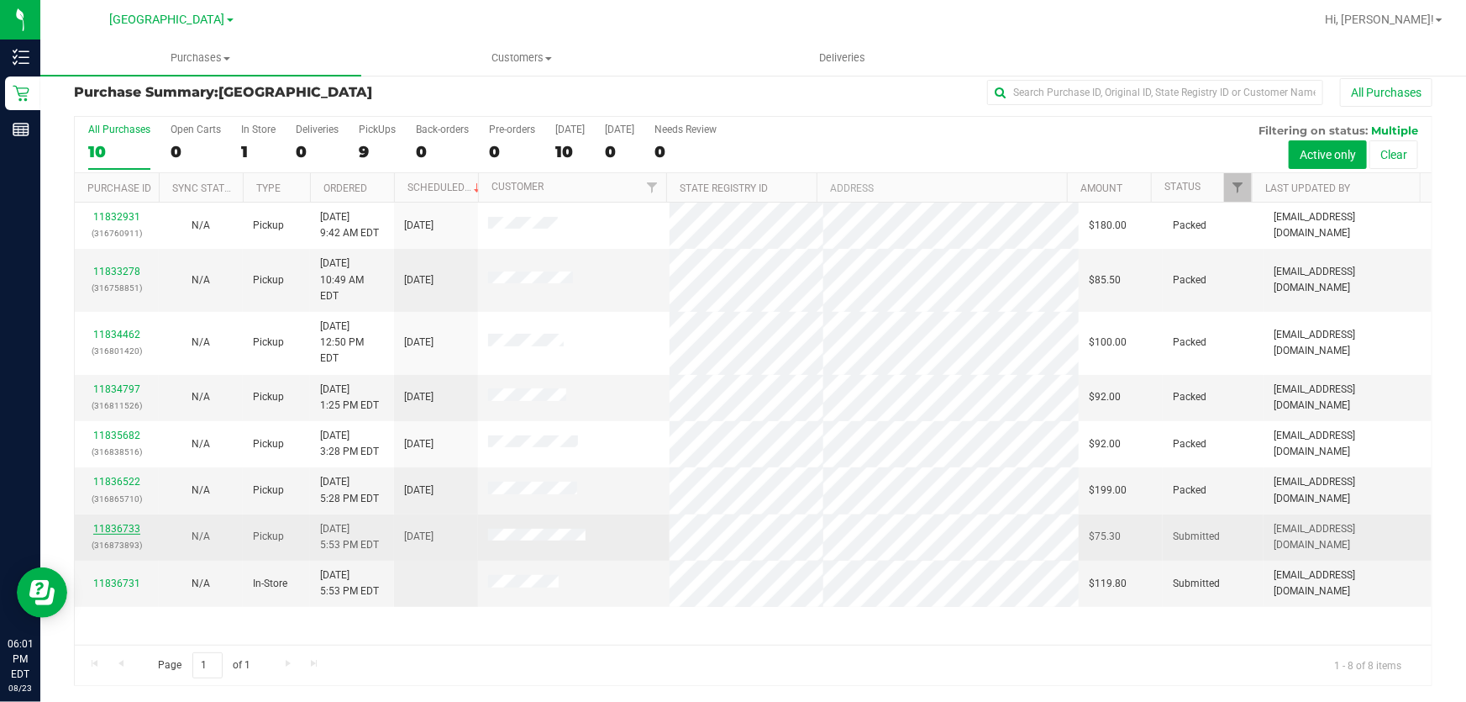
click at [130, 523] on link "11836733" at bounding box center [116, 529] width 47 height 12
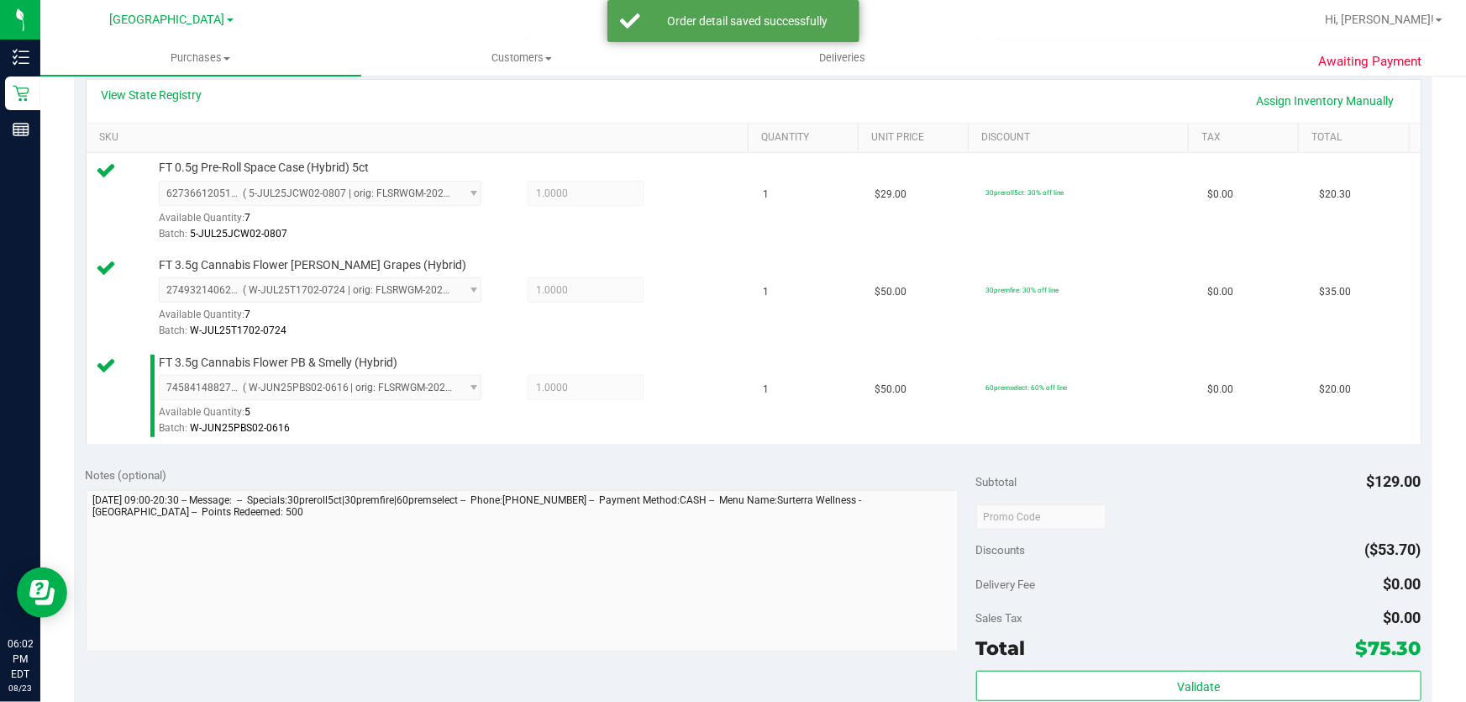
scroll to position [624, 0]
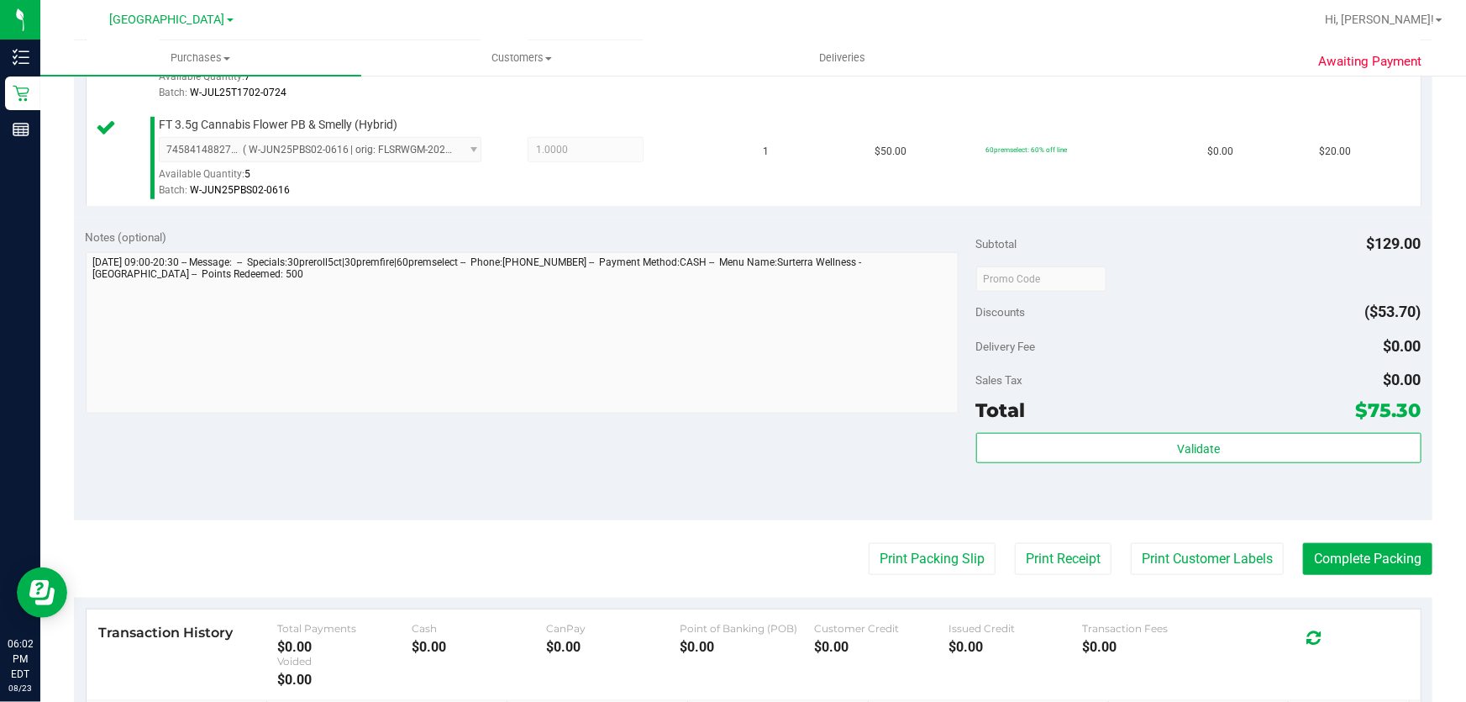
click at [1145, 462] on div "Validate" at bounding box center [1198, 449] width 445 height 32
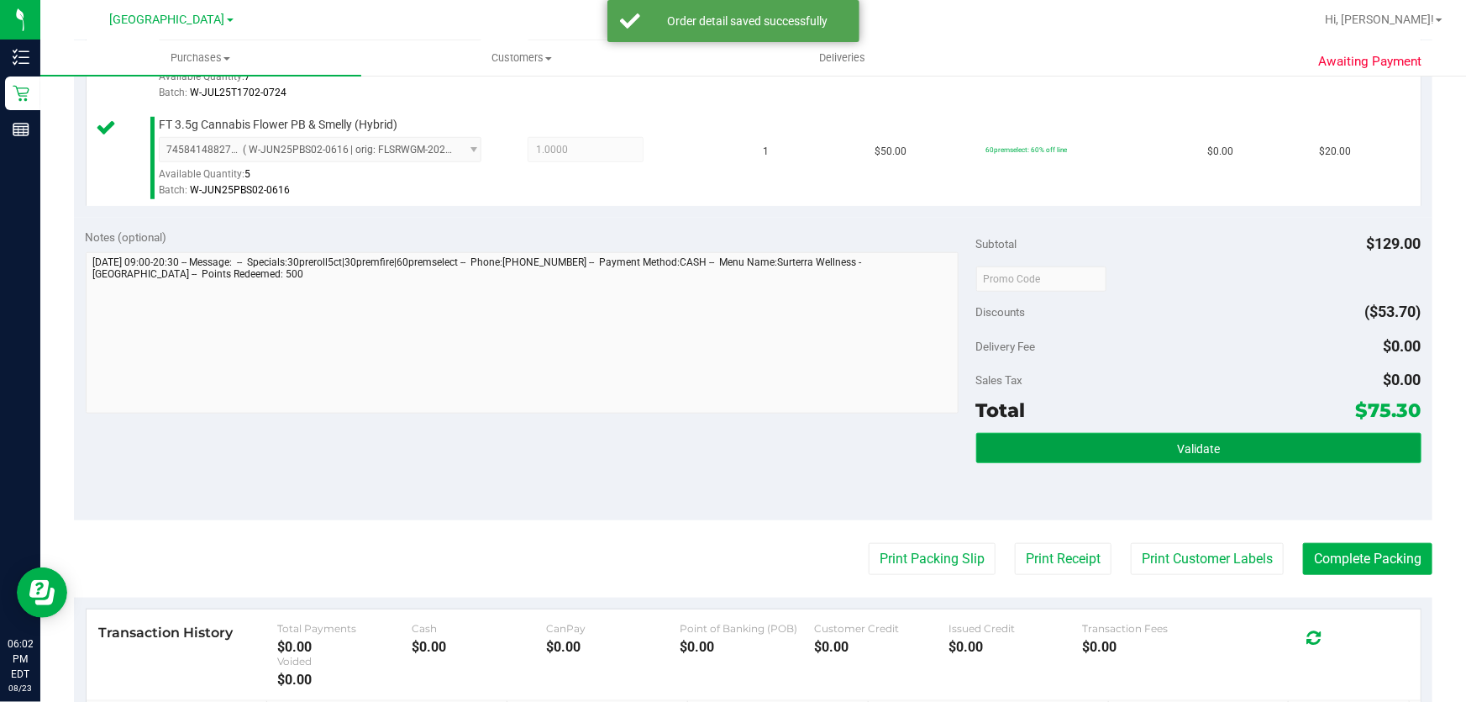
click at [1145, 447] on button "Validate" at bounding box center [1198, 448] width 445 height 30
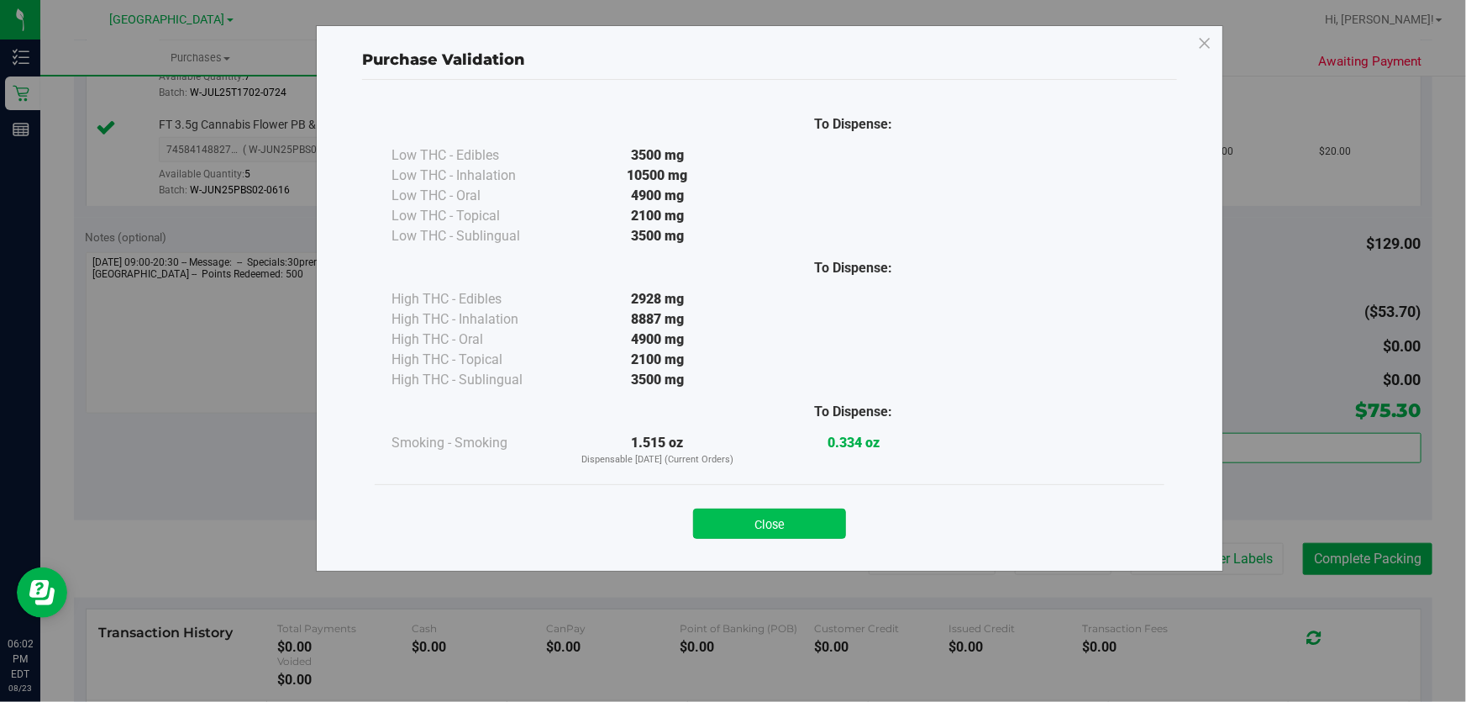
drag, startPoint x: 827, startPoint y: 521, endPoint x: 1040, endPoint y: 534, distance: 213.8
click at [825, 521] on button "Close" at bounding box center [769, 523] width 153 height 30
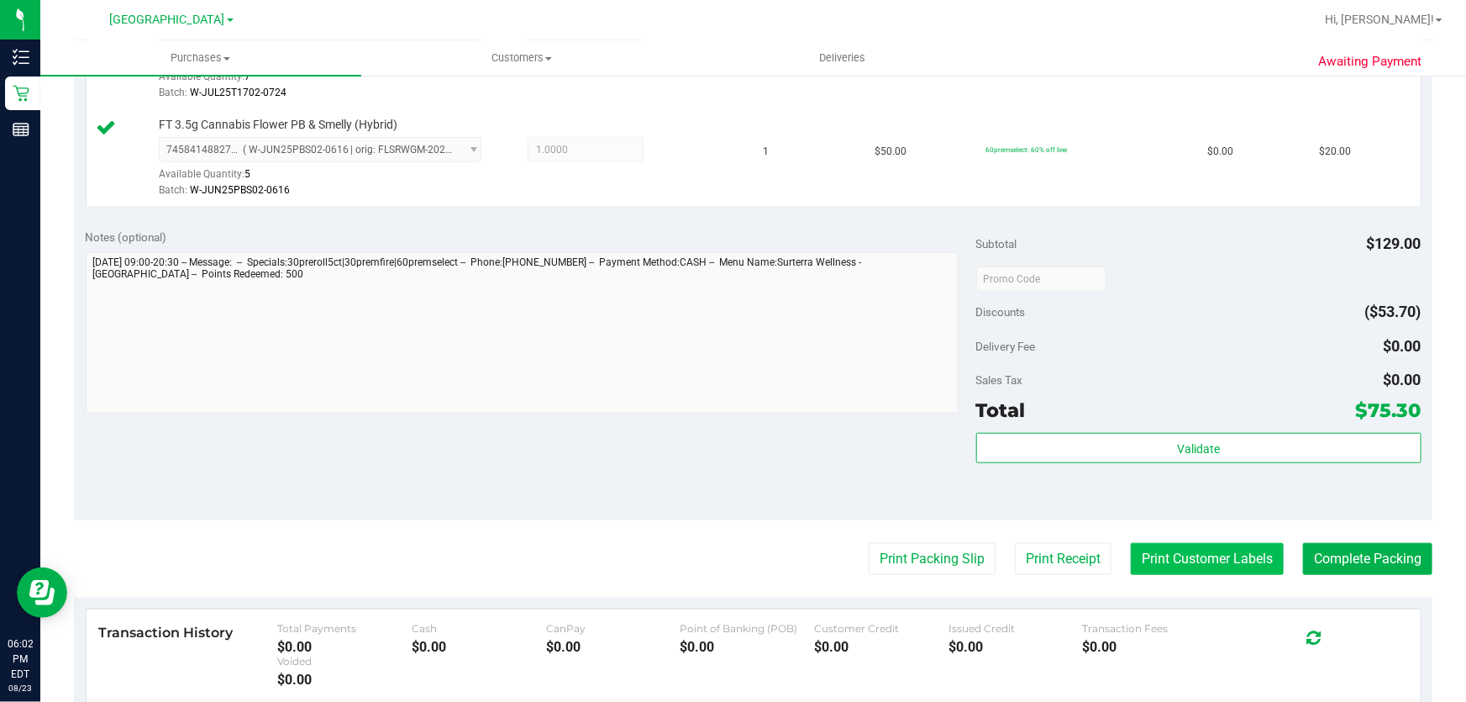
click at [1186, 558] on button "Print Customer Labels" at bounding box center [1207, 559] width 153 height 32
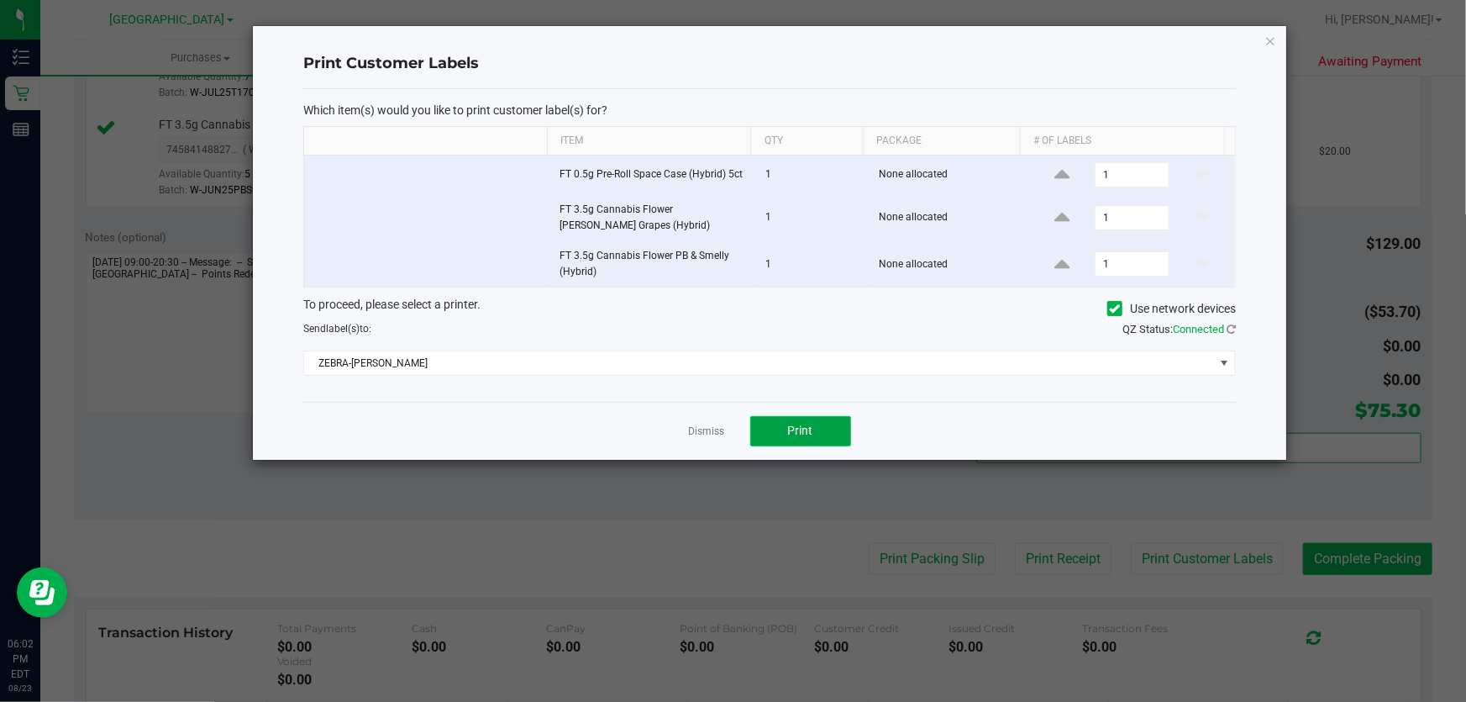
click at [824, 418] on button "Print" at bounding box center [800, 431] width 101 height 30
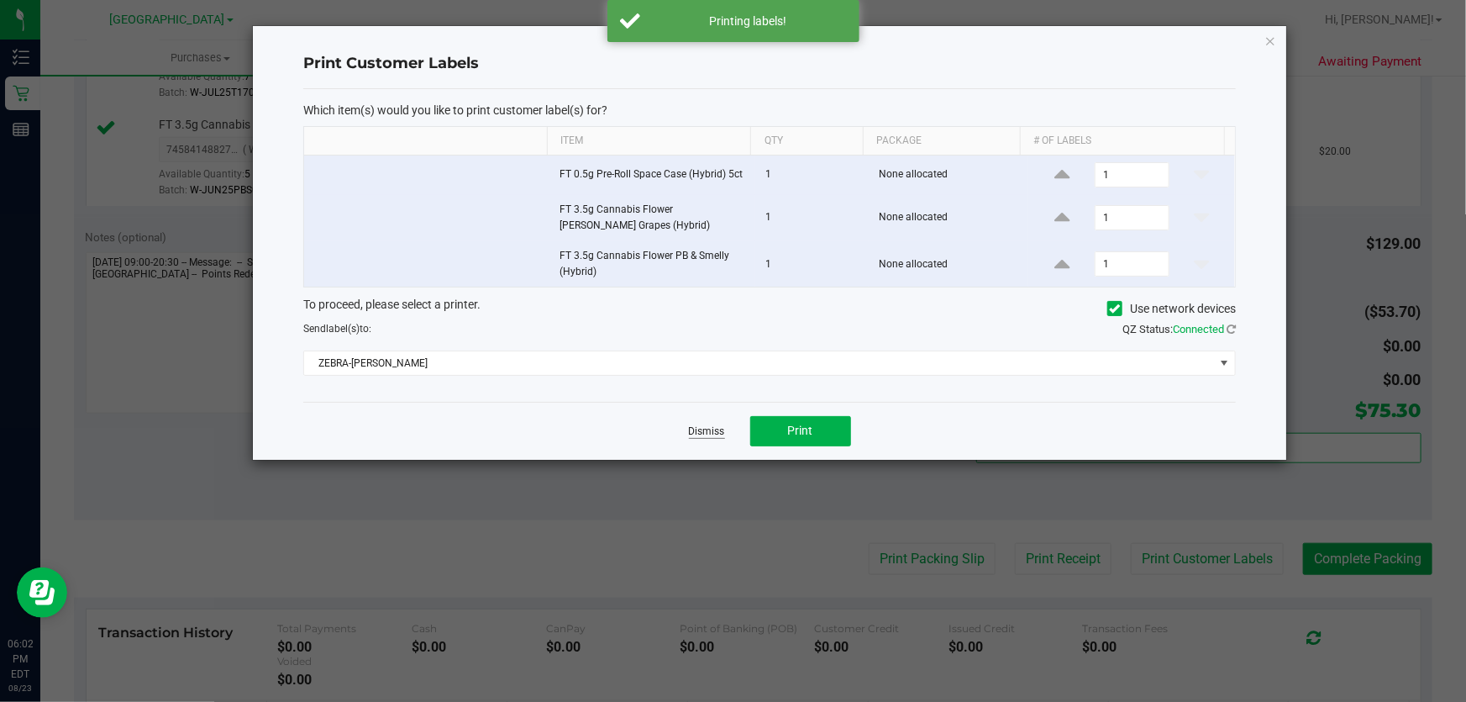
click at [709, 428] on link "Dismiss" at bounding box center [707, 431] width 36 height 14
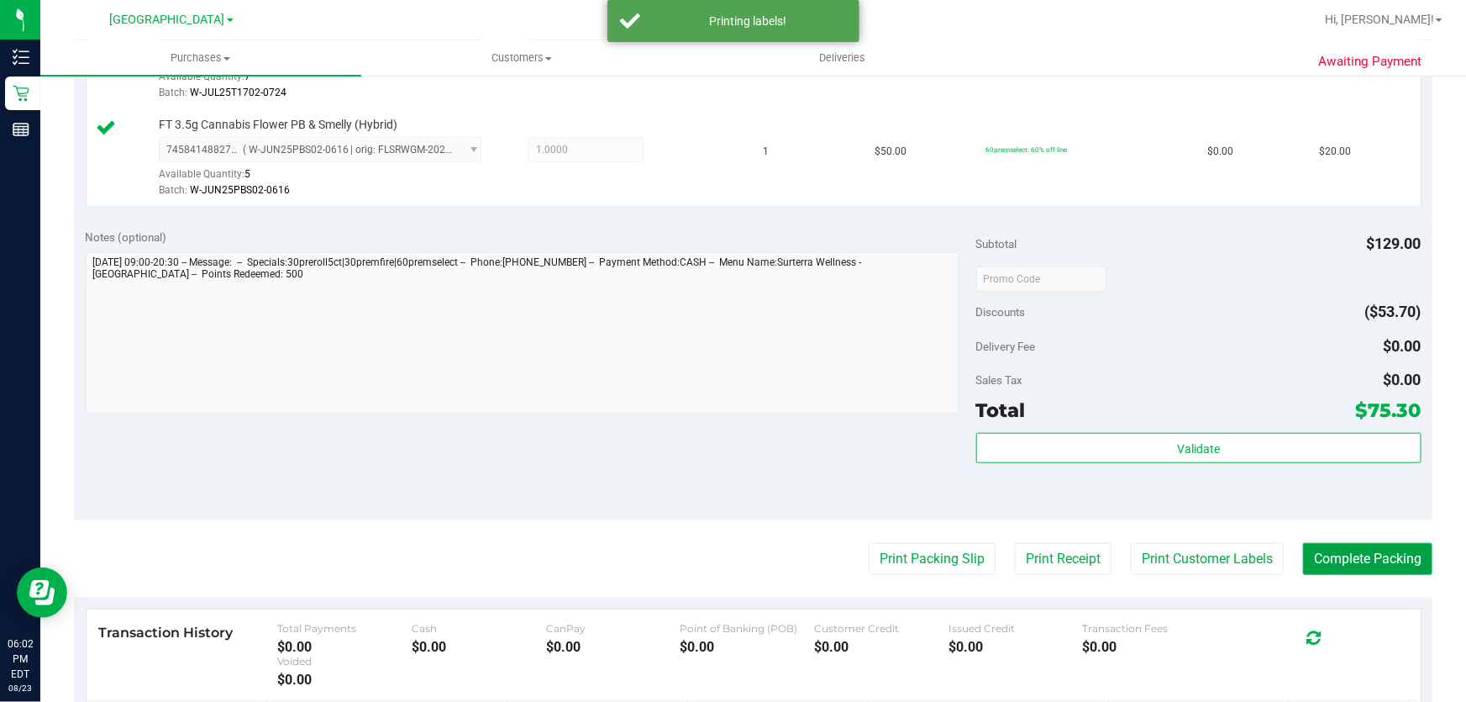
click at [1363, 563] on button "Complete Packing" at bounding box center [1367, 559] width 129 height 32
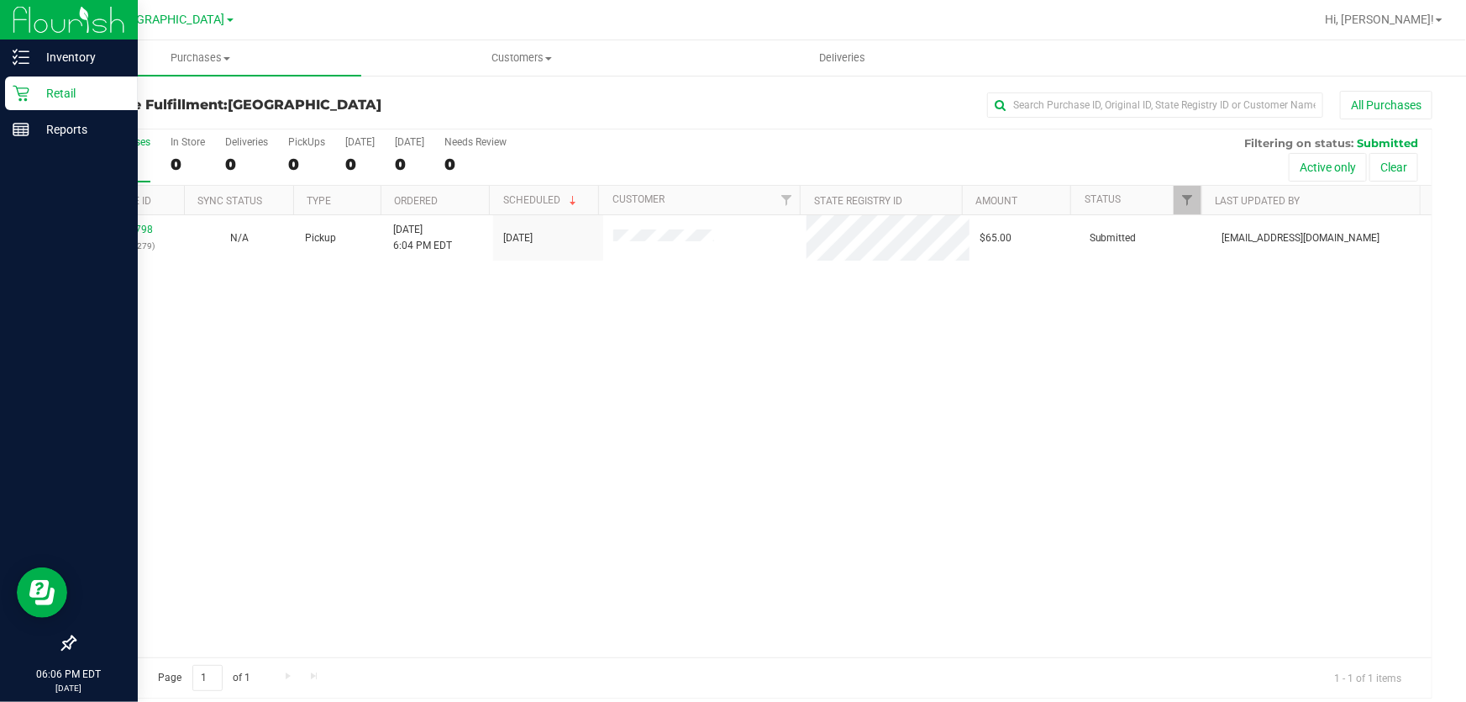
click at [33, 83] on p "Retail" at bounding box center [79, 93] width 101 height 20
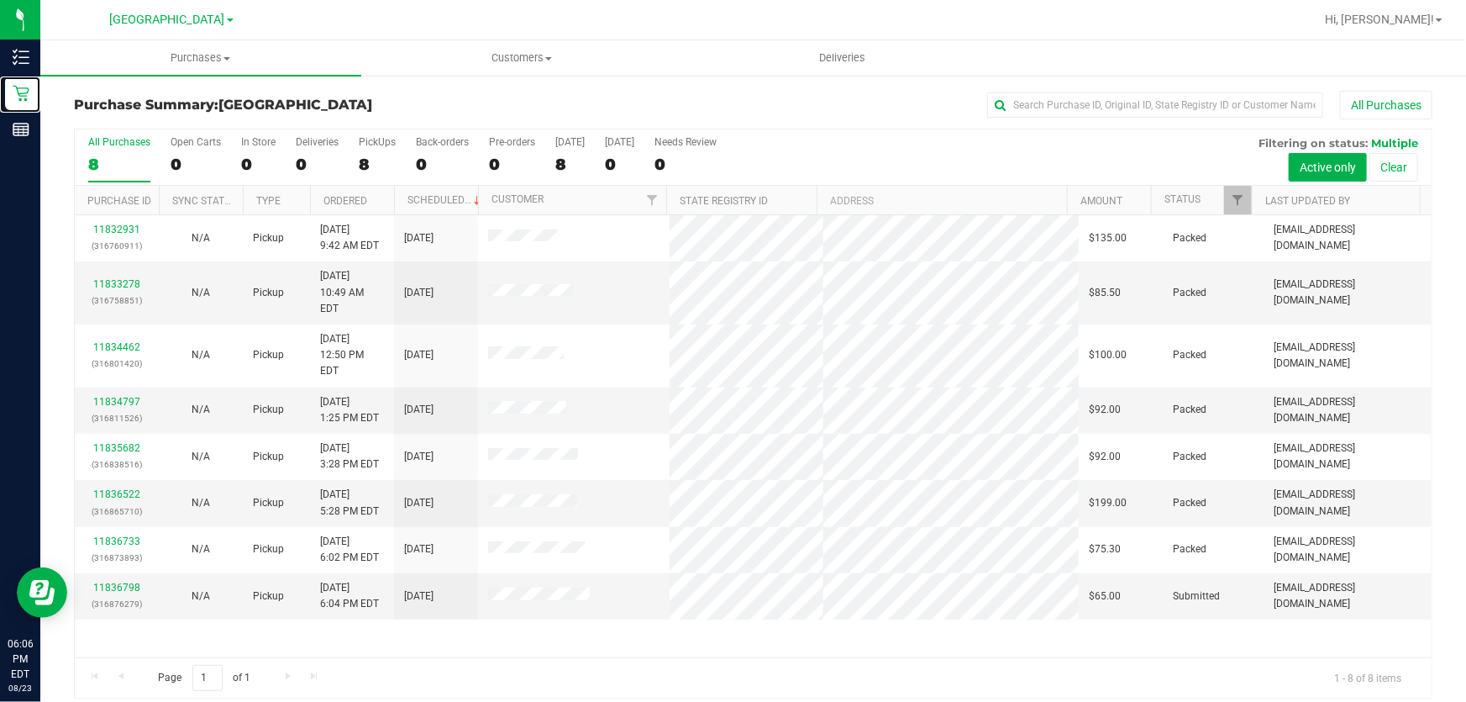
scroll to position [13, 0]
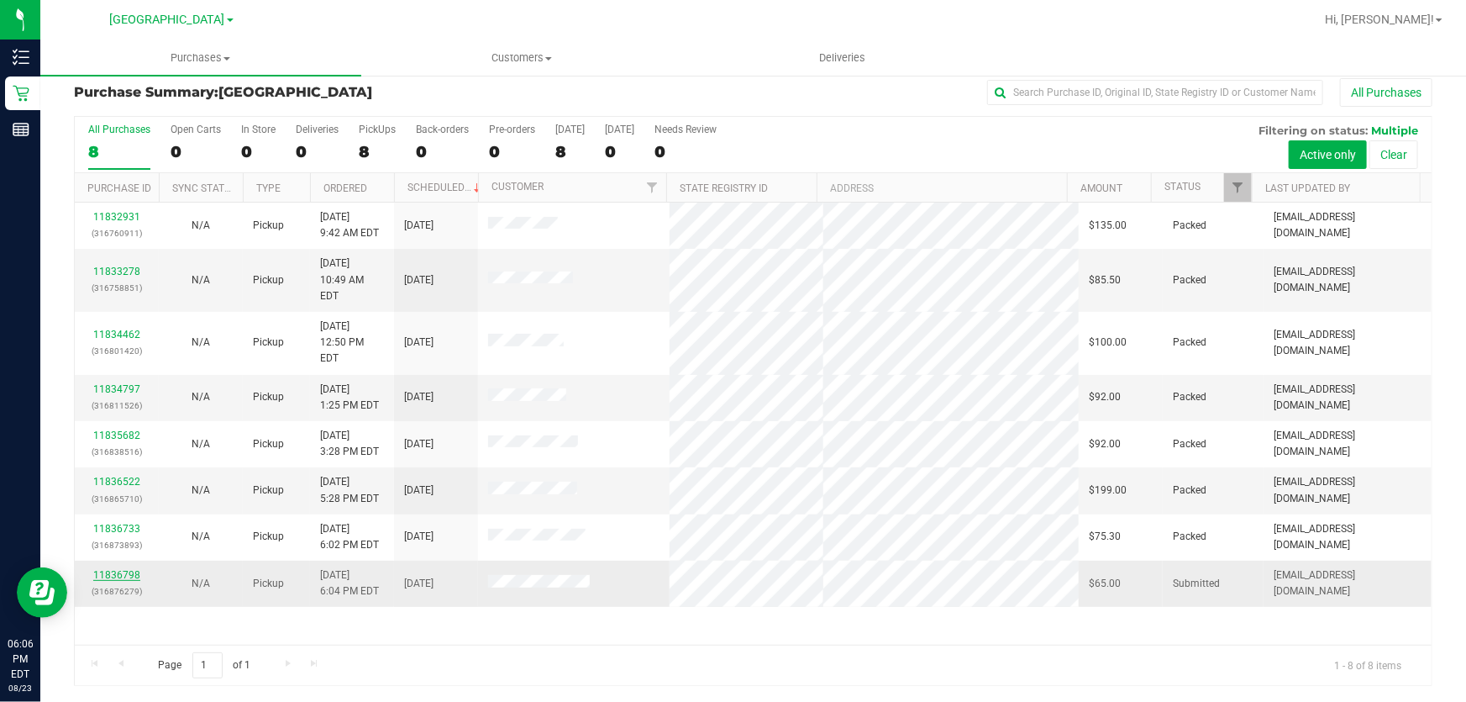
click at [110, 569] on link "11836798" at bounding box center [116, 575] width 47 height 12
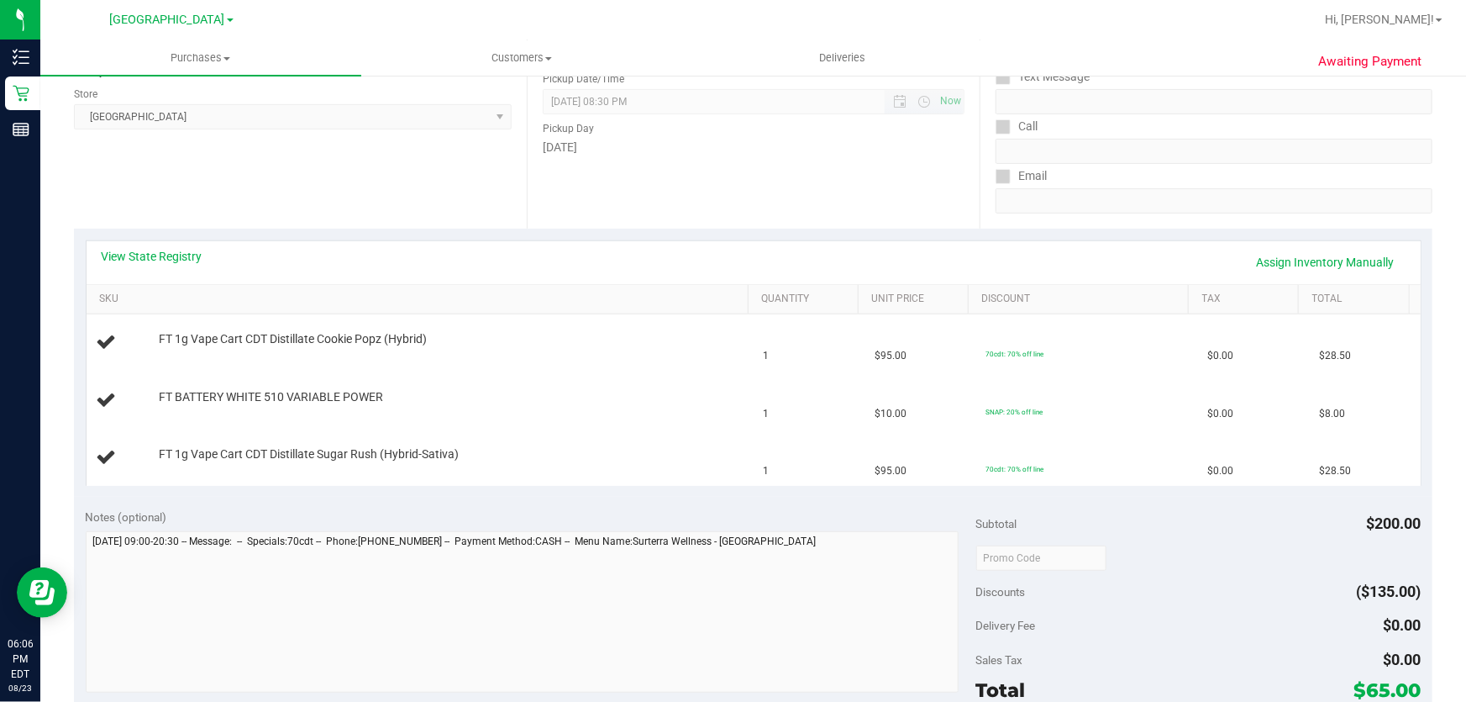
scroll to position [242, 0]
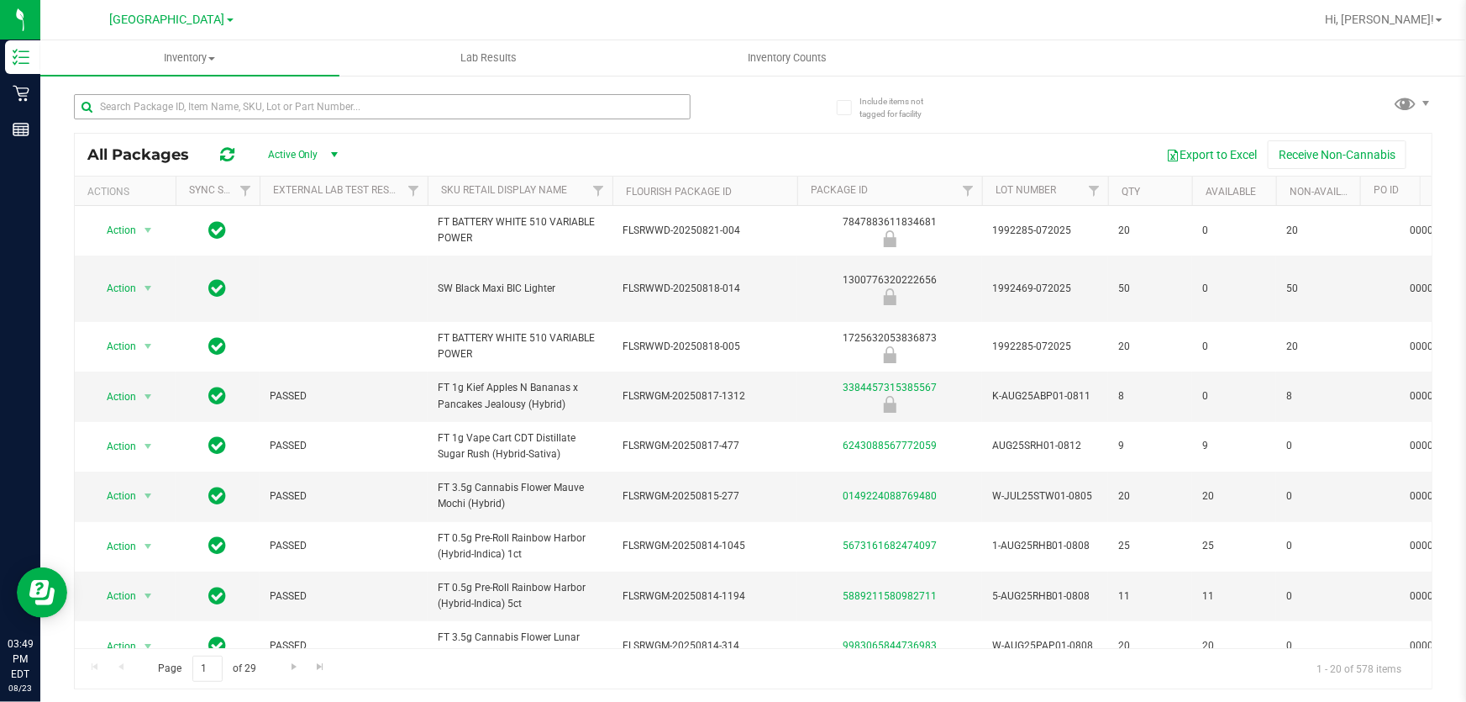
click at [393, 113] on input "text" at bounding box center [382, 106] width 617 height 25
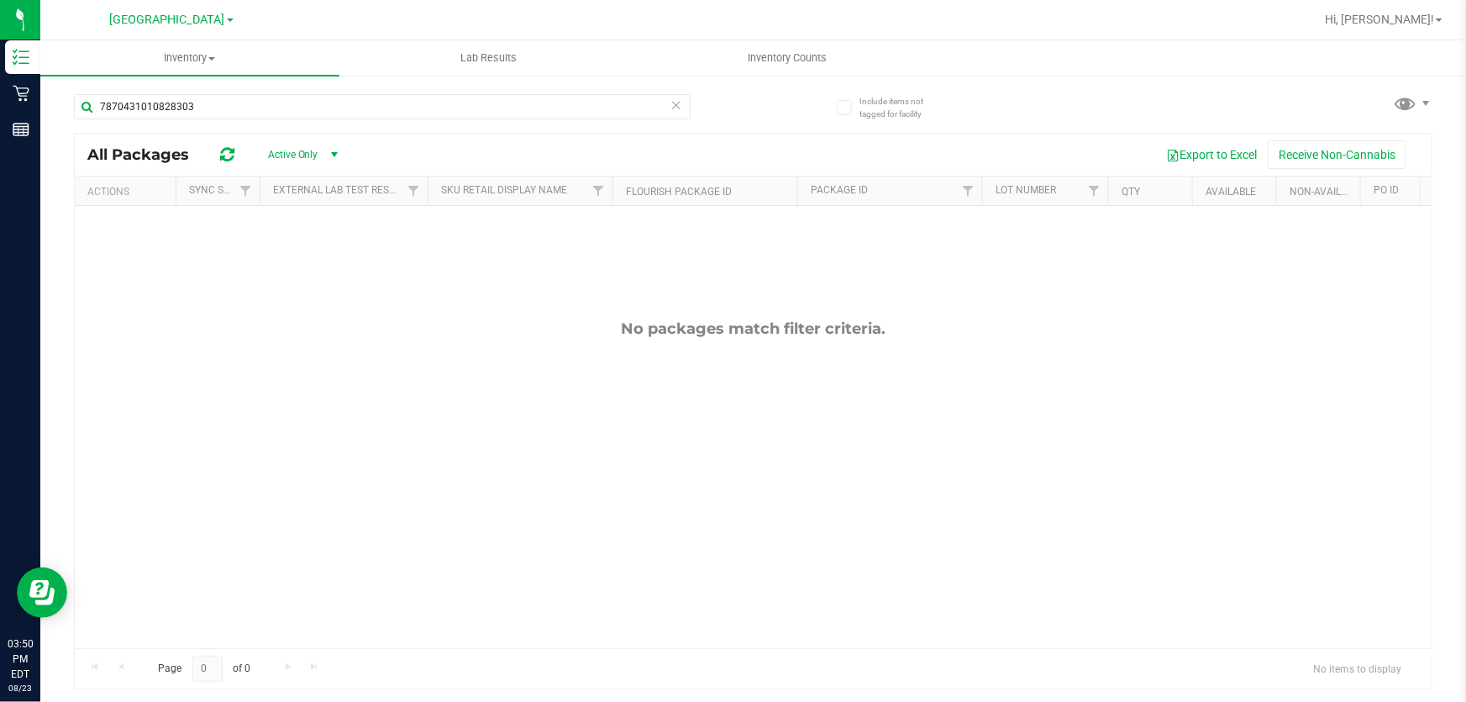
type input "7870431010828303"
click at [679, 103] on icon at bounding box center [677, 104] width 12 height 20
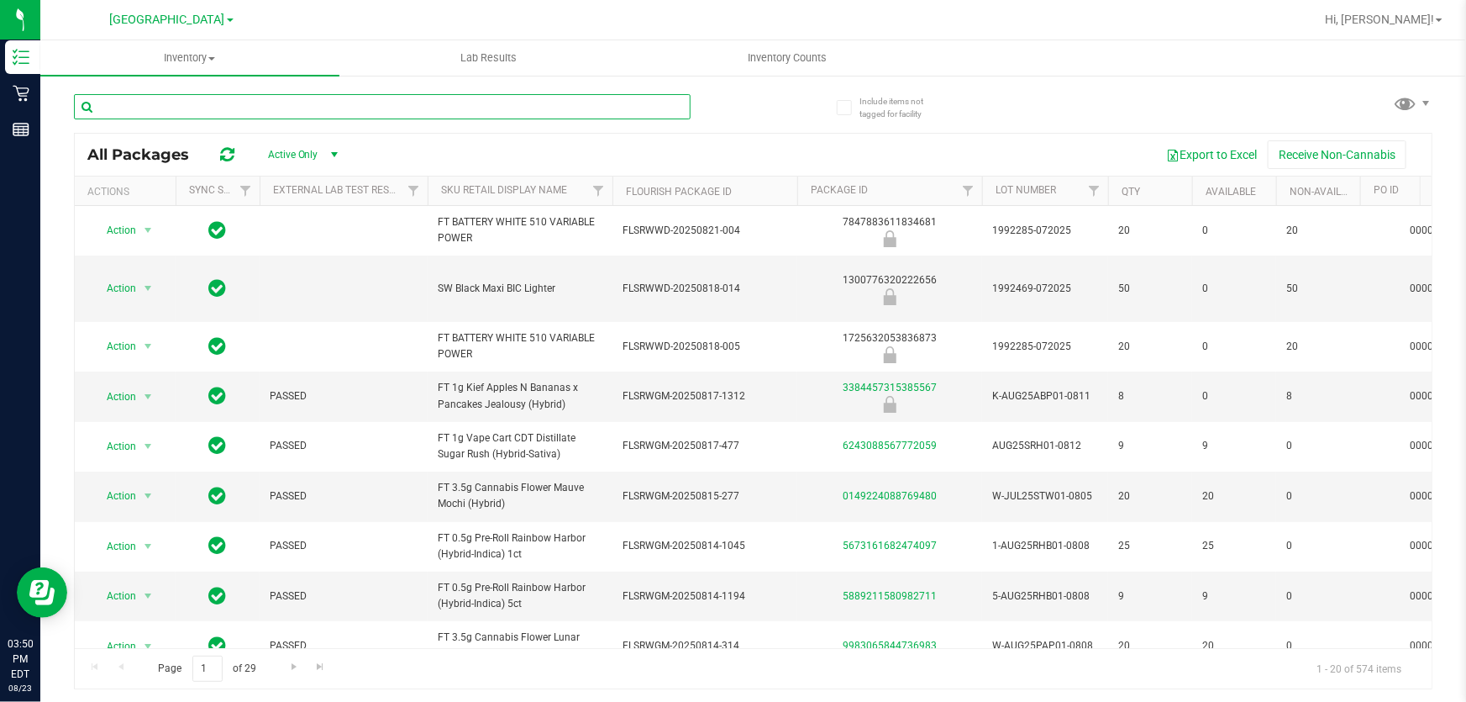
click at [363, 106] on input "text" at bounding box center [382, 106] width 617 height 25
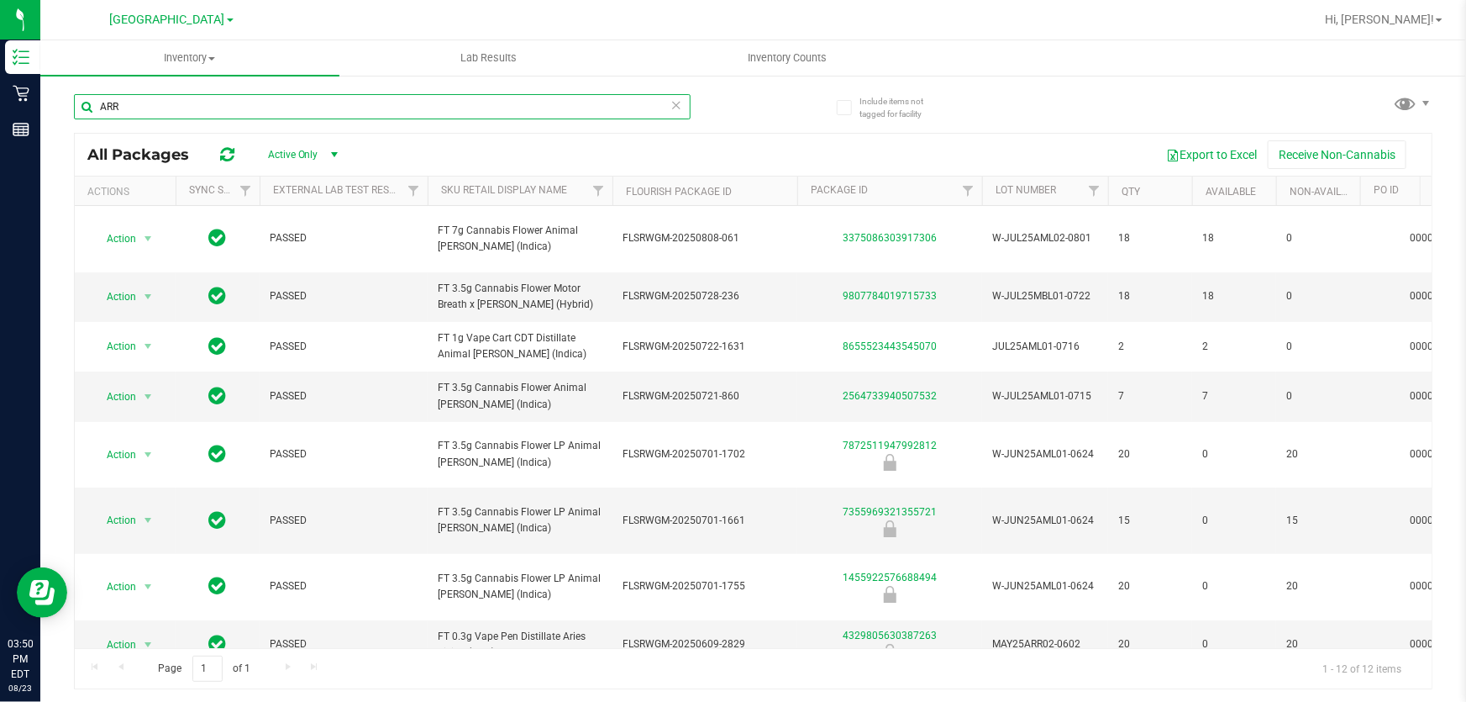
type input "ARR"
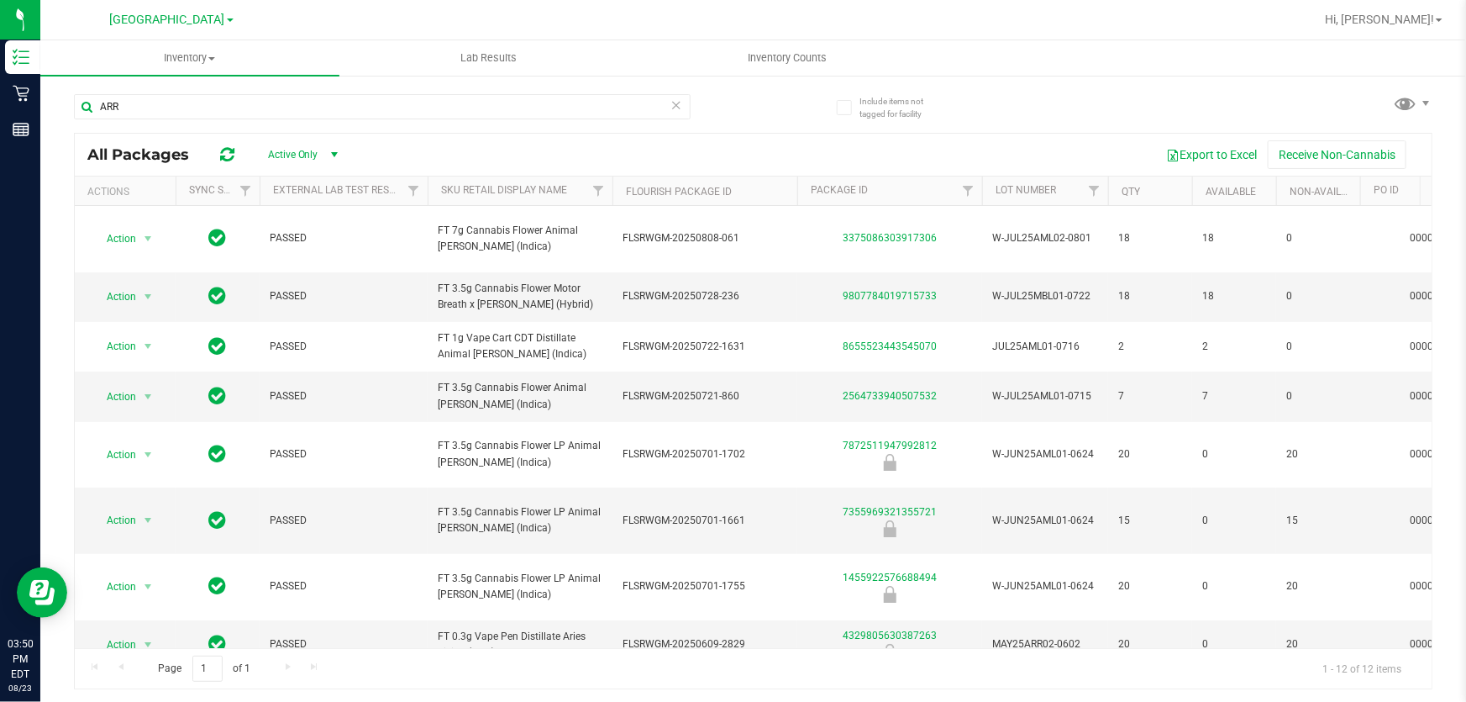
click at [677, 98] on icon at bounding box center [677, 104] width 12 height 20
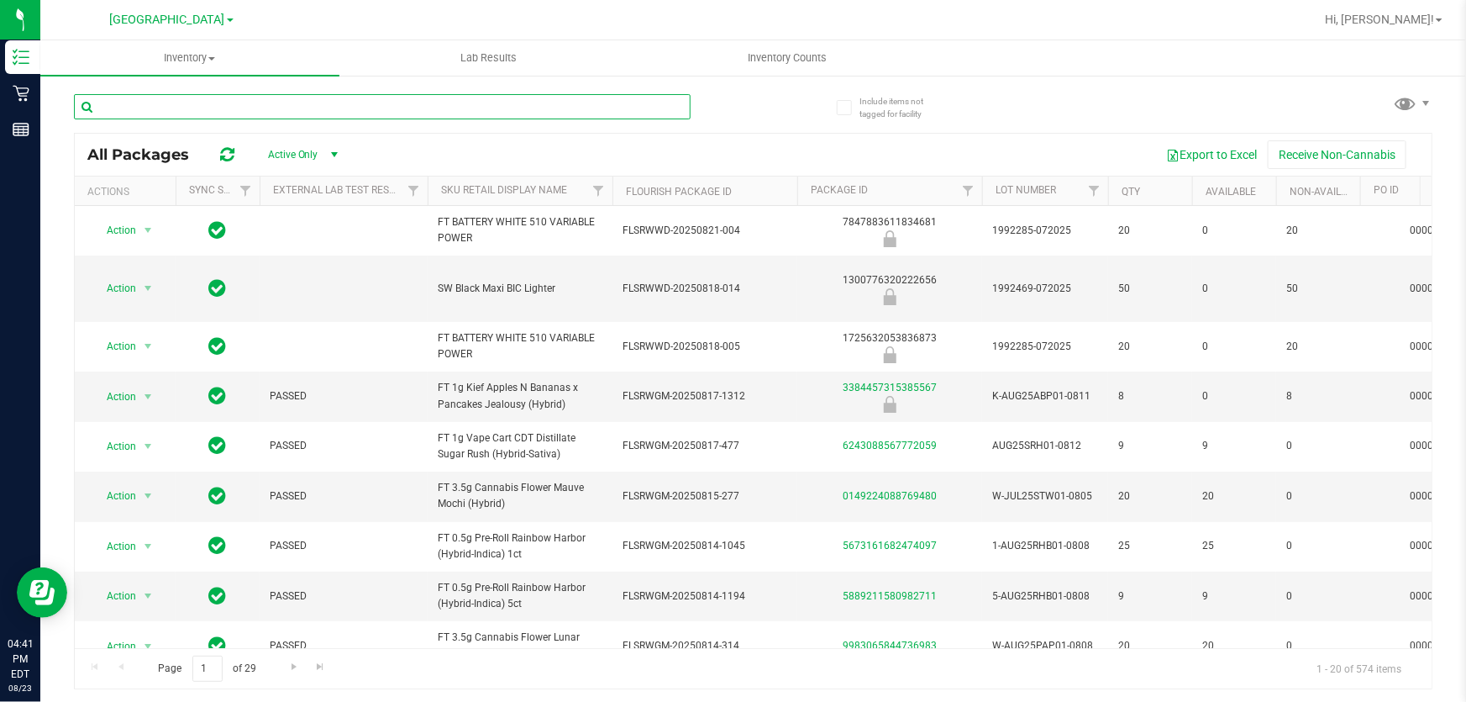
click at [357, 104] on input "text" at bounding box center [382, 106] width 617 height 25
type input "3554878444557258"
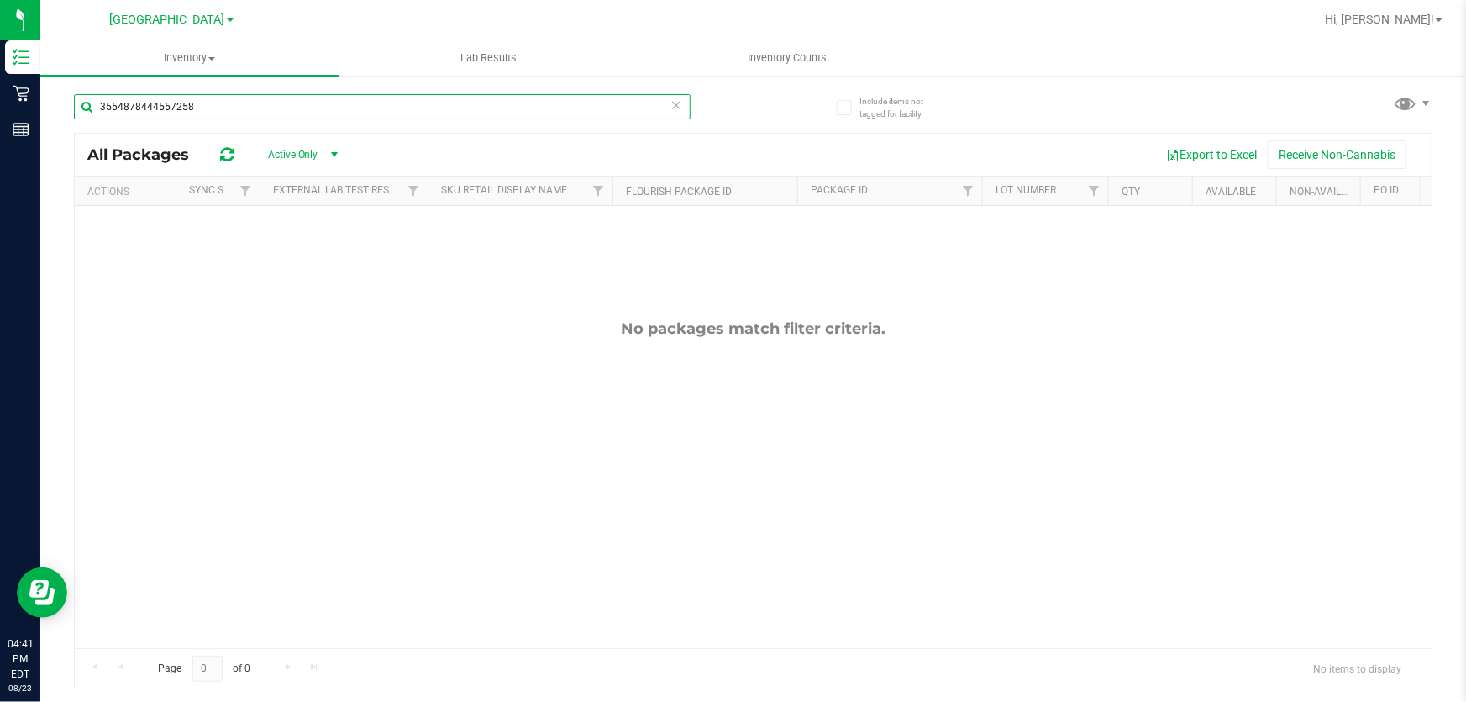
click at [357, 104] on input "3554878444557258" at bounding box center [382, 106] width 617 height 25
click at [358, 104] on input "3554878444557258" at bounding box center [382, 106] width 617 height 25
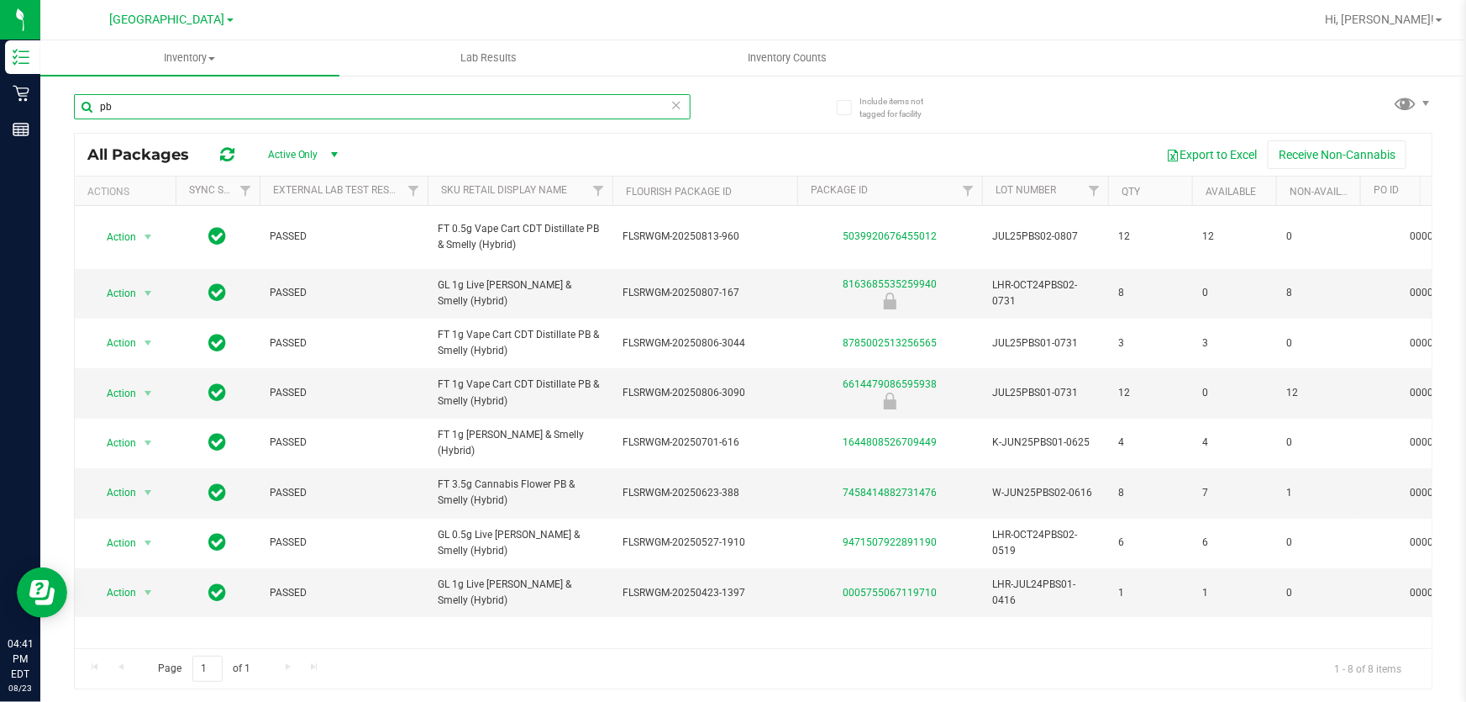
type input "p"
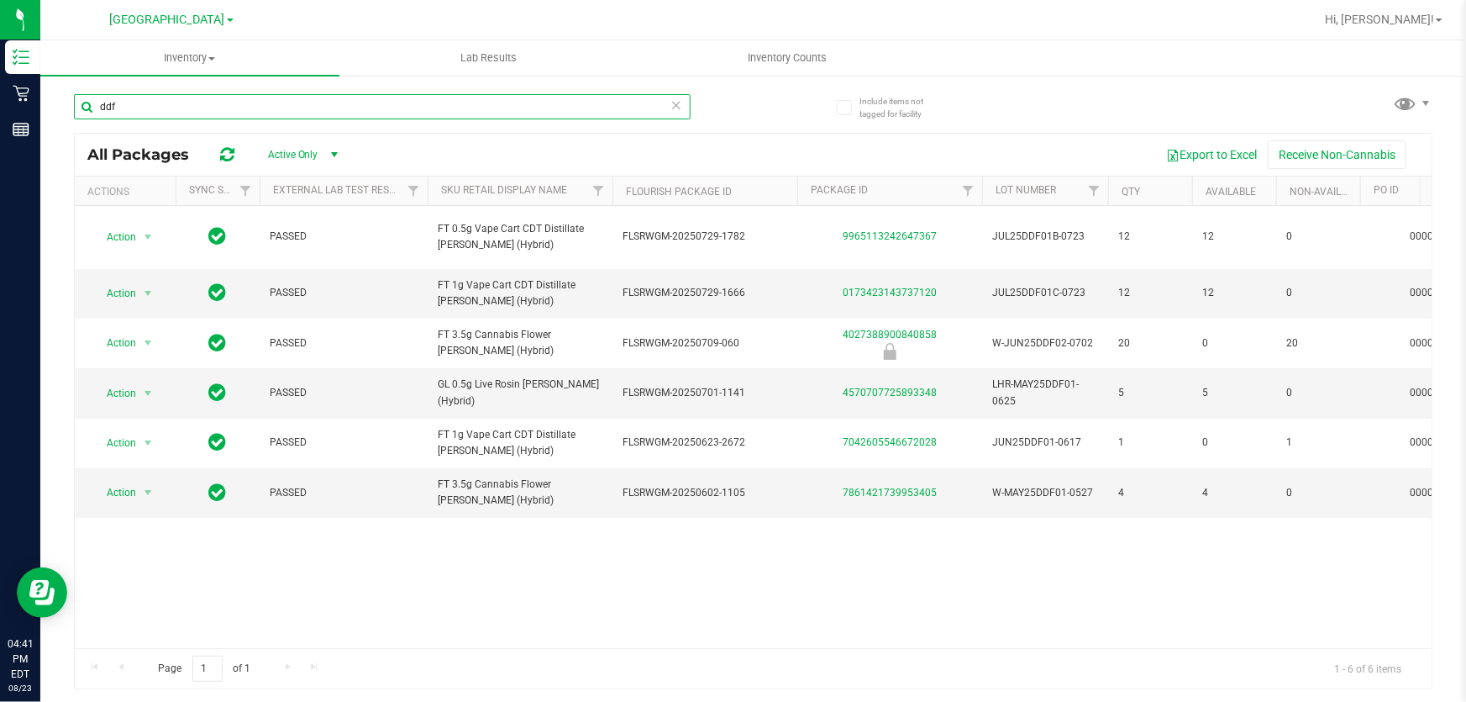
type input "ddf"
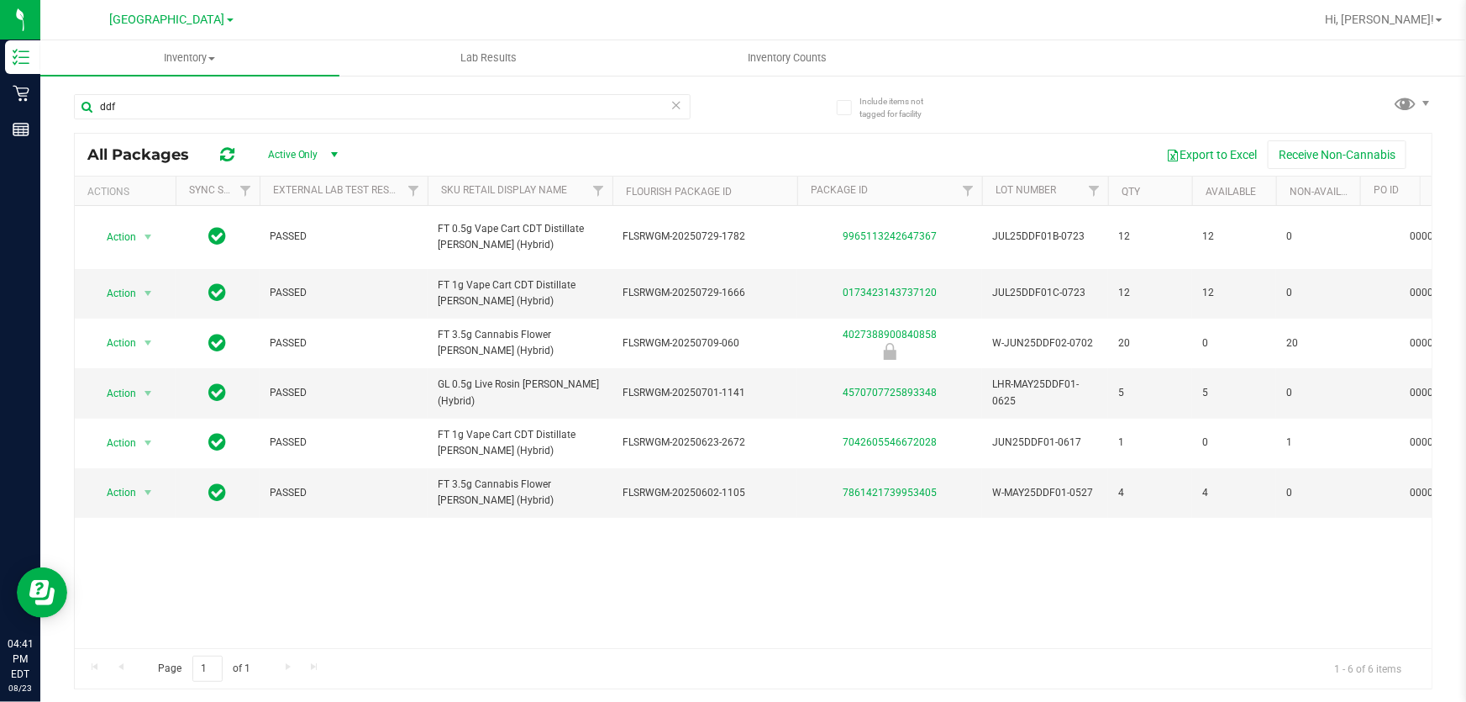
click at [674, 101] on icon at bounding box center [677, 104] width 12 height 20
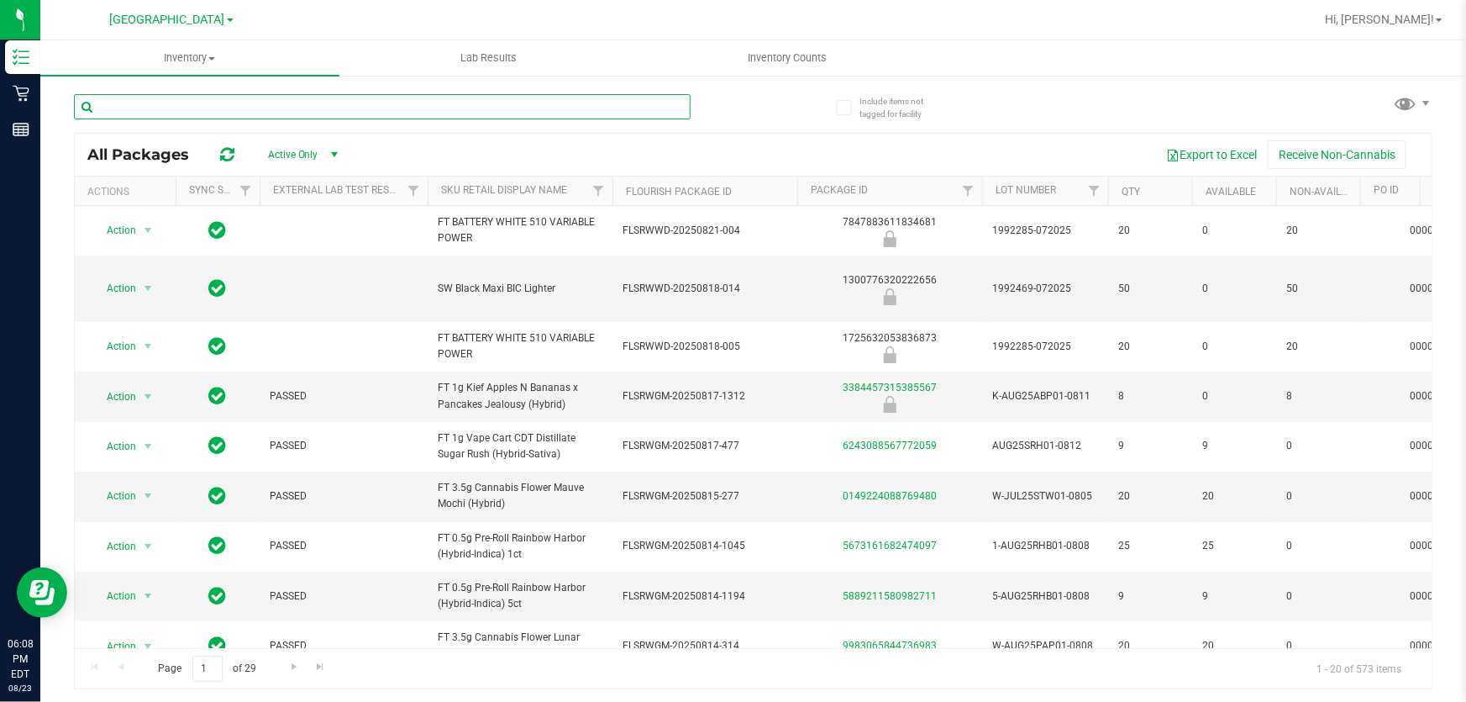
click at [256, 117] on input "text" at bounding box center [382, 106] width 617 height 25
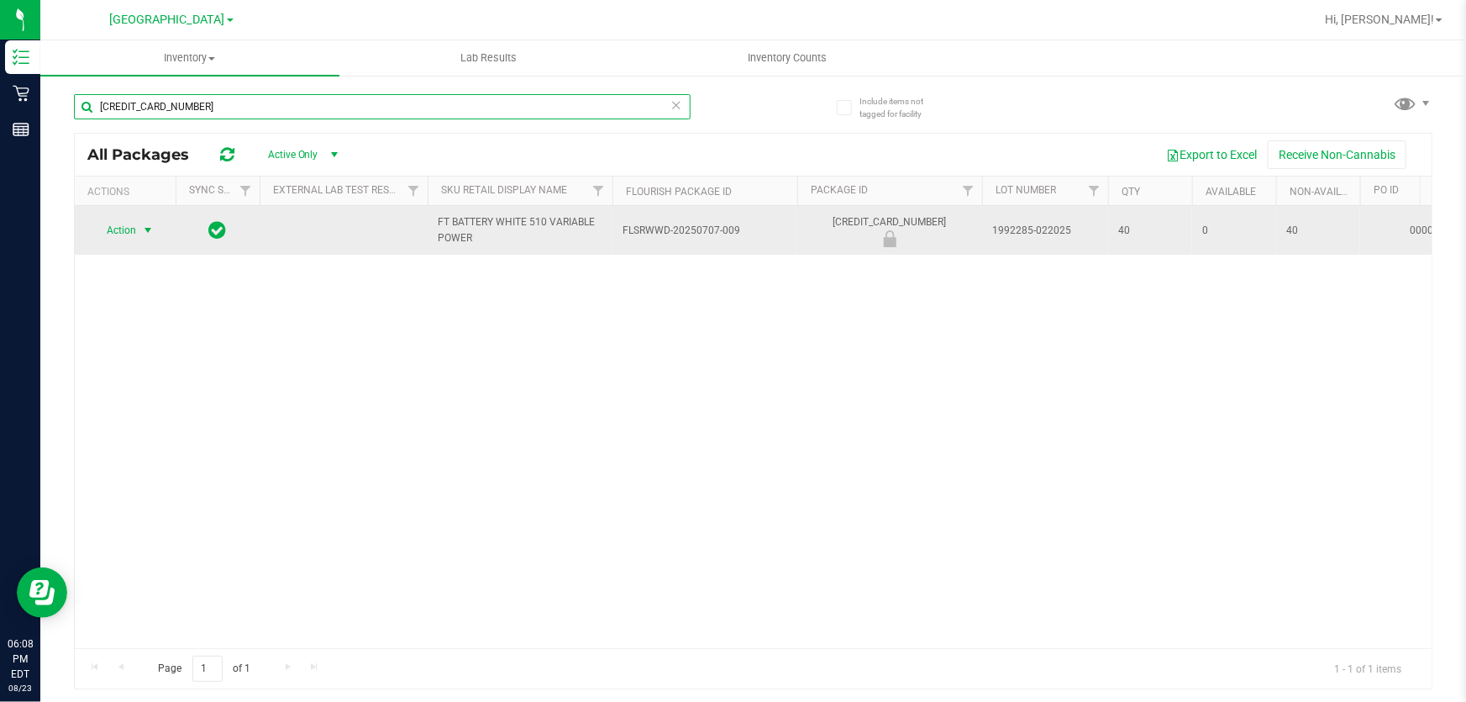
type input "6843955035073199"
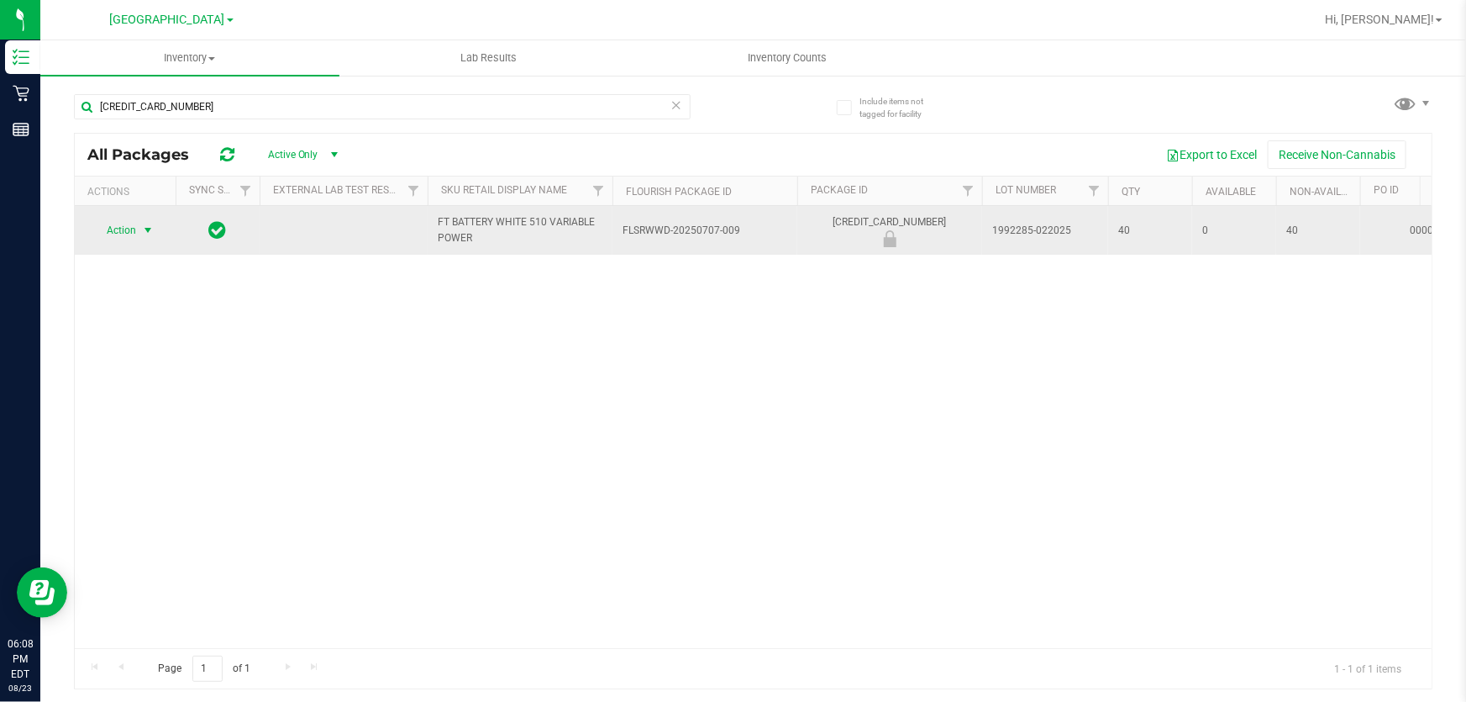
click at [138, 233] on span "select" at bounding box center [148, 230] width 21 height 24
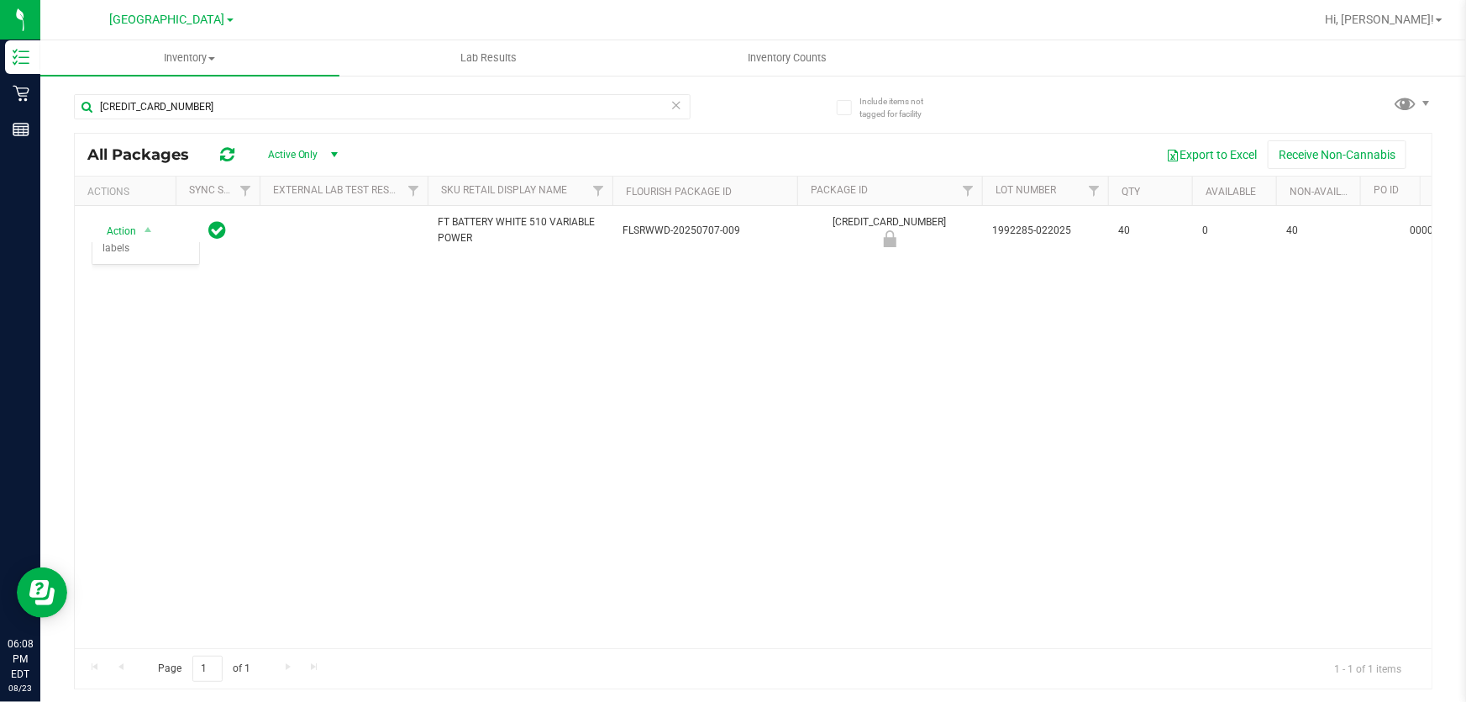
click at [377, 443] on div "Action Action Global inventory Package audit log Print package label Print prod…" at bounding box center [753, 427] width 1357 height 442
click at [1430, 18] on span "Hi, [PERSON_NAME]!" at bounding box center [1379, 19] width 109 height 13
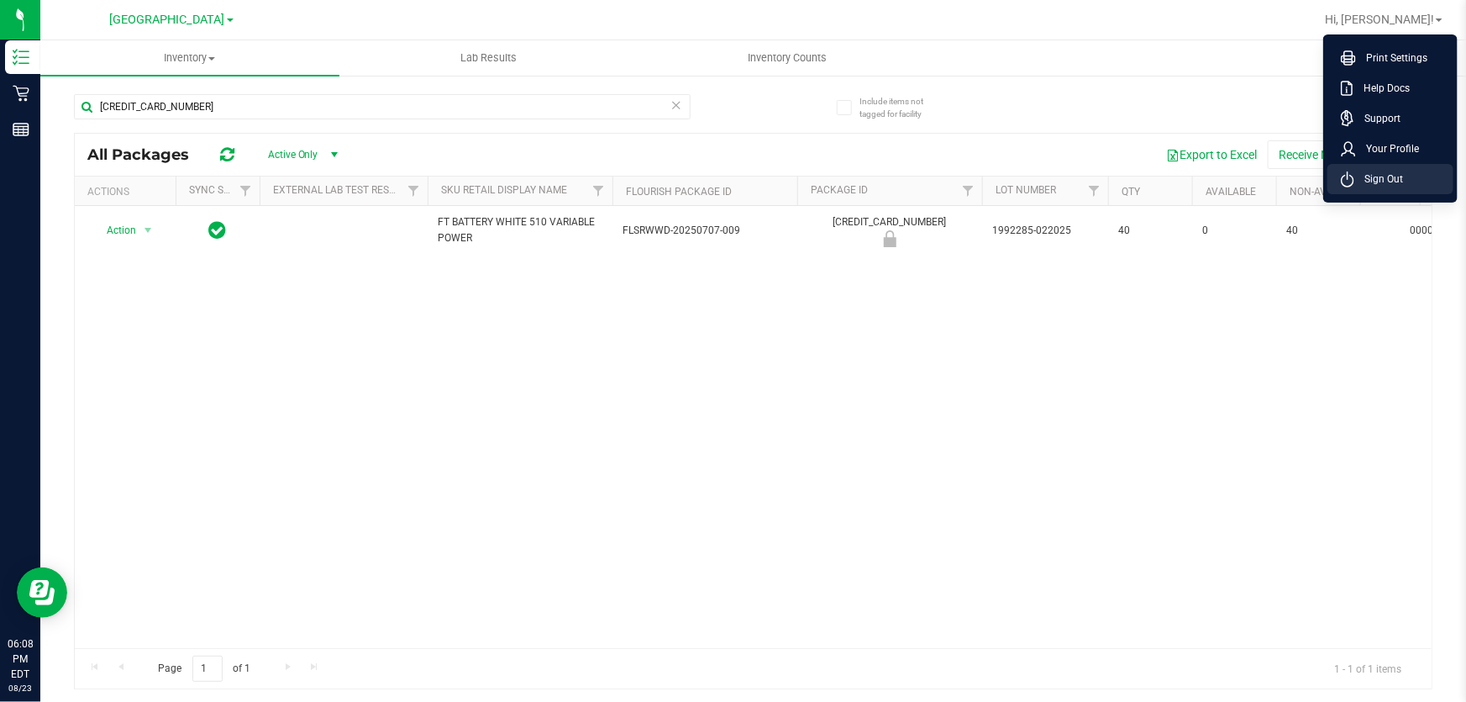
click at [1395, 182] on span "Sign Out" at bounding box center [1379, 179] width 49 height 17
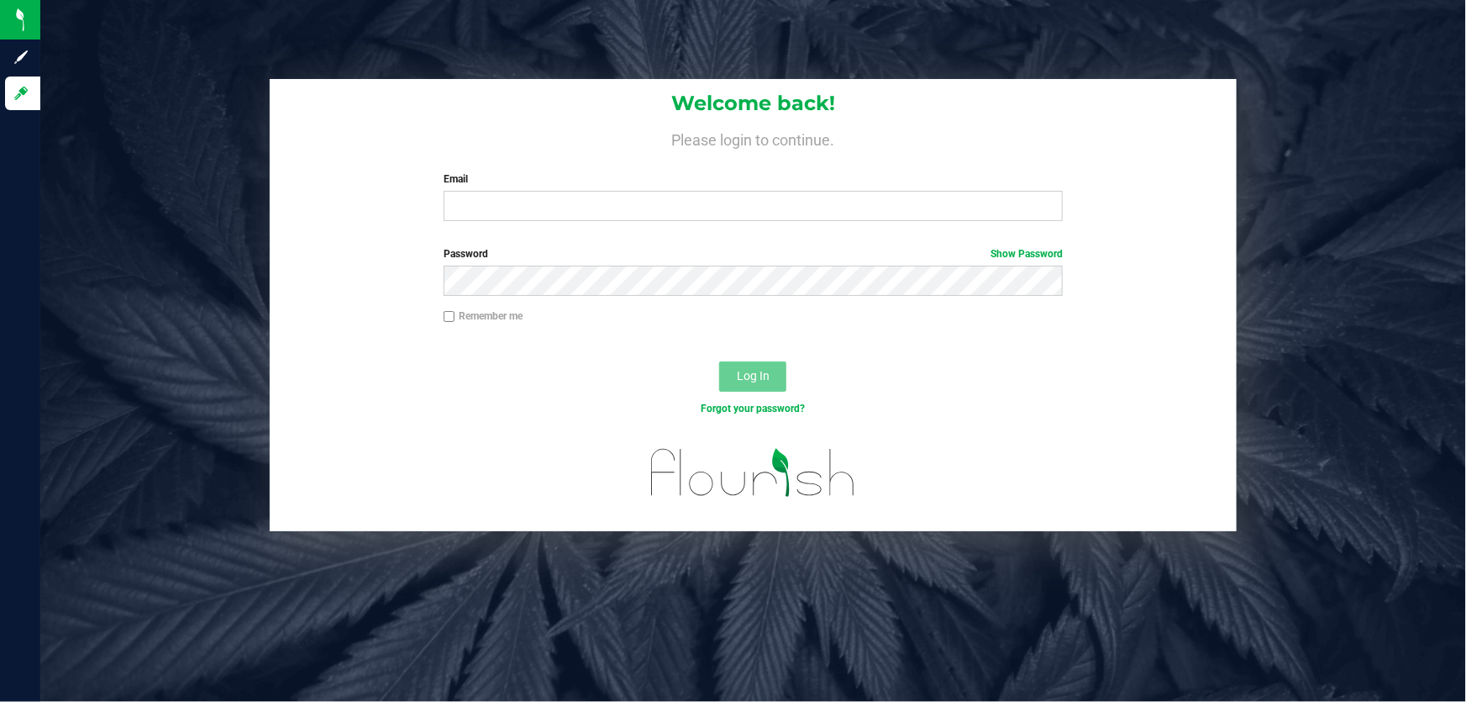
click at [866, 191] on div "Email Required Please format your email correctly." at bounding box center [753, 196] width 645 height 50
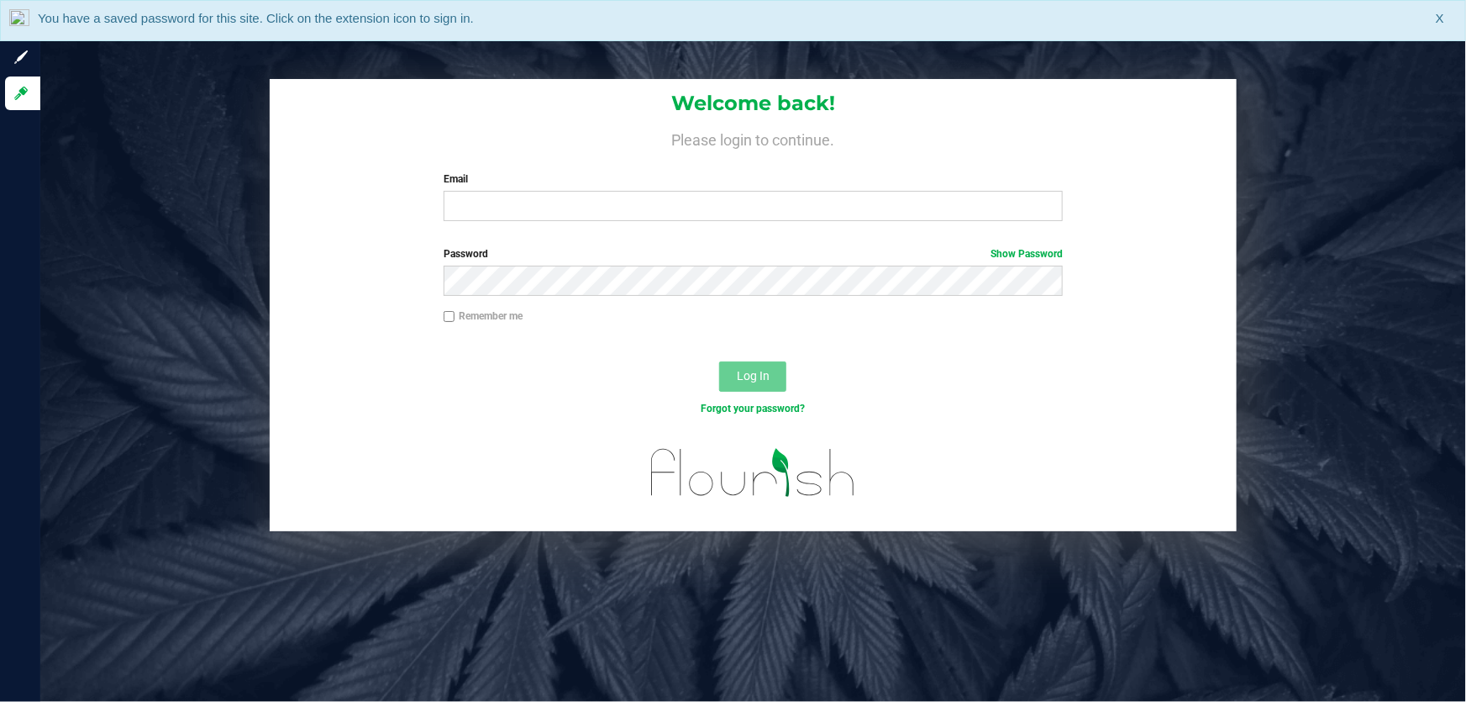
click at [834, 233] on div "Welcome back! Please login to continue. Email Required Please format your email…" at bounding box center [753, 156] width 967 height 155
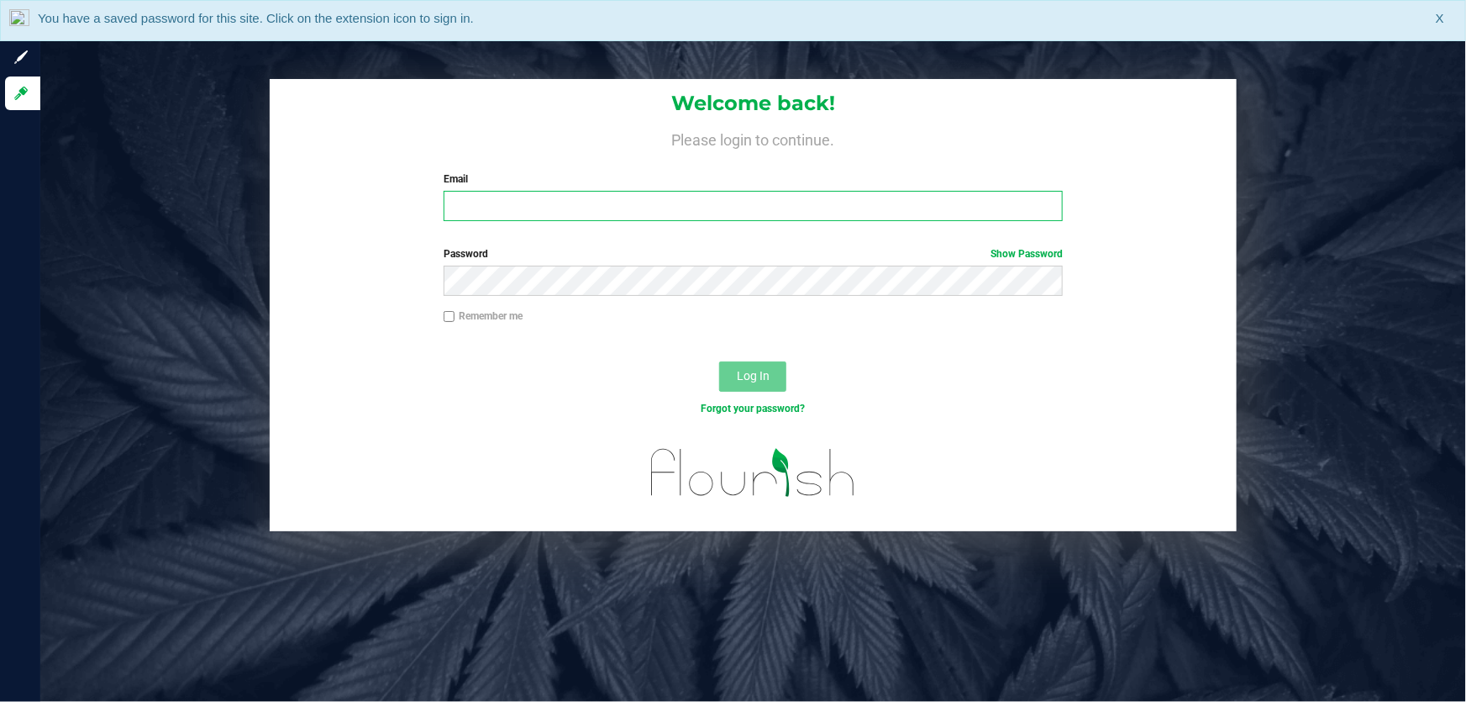
click at [833, 205] on input "Email" at bounding box center [754, 206] width 620 height 30
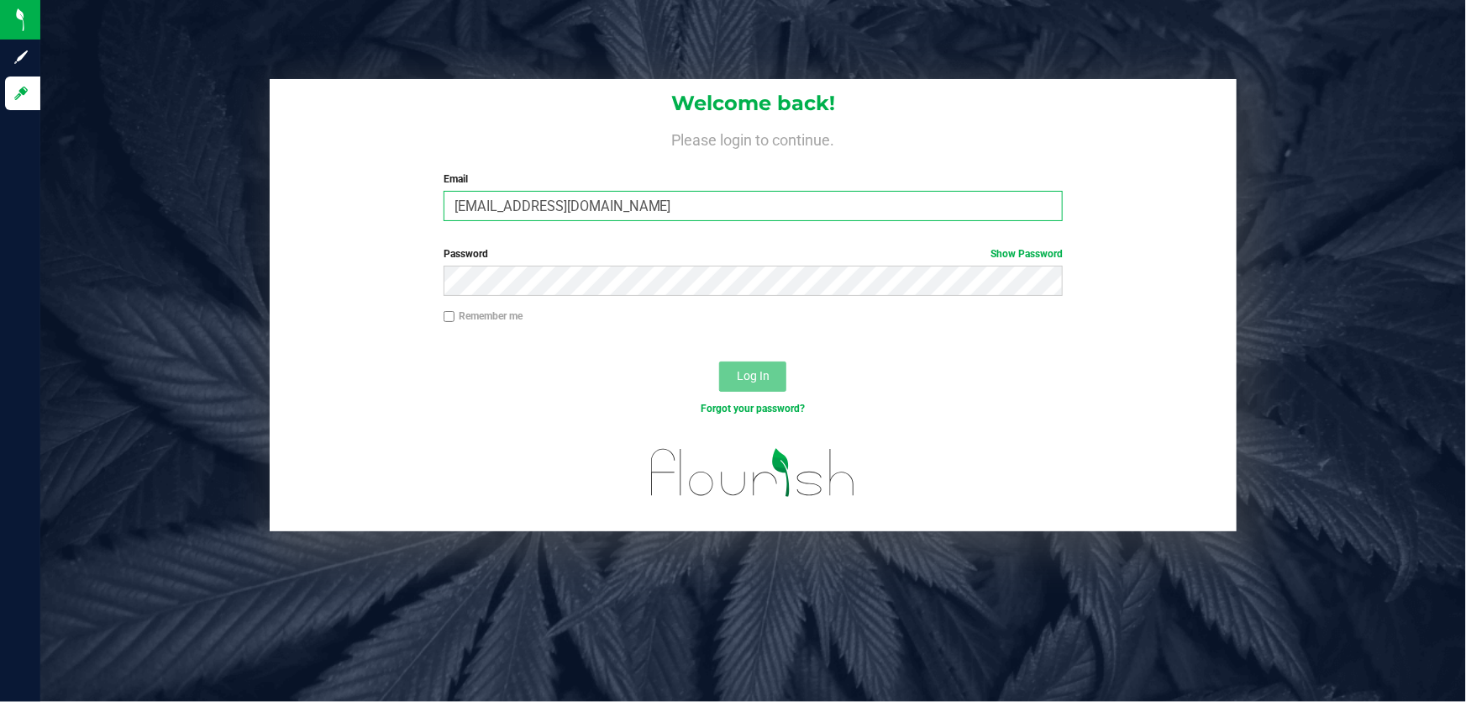
type input "[EMAIL_ADDRESS][DOMAIN_NAME]"
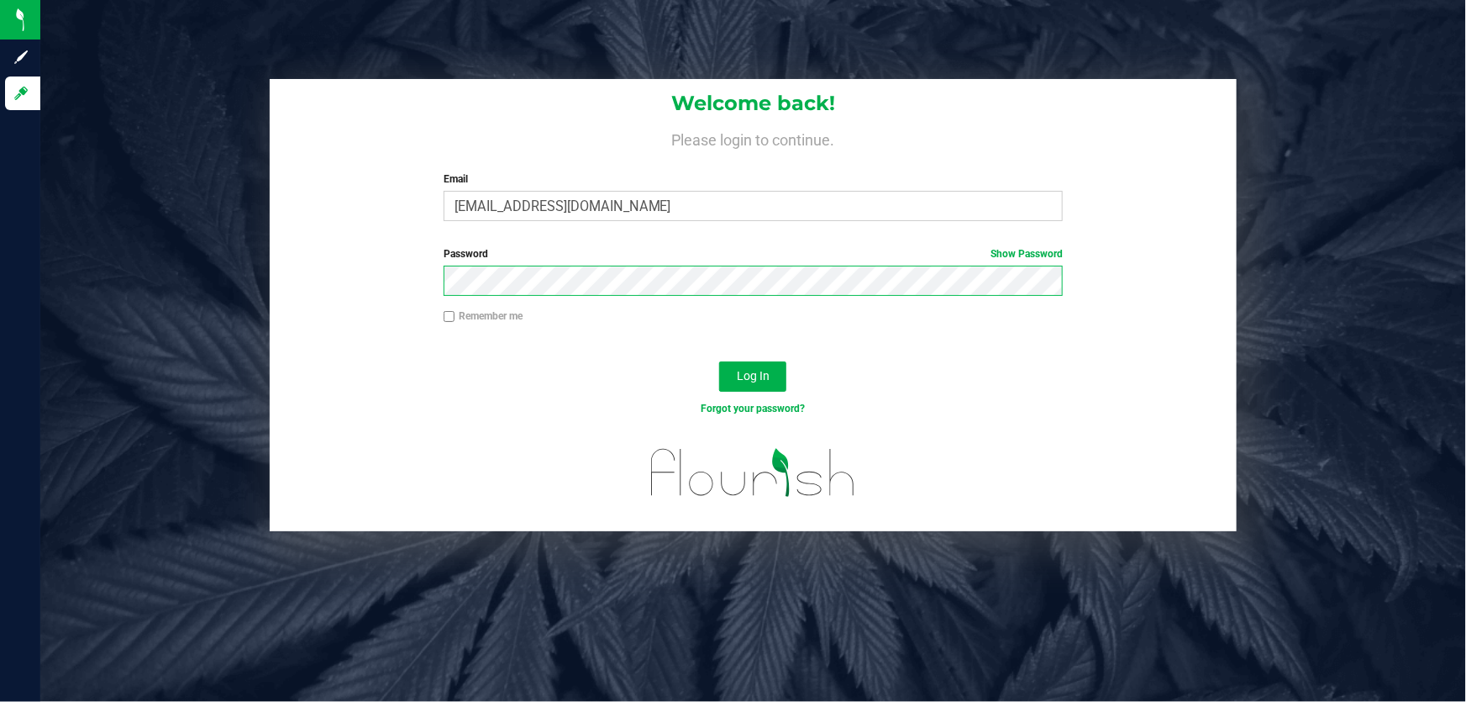
click at [719, 361] on button "Log In" at bounding box center [752, 376] width 67 height 30
